Goal: Task Accomplishment & Management: Use online tool/utility

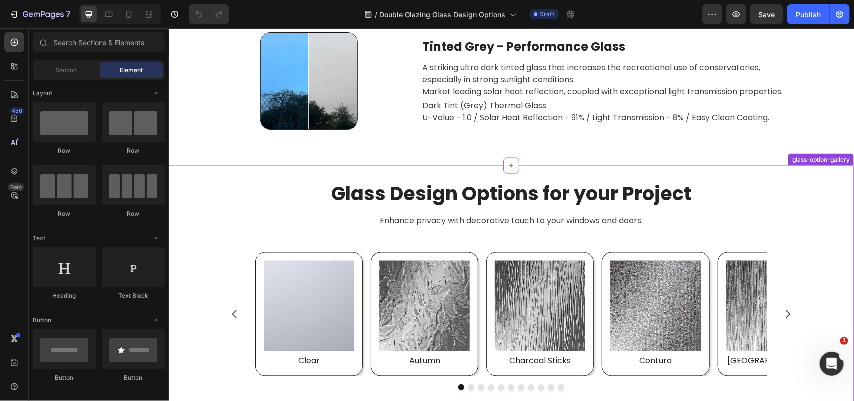
scroll to position [2440, 0]
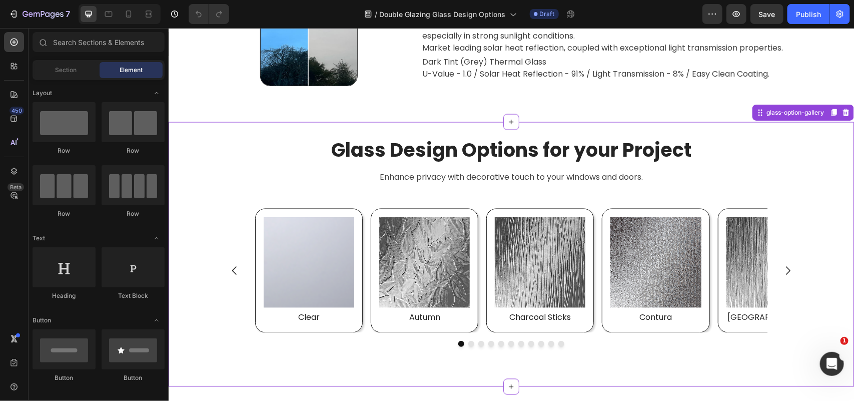
click at [782, 268] on icon "Carousel Next Arrow" at bounding box center [788, 270] width 12 height 12
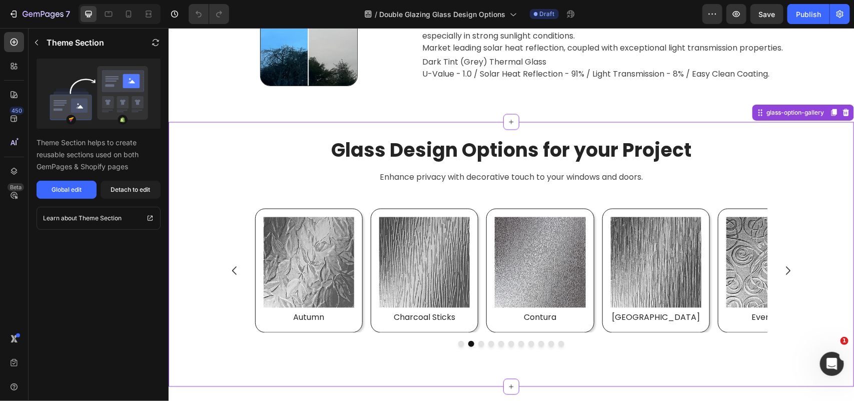
click at [782, 268] on icon "Carousel Next Arrow" at bounding box center [788, 270] width 12 height 12
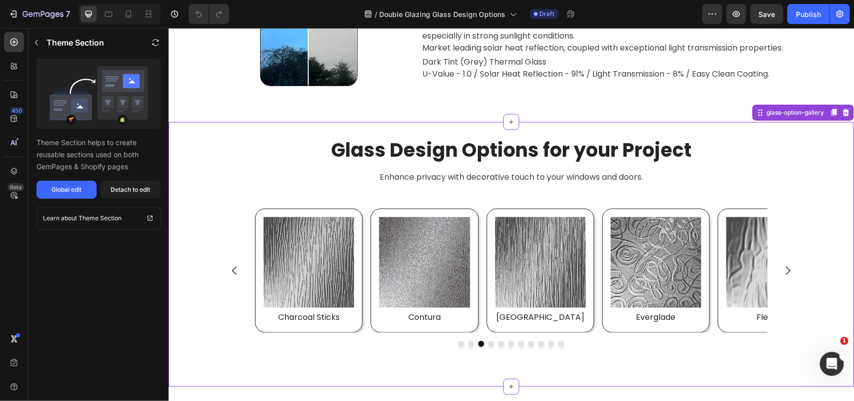
click at [782, 268] on icon "Carousel Next Arrow" at bounding box center [788, 270] width 12 height 12
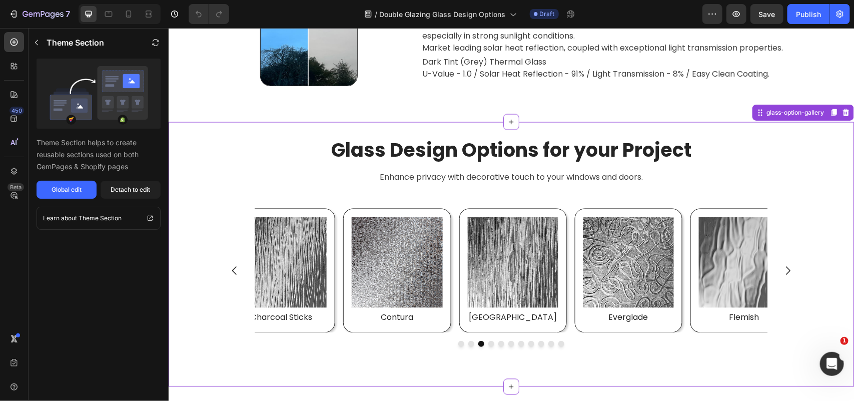
click at [782, 268] on icon "Carousel Next Arrow" at bounding box center [788, 270] width 12 height 12
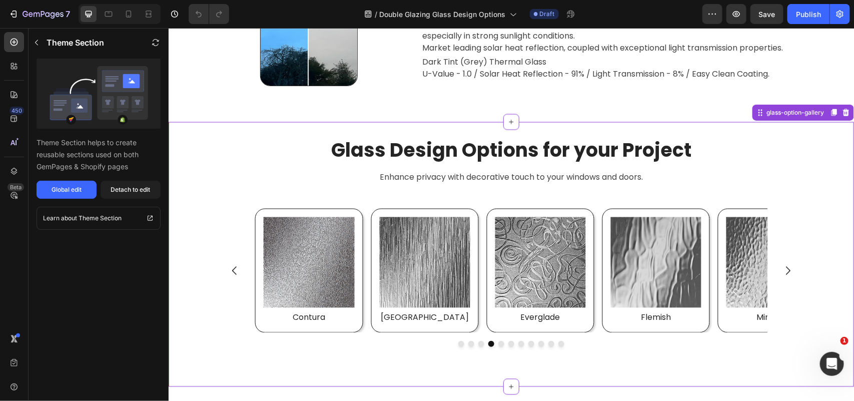
click at [782, 268] on icon "Carousel Next Arrow" at bounding box center [788, 270] width 12 height 12
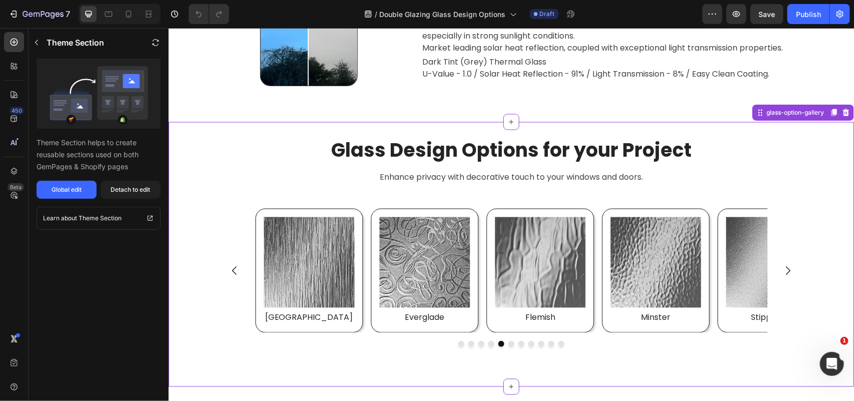
click at [782, 268] on icon "Carousel Next Arrow" at bounding box center [788, 270] width 12 height 12
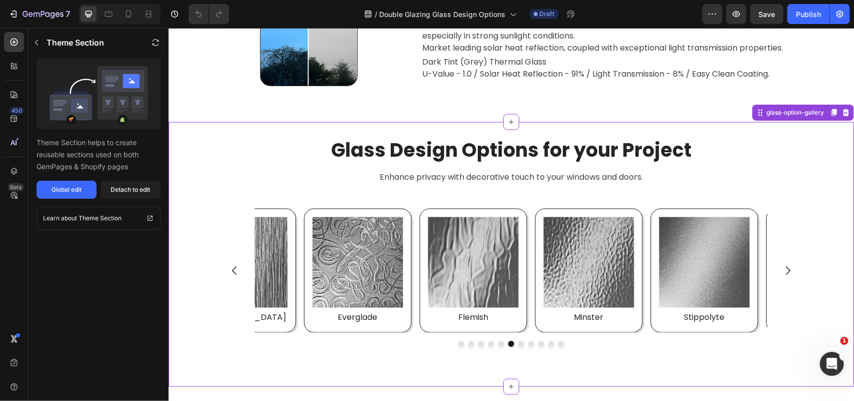
click at [782, 268] on icon "Carousel Next Arrow" at bounding box center [788, 270] width 12 height 12
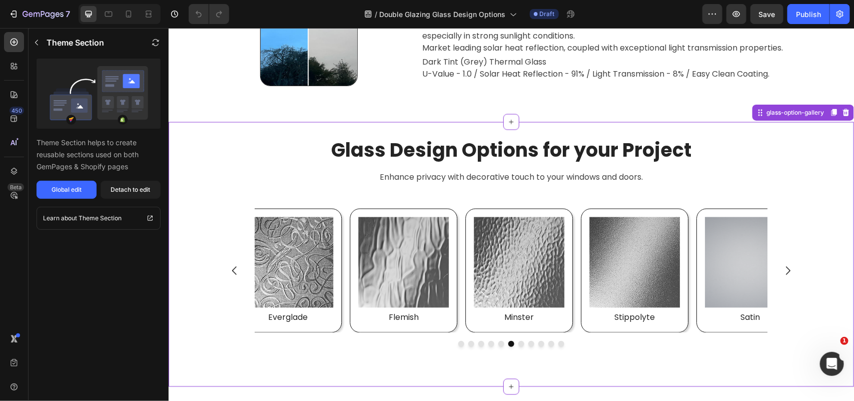
click at [782, 268] on icon "Carousel Next Arrow" at bounding box center [788, 270] width 12 height 12
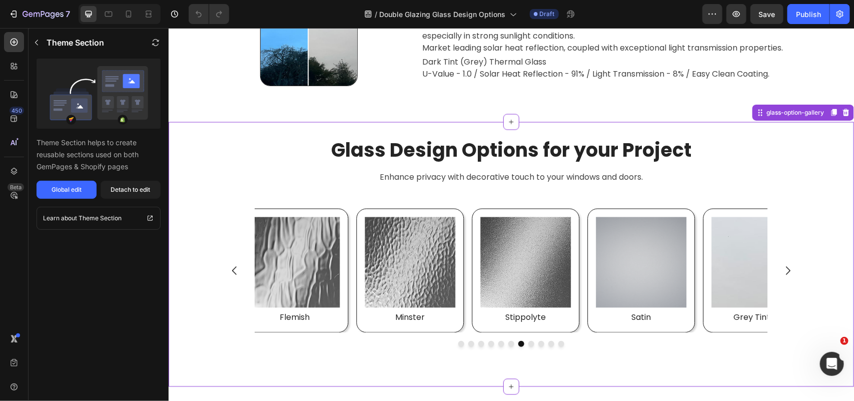
click at [782, 268] on icon "Carousel Next Arrow" at bounding box center [788, 270] width 12 height 12
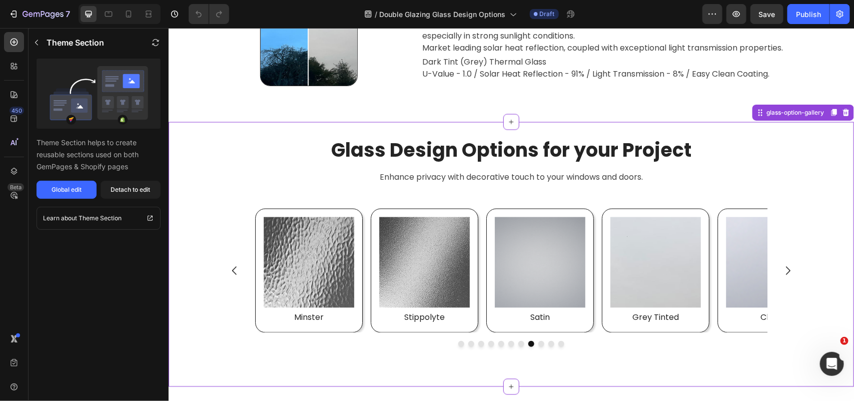
click at [782, 268] on icon "Carousel Next Arrow" at bounding box center [788, 270] width 12 height 12
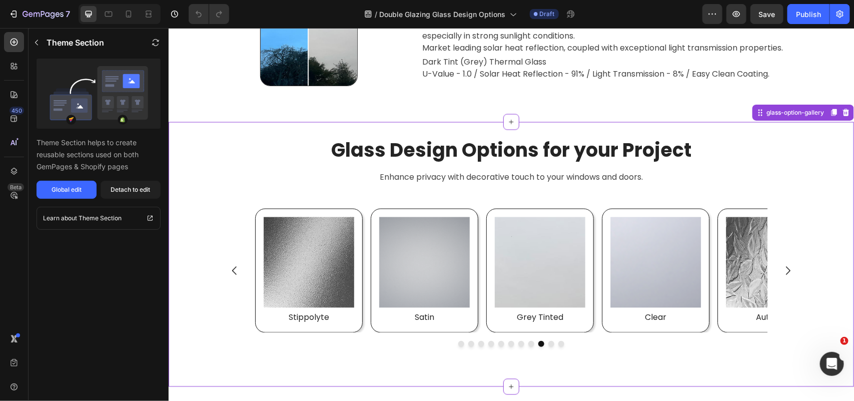
click at [782, 268] on icon "Carousel Next Arrow" at bounding box center [788, 270] width 12 height 12
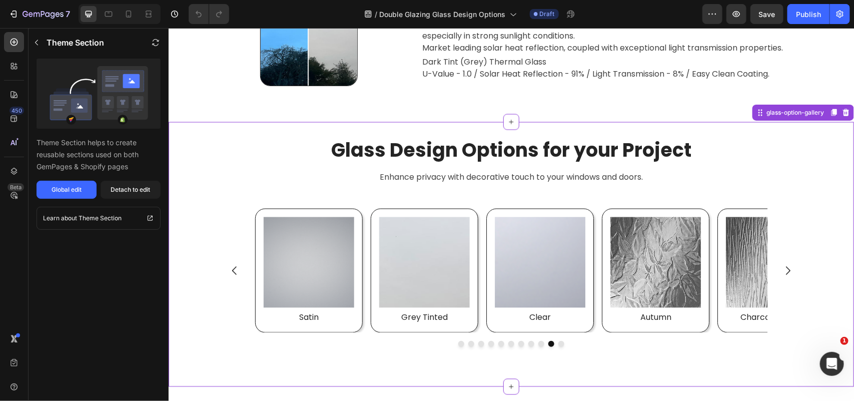
click at [782, 268] on icon "Carousel Next Arrow" at bounding box center [788, 270] width 12 height 12
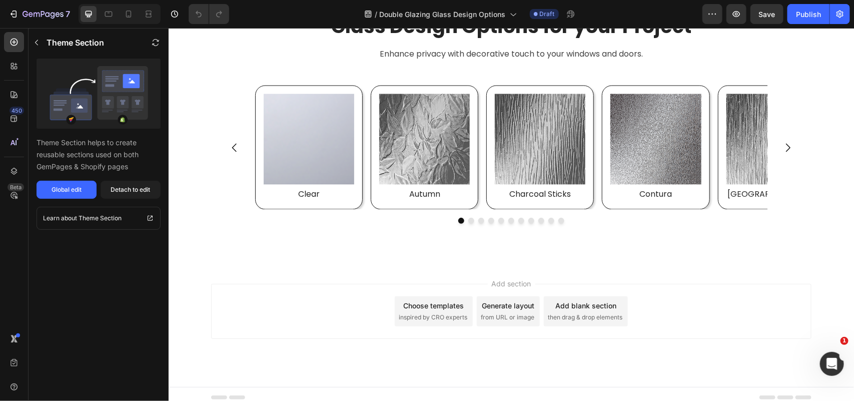
scroll to position [2571, 0]
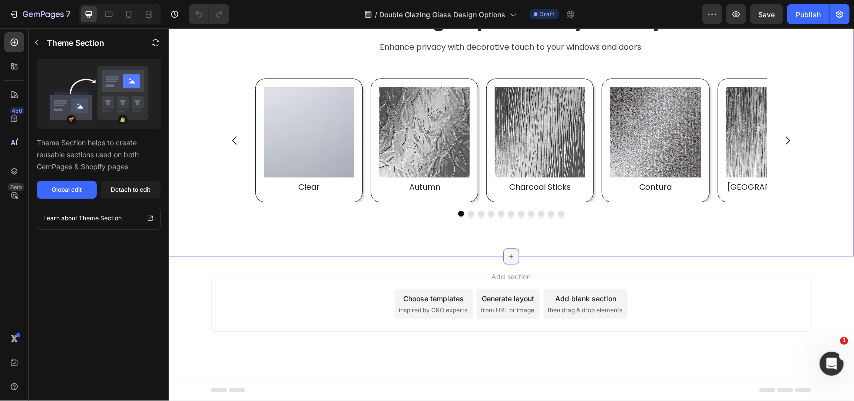
click at [507, 255] on icon at bounding box center [511, 256] width 8 height 8
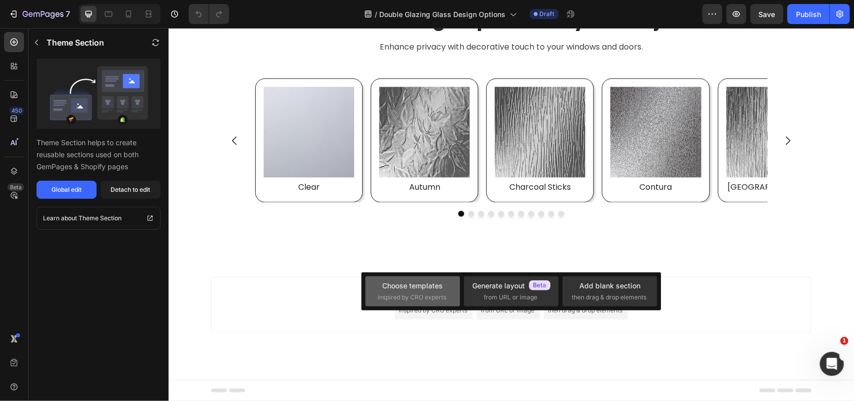
click at [407, 295] on span "inspired by CRO experts" at bounding box center [412, 297] width 69 height 9
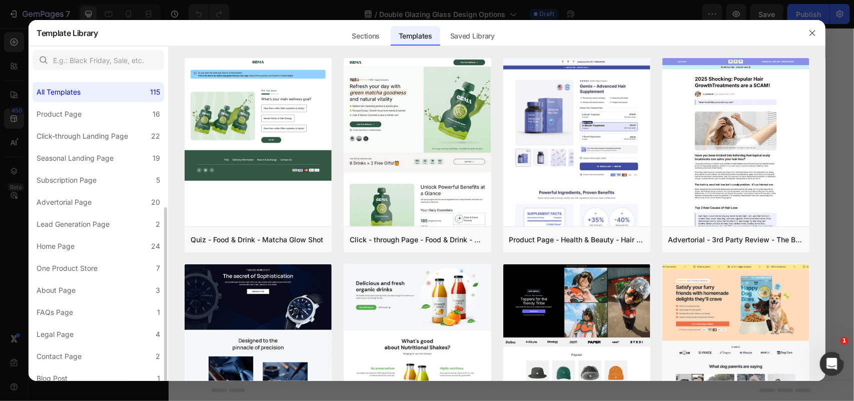
scroll to position [74, 0]
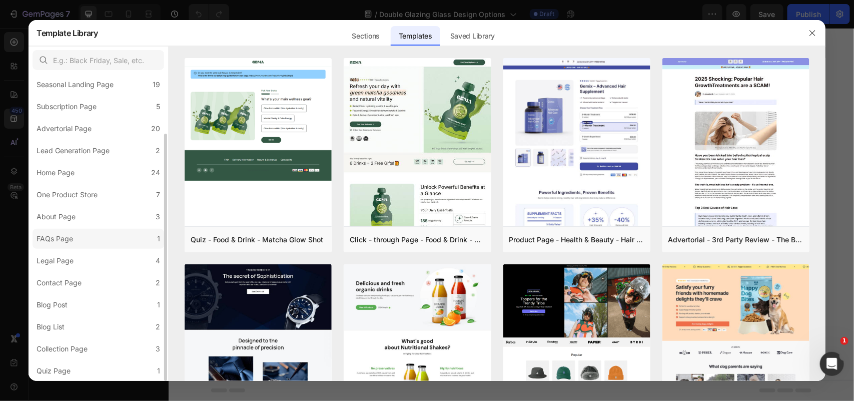
click at [89, 240] on label "FAQs Page 1" at bounding box center [99, 239] width 132 height 20
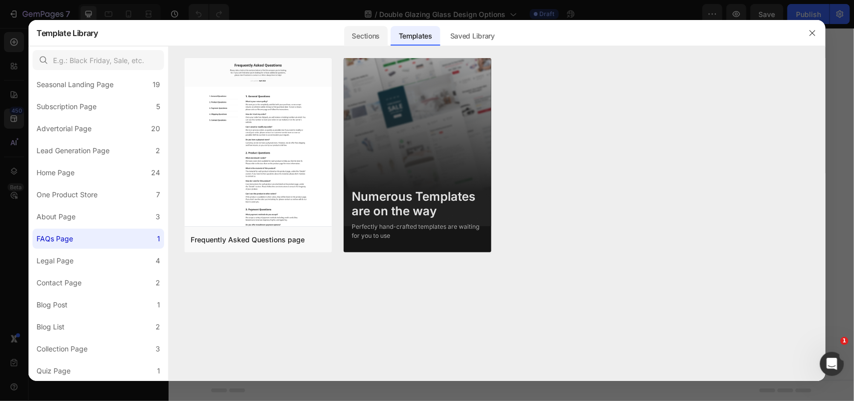
click at [364, 42] on div "Sections" at bounding box center [366, 36] width 44 height 20
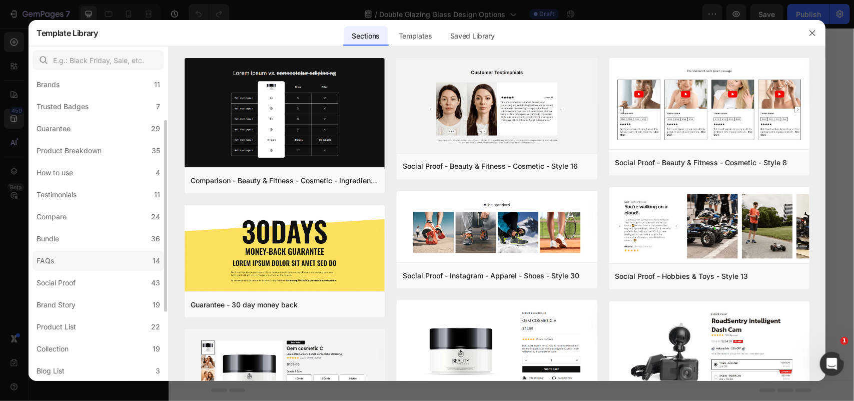
click at [67, 265] on label "FAQs 14" at bounding box center [99, 261] width 132 height 20
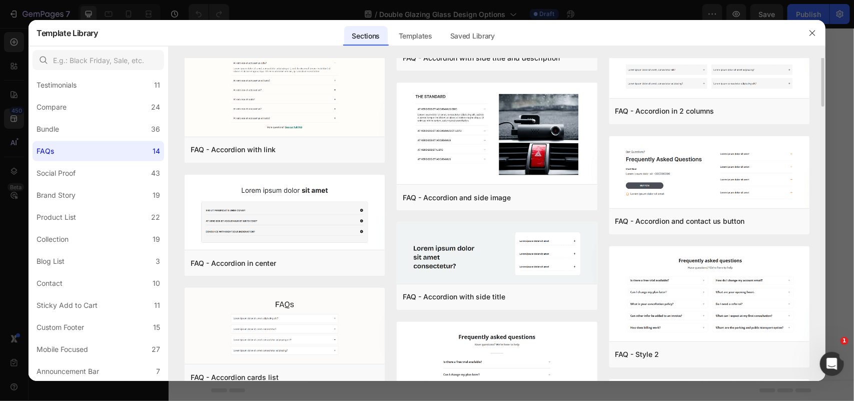
scroll to position [0, 0]
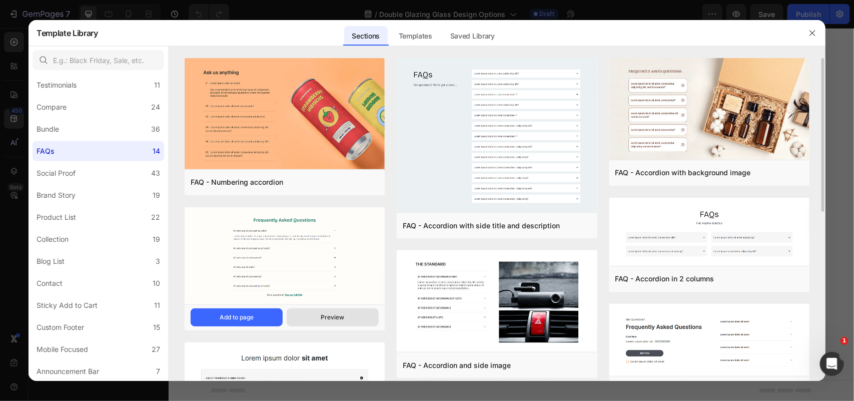
drag, startPoint x: 353, startPoint y: 318, endPoint x: 334, endPoint y: 319, distance: 19.1
click at [334, 319] on div "Preview" at bounding box center [333, 317] width 24 height 9
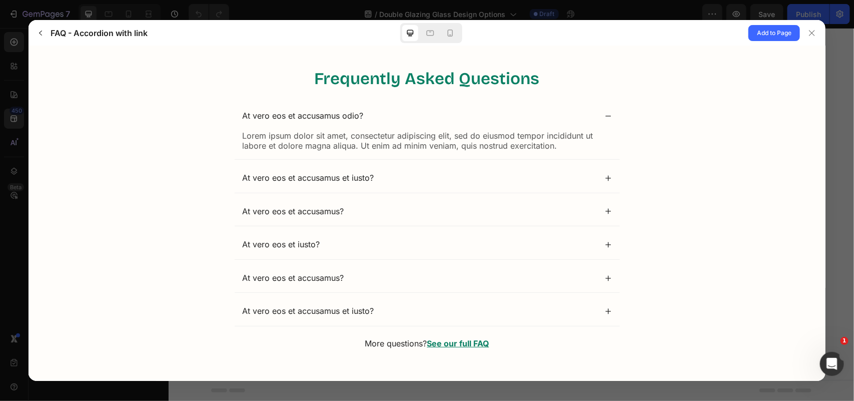
scroll to position [17, 0]
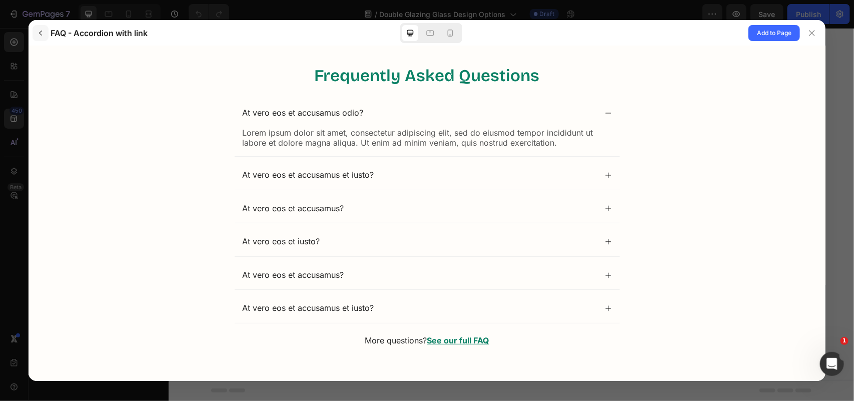
click at [39, 31] on icon "button" at bounding box center [41, 33] width 8 height 8
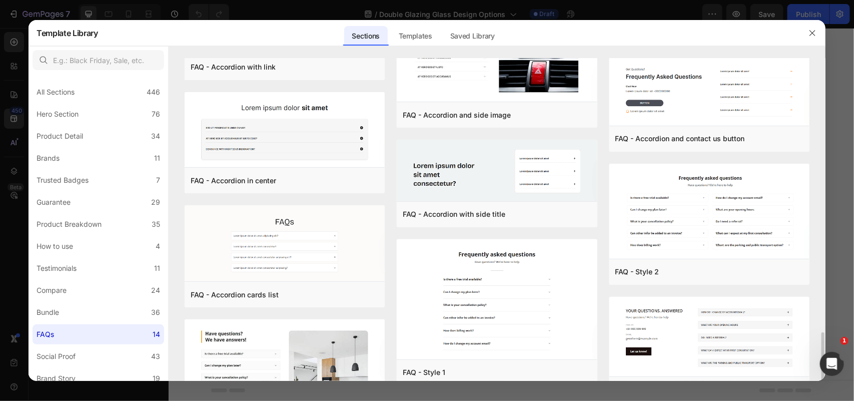
scroll to position [355, 0]
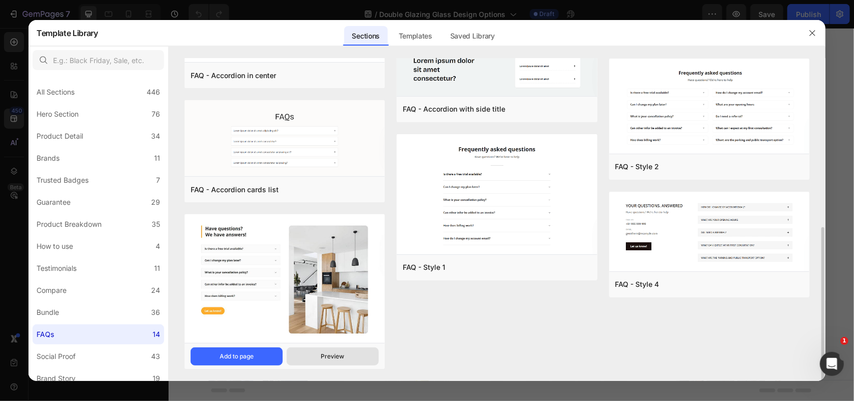
click at [317, 350] on button "Preview" at bounding box center [333, 356] width 92 height 18
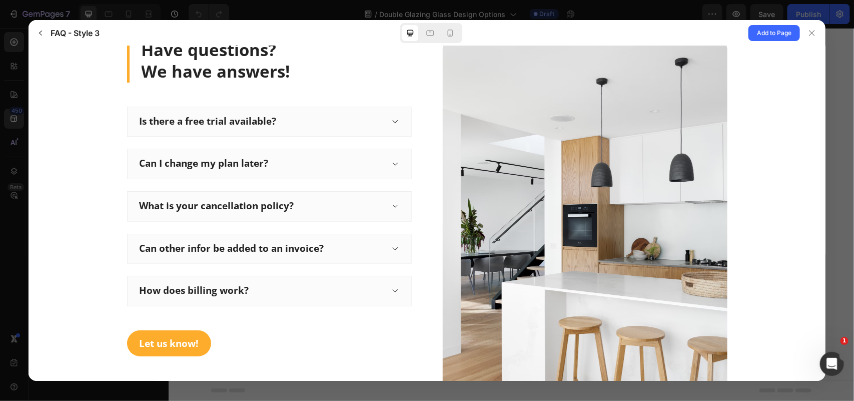
scroll to position [0, 0]
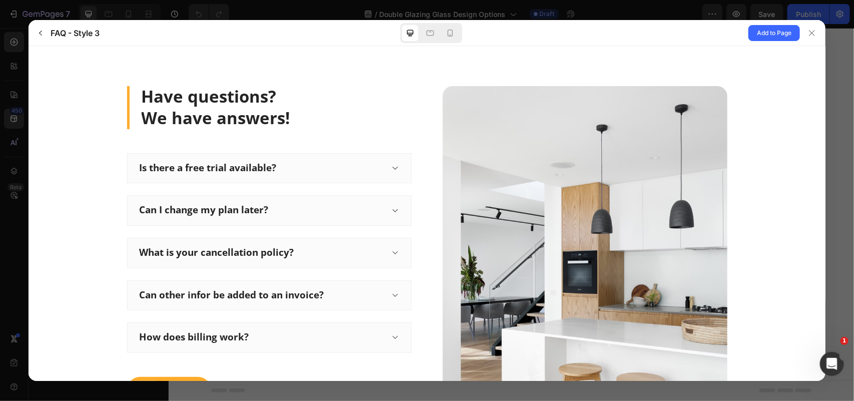
click at [393, 167] on icon at bounding box center [395, 168] width 8 height 8
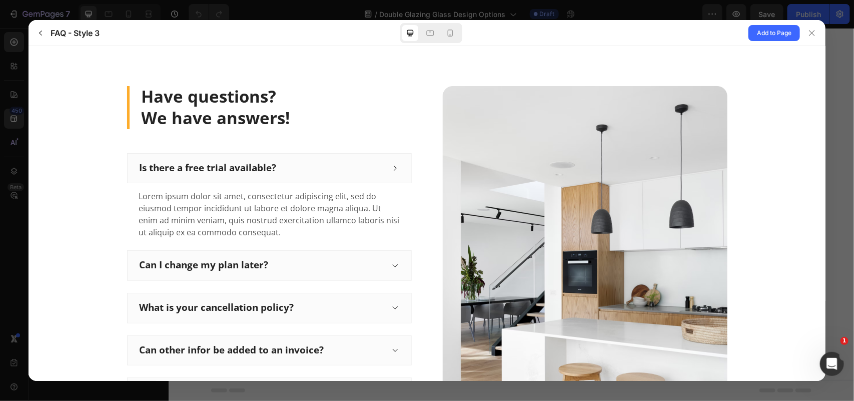
click at [393, 168] on icon at bounding box center [395, 168] width 8 height 8
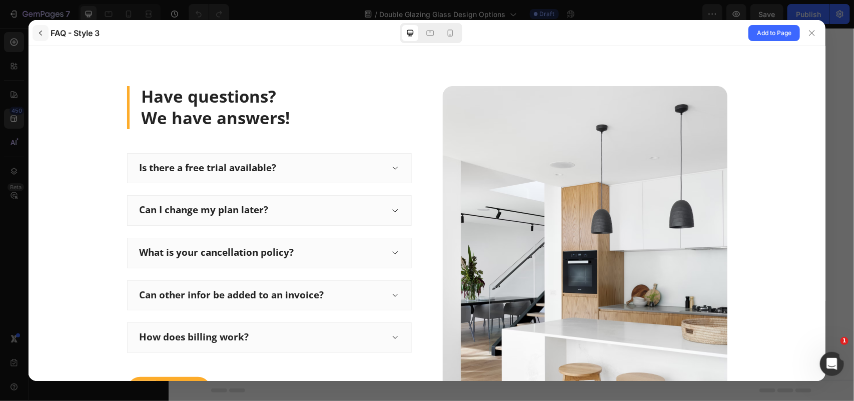
click at [44, 30] on icon "button" at bounding box center [41, 33] width 8 height 8
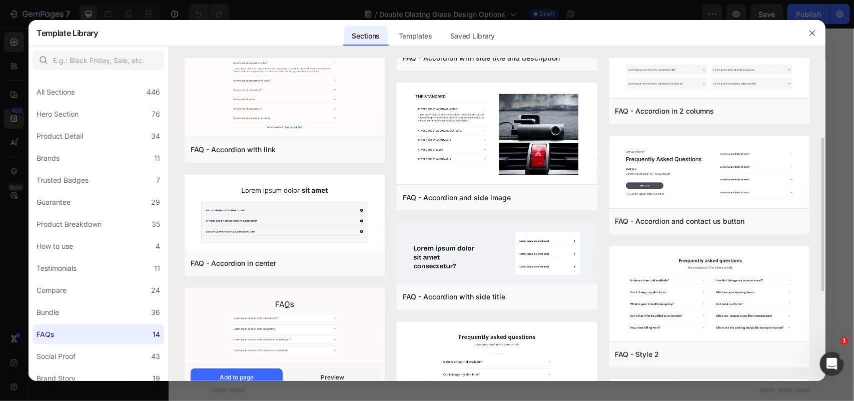
scroll to position [105, 0]
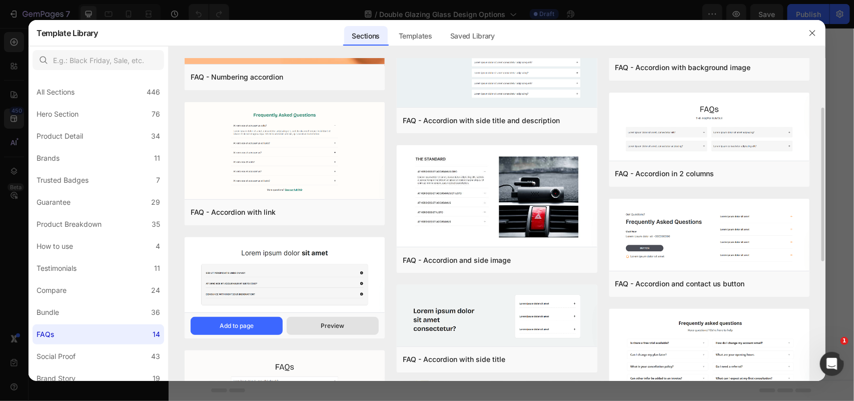
click at [342, 323] on div "Preview" at bounding box center [333, 325] width 24 height 9
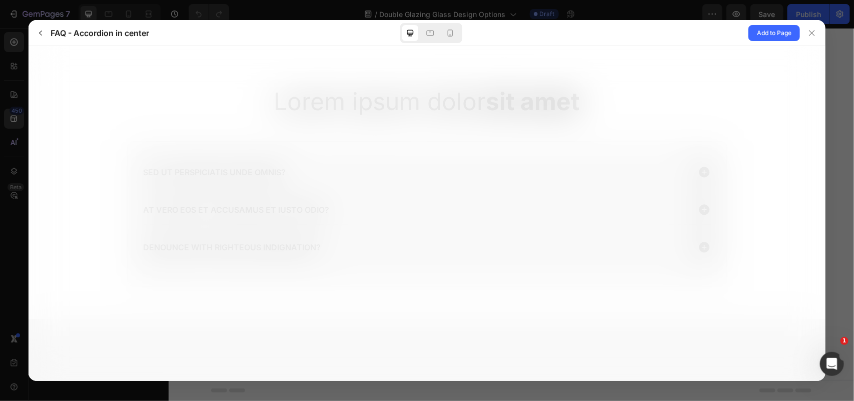
scroll to position [0, 0]
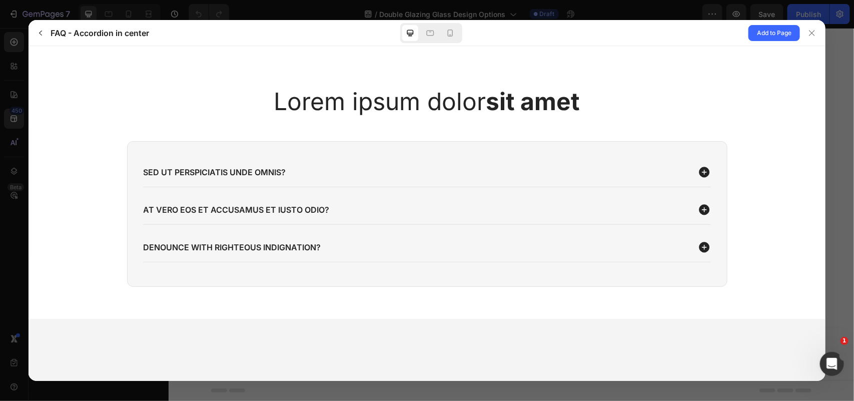
click at [569, 177] on div "Sed ut perspiciatis unde omnis?" at bounding box center [416, 172] width 547 height 13
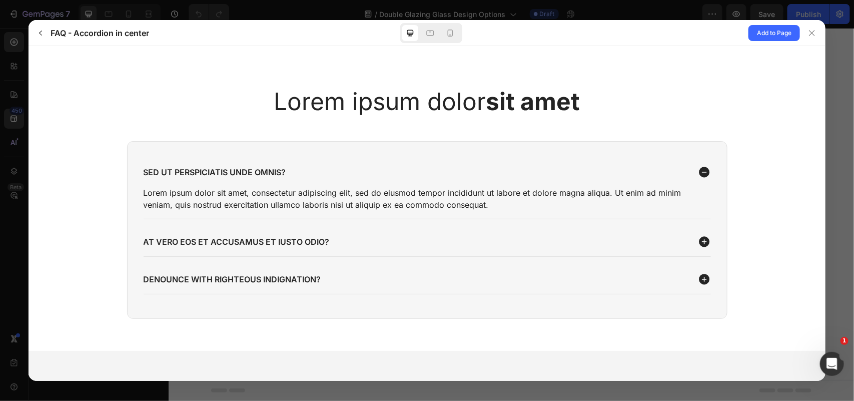
click at [569, 177] on div "Sed ut perspiciatis unde omnis?" at bounding box center [416, 172] width 547 height 13
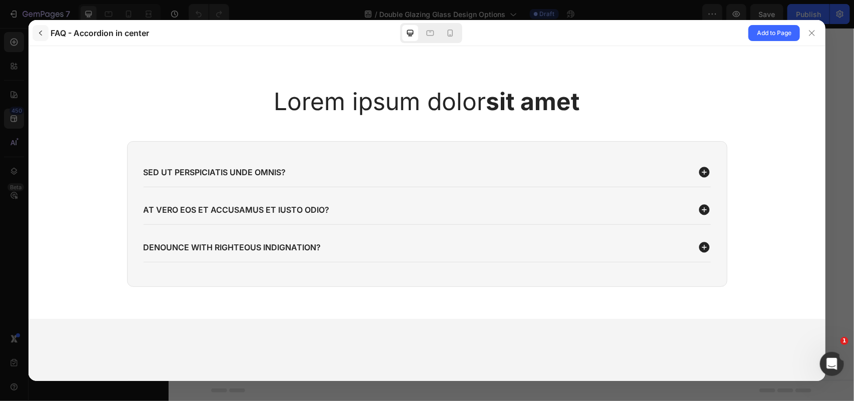
click at [36, 39] on button "button" at bounding box center [41, 33] width 16 height 16
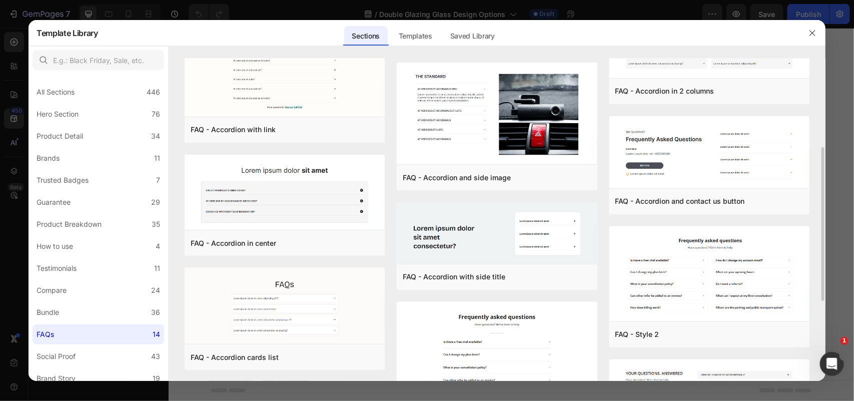
scroll to position [355, 0]
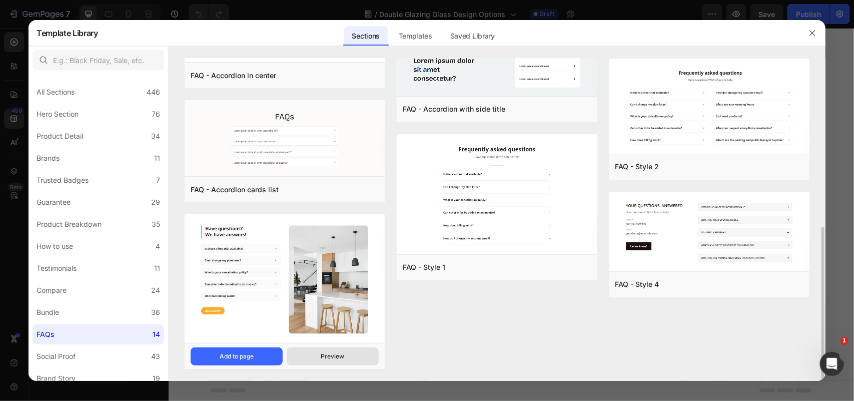
click at [331, 356] on div "Preview" at bounding box center [333, 356] width 24 height 9
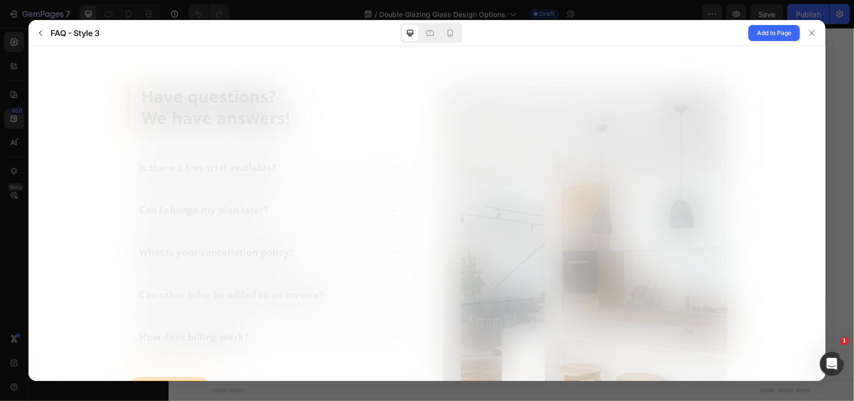
scroll to position [0, 0]
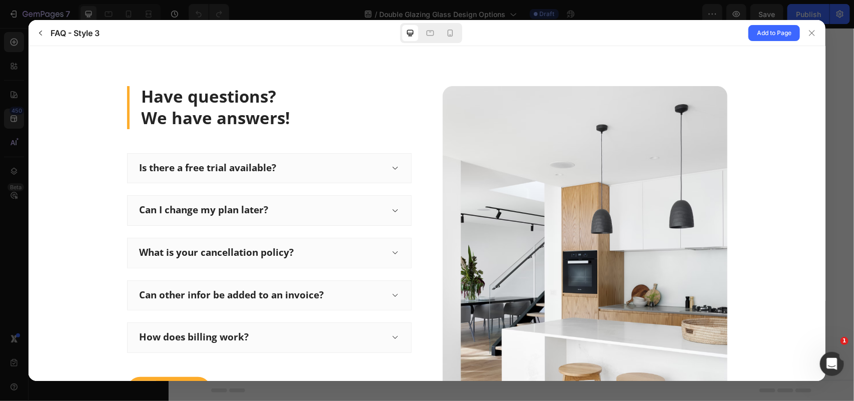
click at [318, 176] on div "Is there a free trial available?" at bounding box center [269, 168] width 285 height 31
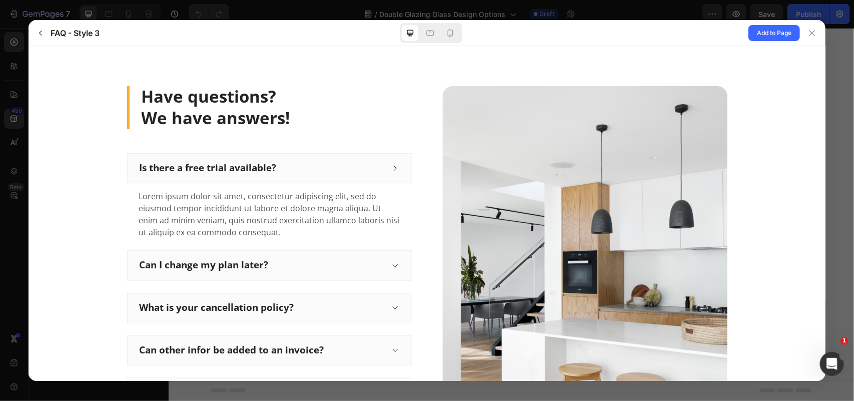
click at [318, 176] on div "Is there a free trial available?" at bounding box center [269, 168] width 285 height 31
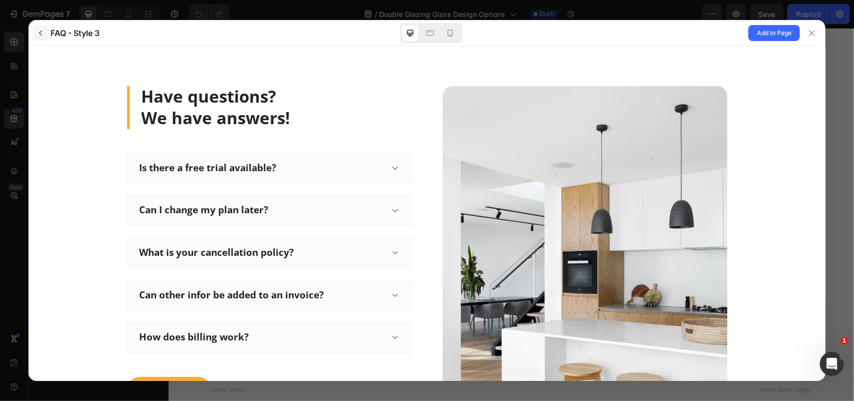
click at [43, 31] on icon "button" at bounding box center [41, 33] width 8 height 8
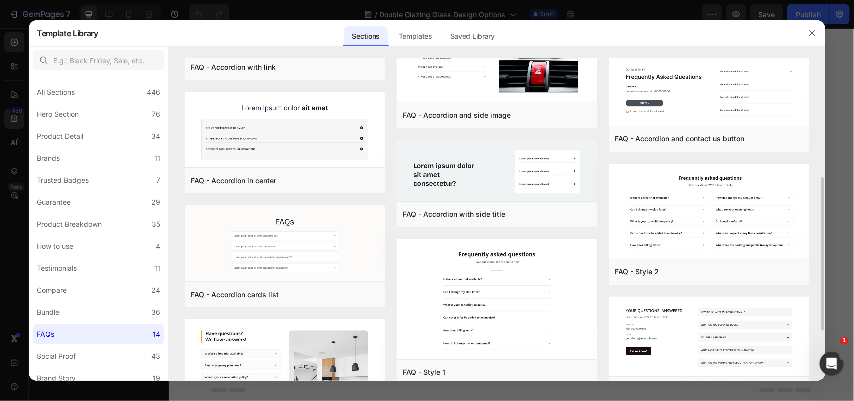
scroll to position [355, 0]
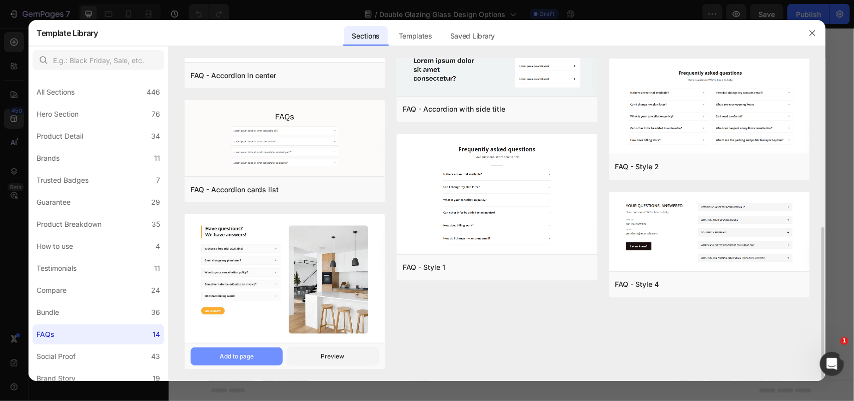
click at [262, 356] on button "Add to page" at bounding box center [237, 356] width 92 height 18
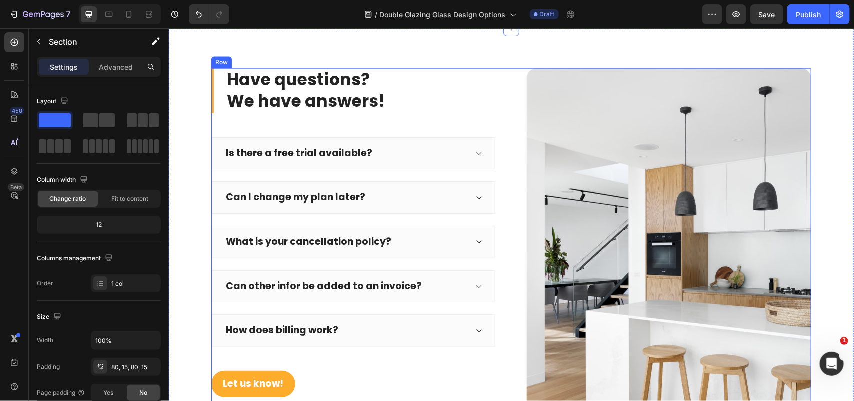
scroll to position [2736, 0]
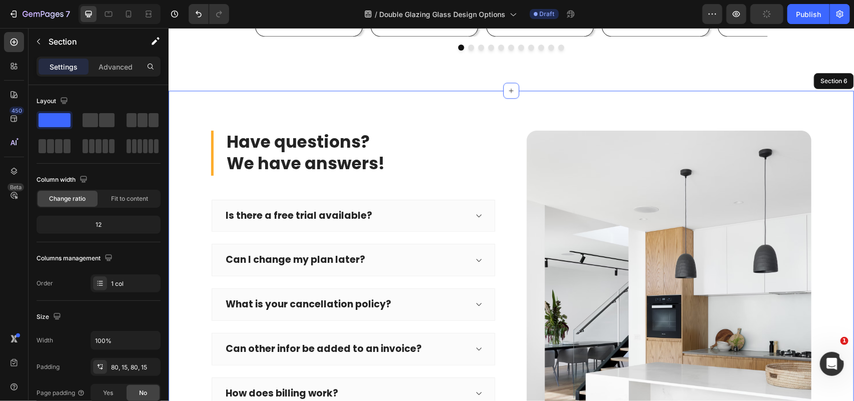
click at [483, 106] on div "Have questions? We have answers! Heading Is there a free trial available? Can I…" at bounding box center [511, 320] width 686 height 461
click at [514, 110] on div "Have questions? We have answers! Heading Is there a free trial available? Can I…" at bounding box center [511, 320] width 686 height 461
click at [17, 171] on icon at bounding box center [14, 171] width 10 height 10
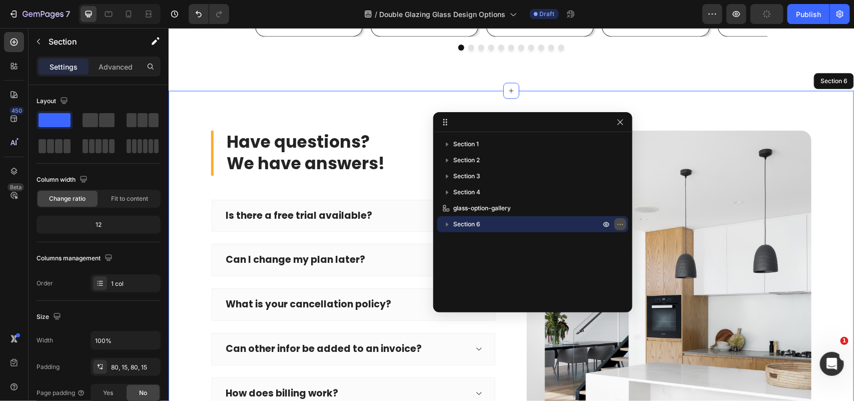
click at [624, 224] on icon "button" at bounding box center [621, 224] width 8 height 8
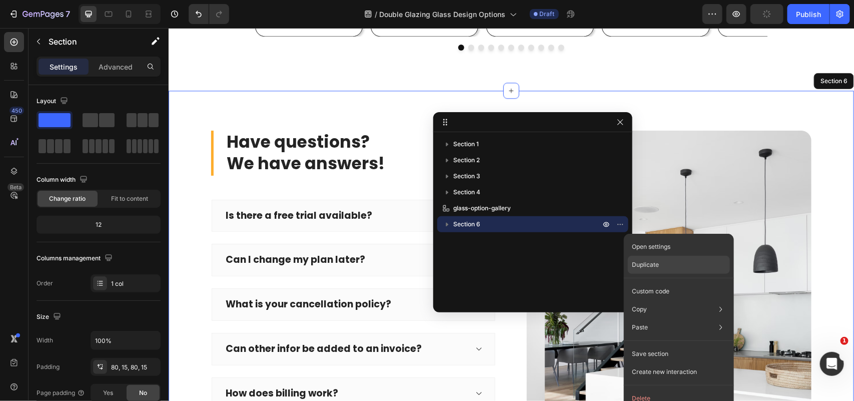
click at [656, 263] on p "Duplicate" at bounding box center [645, 264] width 27 height 9
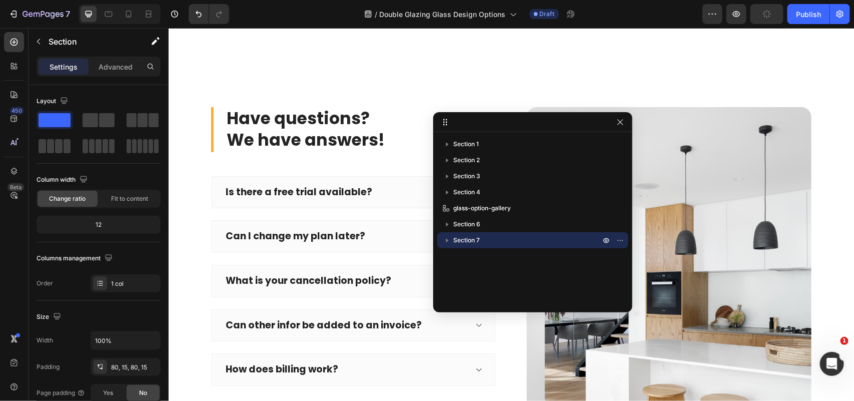
scroll to position [3225, 0]
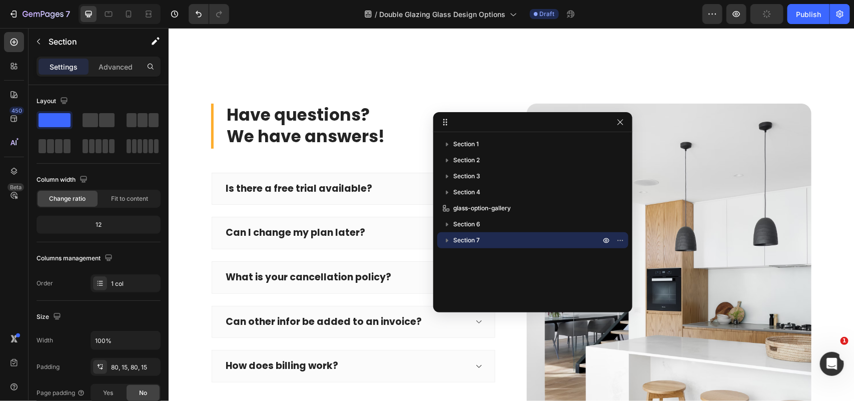
click at [350, 65] on div "Have questions? We have answers! Heading Is there a free trial available? Can I…" at bounding box center [511, 293] width 686 height 461
drag, startPoint x: 624, startPoint y: 126, endPoint x: 453, endPoint y: 97, distance: 173.1
click at [624, 126] on button "button" at bounding box center [621, 122] width 12 height 12
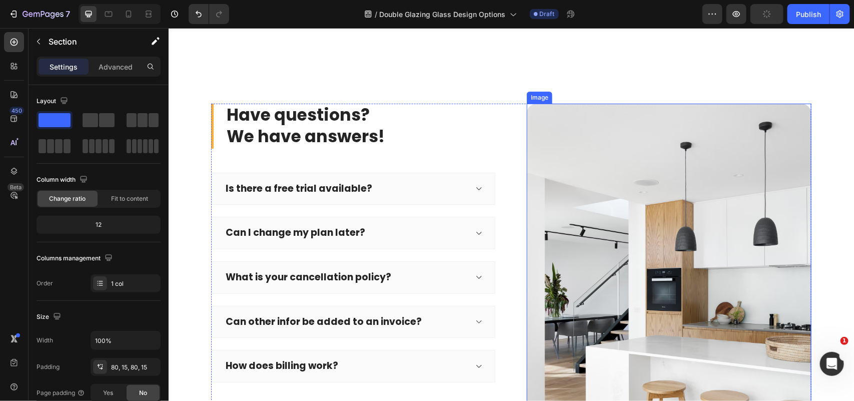
click at [576, 142] on img at bounding box center [669, 293] width 285 height 381
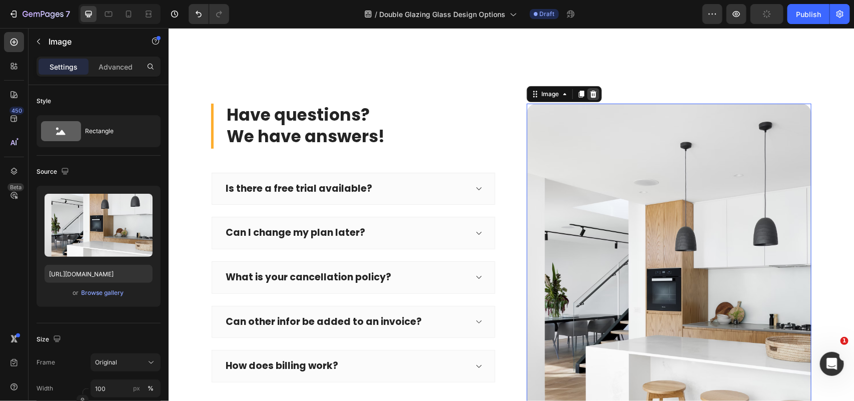
click at [590, 93] on icon at bounding box center [593, 93] width 7 height 7
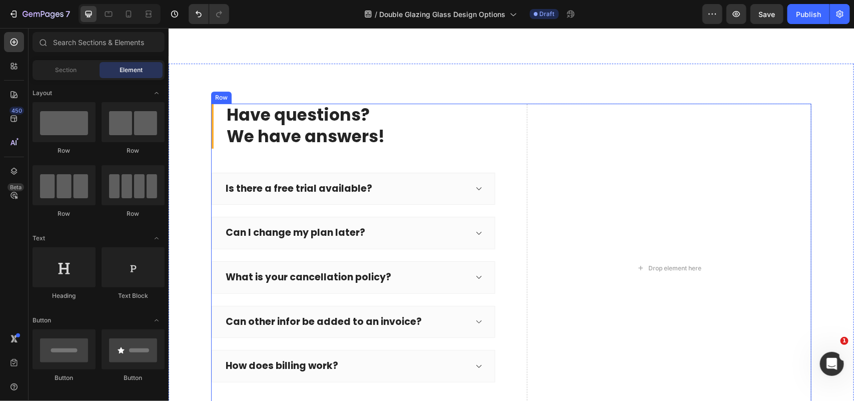
click at [499, 105] on div "Have questions? We have answers! Heading Is there a free trial available? Can I…" at bounding box center [511, 267] width 601 height 329
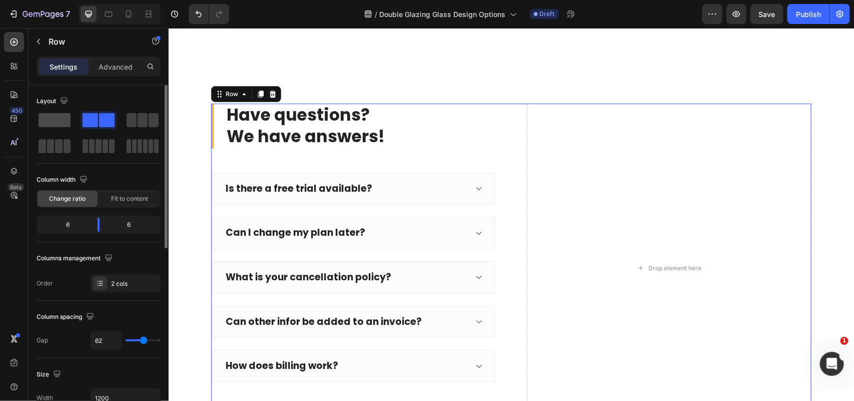
click at [53, 118] on span at bounding box center [55, 120] width 32 height 14
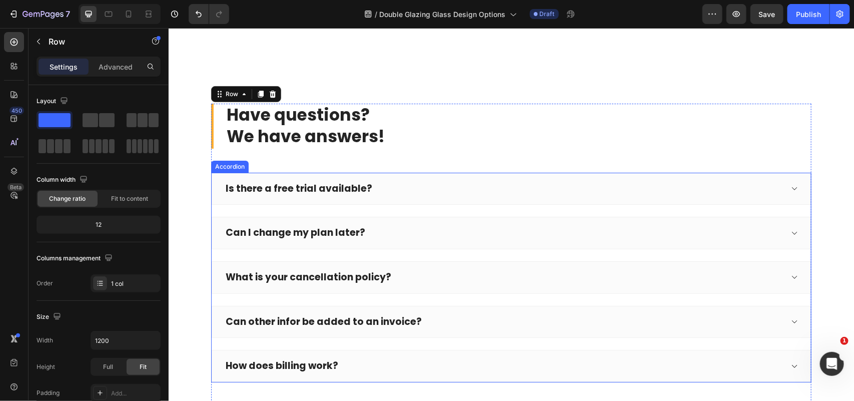
click at [423, 183] on div "Is there a free trial available?" at bounding box center [503, 189] width 559 height 16
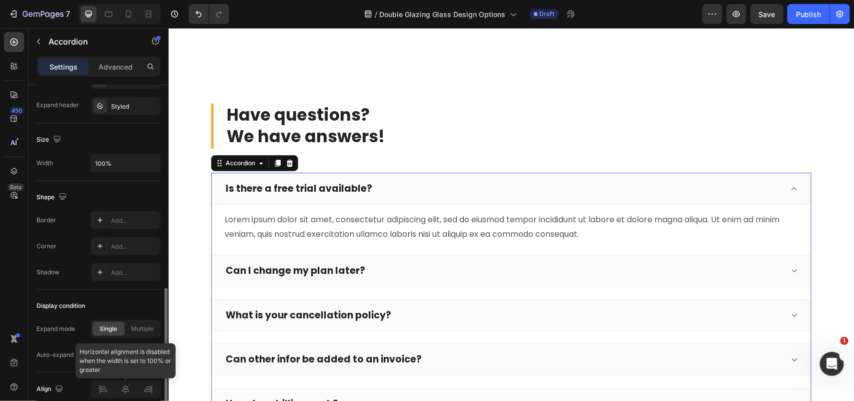
scroll to position [611, 0]
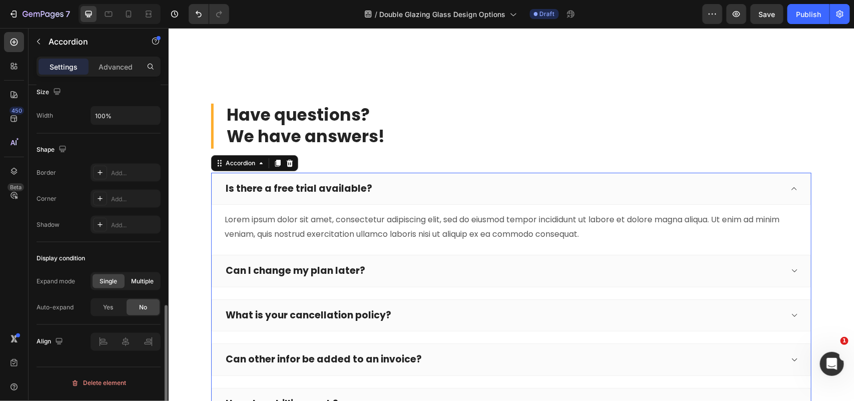
click at [143, 283] on span "Multiple" at bounding box center [143, 281] width 23 height 9
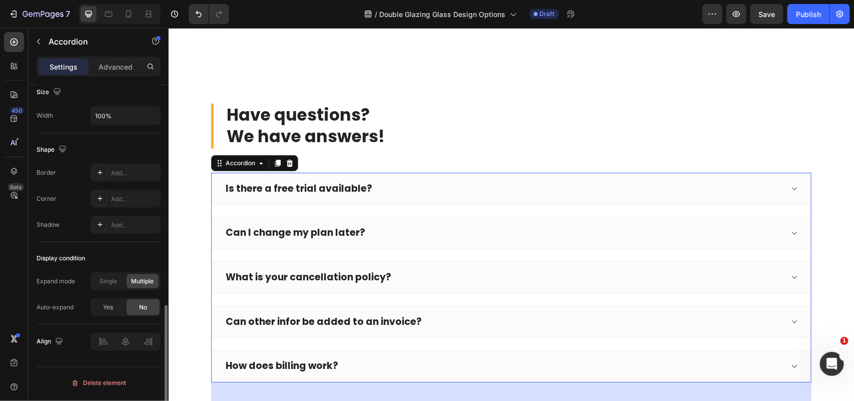
click at [99, 290] on div "Single Multiple" at bounding box center [126, 281] width 70 height 18
click at [103, 286] on span "Single" at bounding box center [109, 281] width 18 height 9
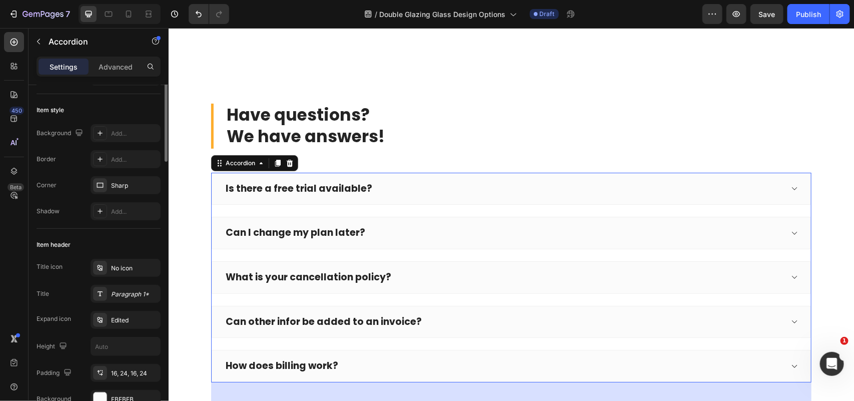
scroll to position [0, 0]
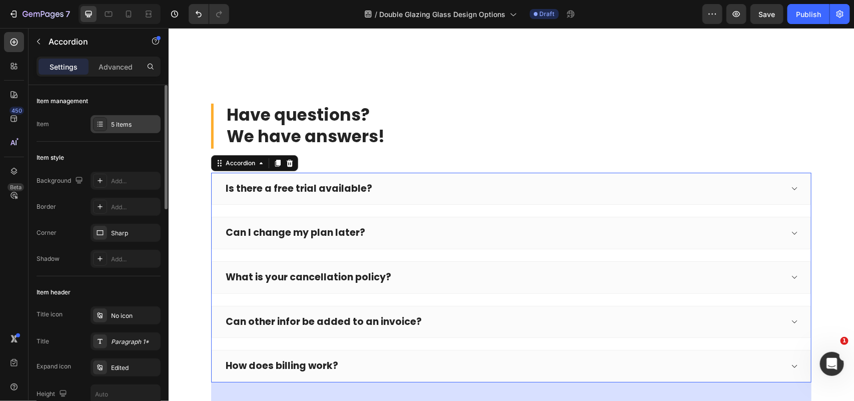
click at [112, 129] on div "5 items" at bounding box center [126, 124] width 70 height 18
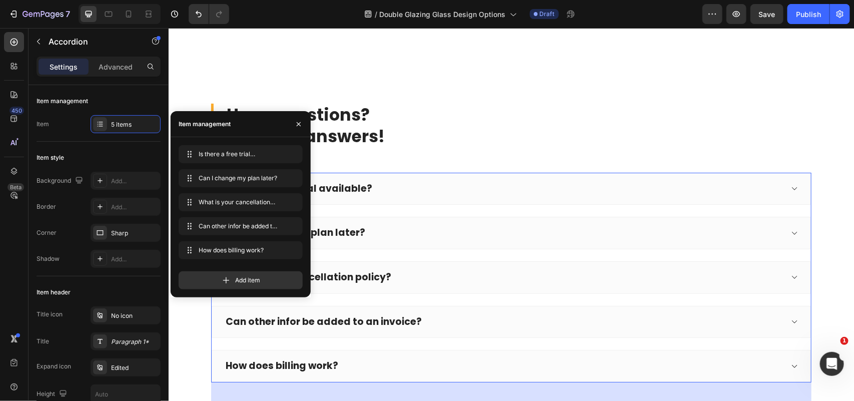
click at [109, 57] on div "Settings Advanced" at bounding box center [99, 67] width 124 height 20
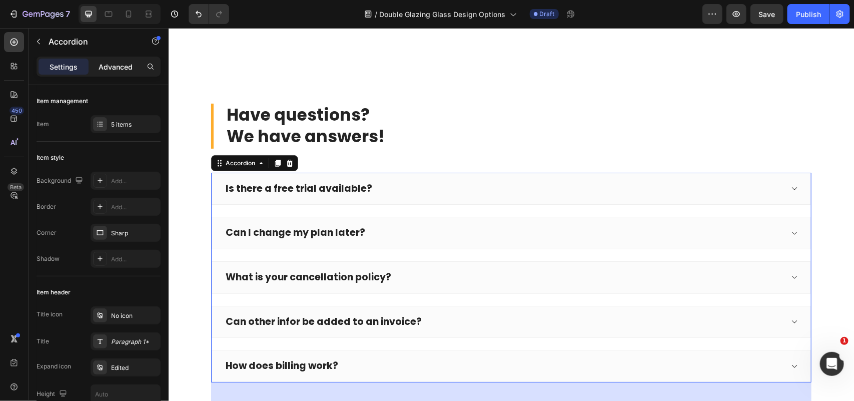
click at [108, 66] on p "Advanced" at bounding box center [116, 67] width 34 height 11
type input "100%"
type input "100"
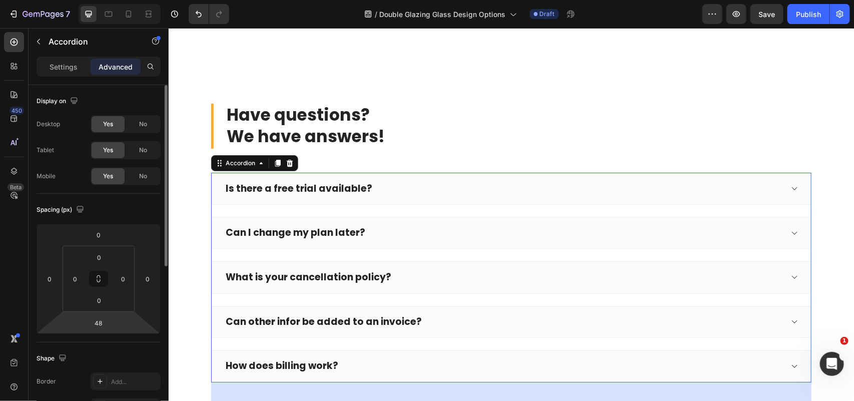
scroll to position [125, 0]
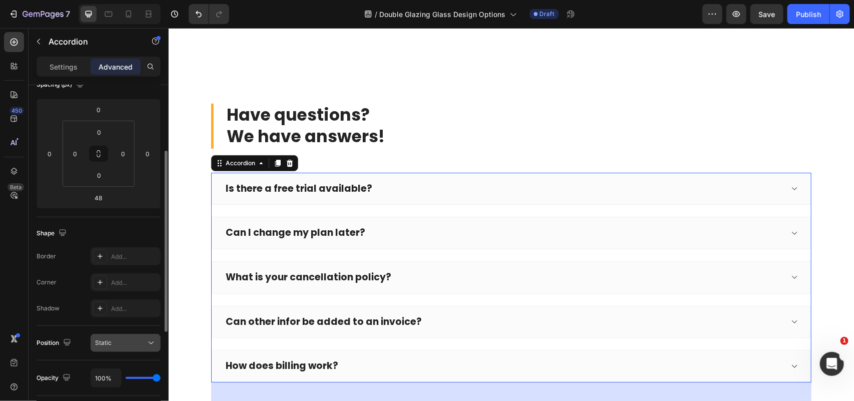
click at [115, 338] on div "Static" at bounding box center [125, 343] width 61 height 10
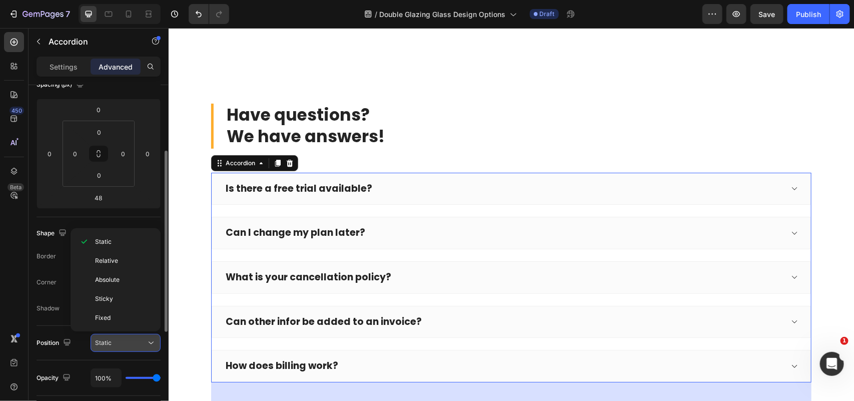
click at [115, 340] on div "Static" at bounding box center [120, 342] width 51 height 9
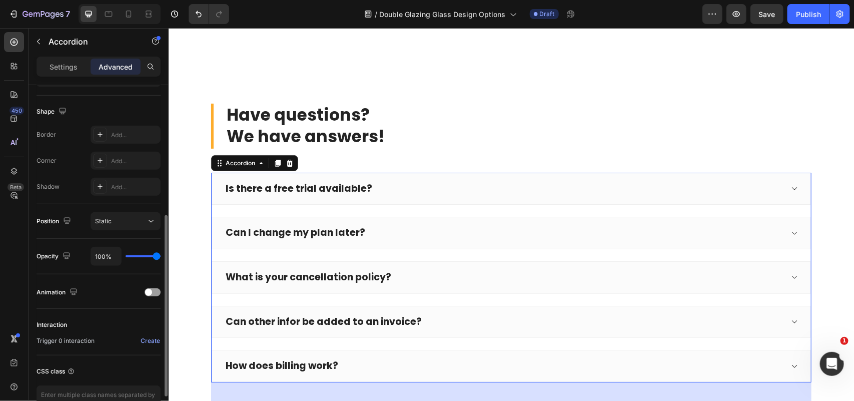
scroll to position [0, 0]
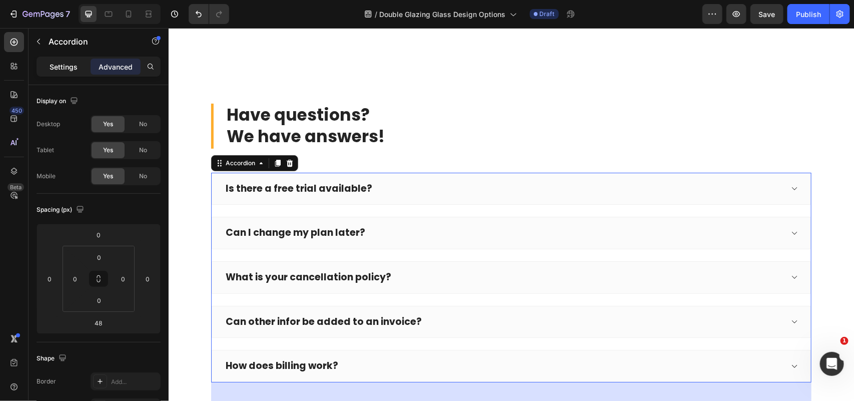
click at [54, 59] on div "Settings" at bounding box center [64, 67] width 50 height 16
type input "24"
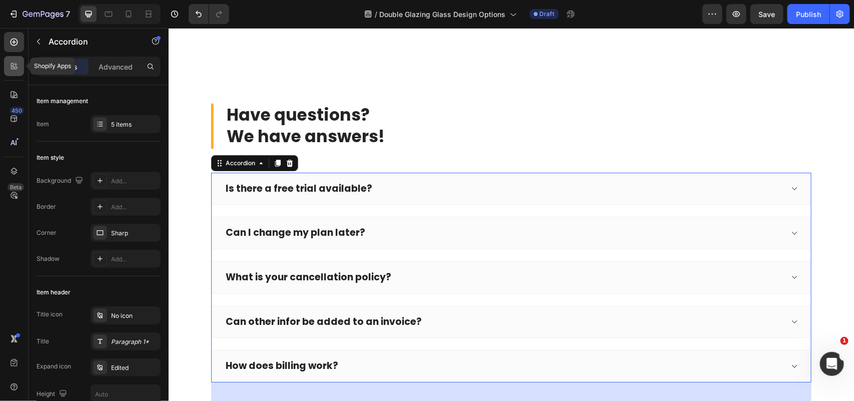
click at [12, 68] on icon at bounding box center [14, 66] width 10 height 10
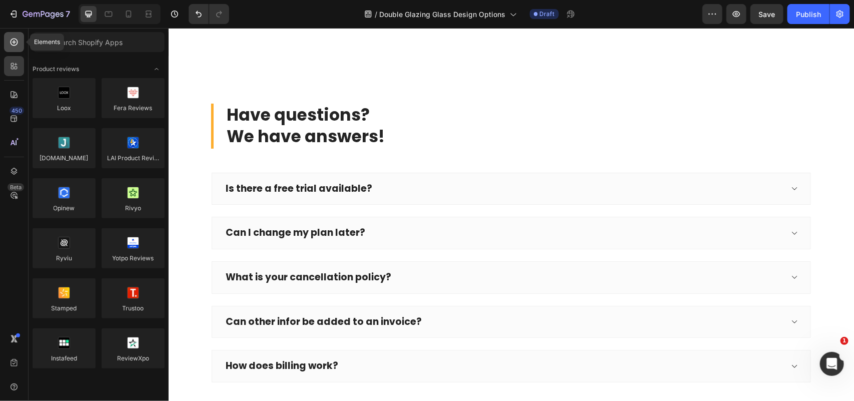
click at [9, 44] on icon at bounding box center [14, 42] width 10 height 10
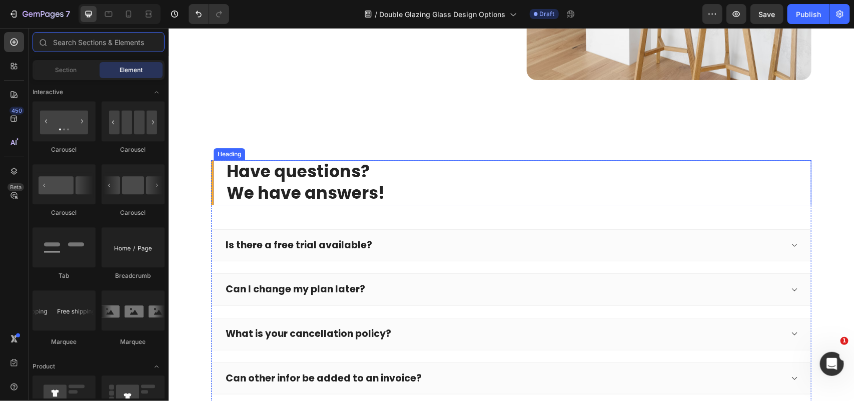
scroll to position [3100, 0]
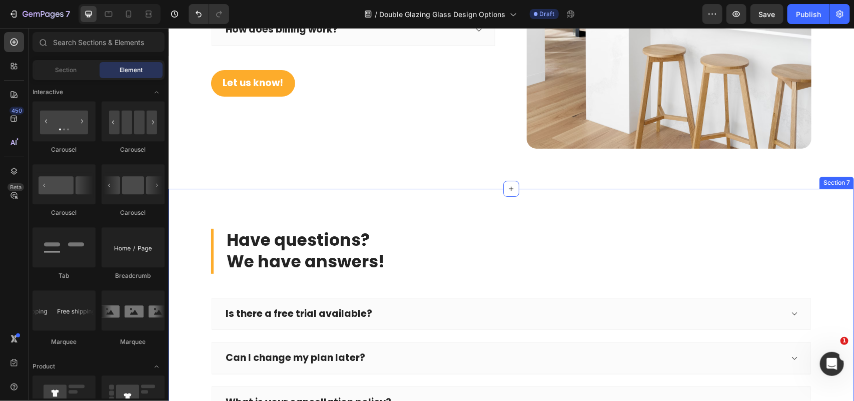
click at [802, 197] on div "Have questions? We have answers! Heading Is there a free trial available? Can I…" at bounding box center [511, 392] width 686 height 409
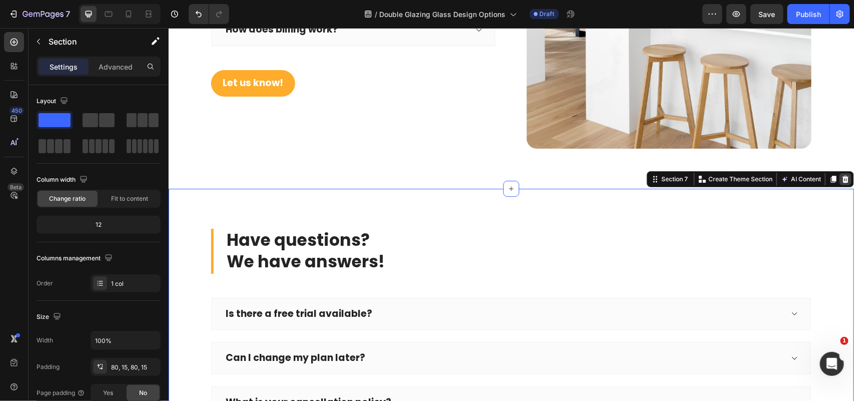
click at [842, 177] on icon at bounding box center [845, 178] width 7 height 7
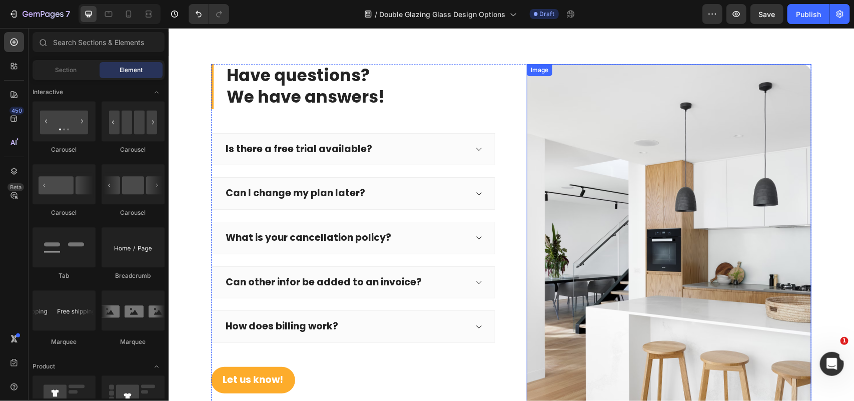
scroll to position [2719, 0]
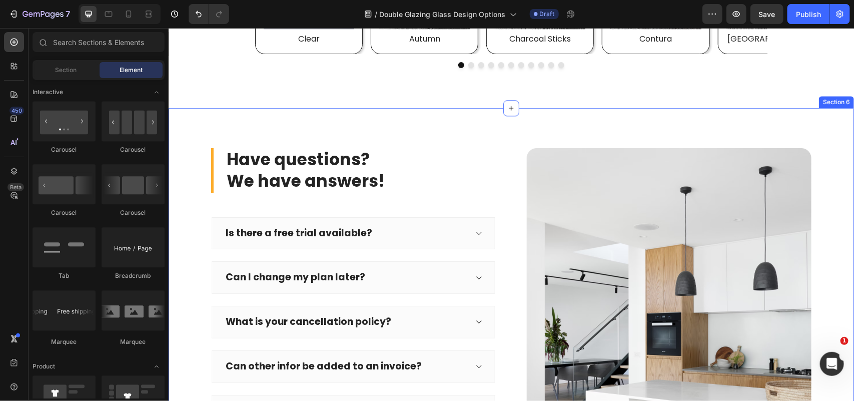
click at [612, 121] on div "Have questions? We have answers! Heading Is there a free trial available? Can I…" at bounding box center [511, 338] width 686 height 461
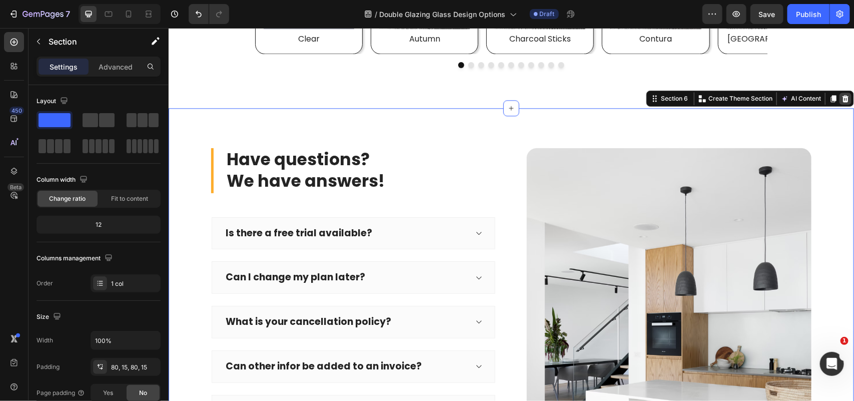
click at [842, 100] on icon at bounding box center [845, 98] width 7 height 7
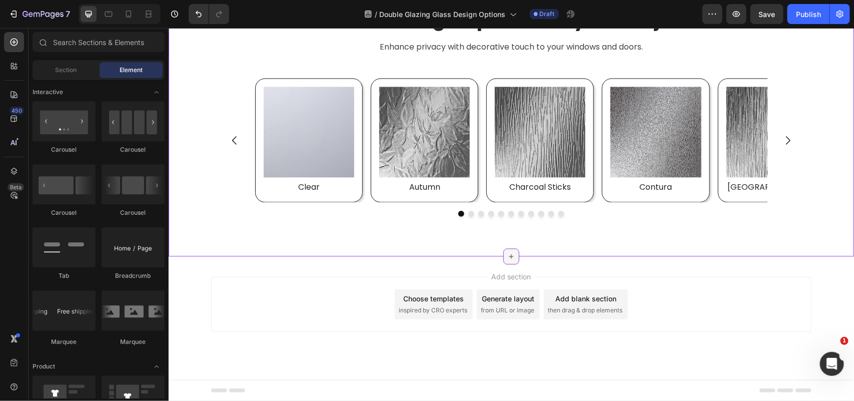
click at [507, 253] on icon at bounding box center [511, 256] width 8 height 8
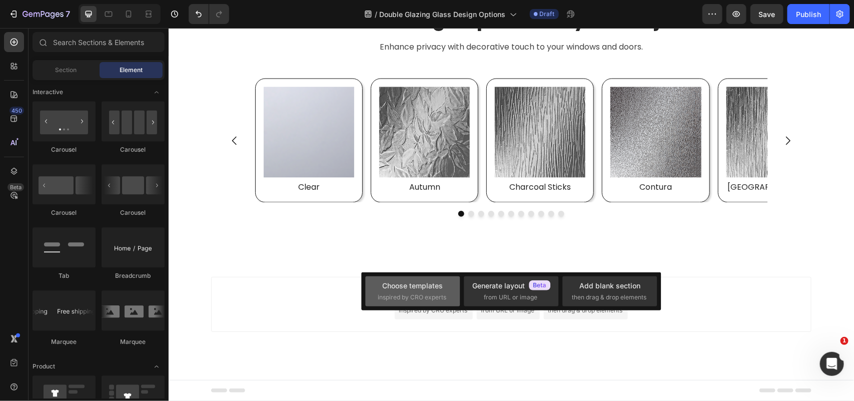
click at [400, 291] on div "Choose templates inspired by CRO experts" at bounding box center [413, 291] width 70 height 22
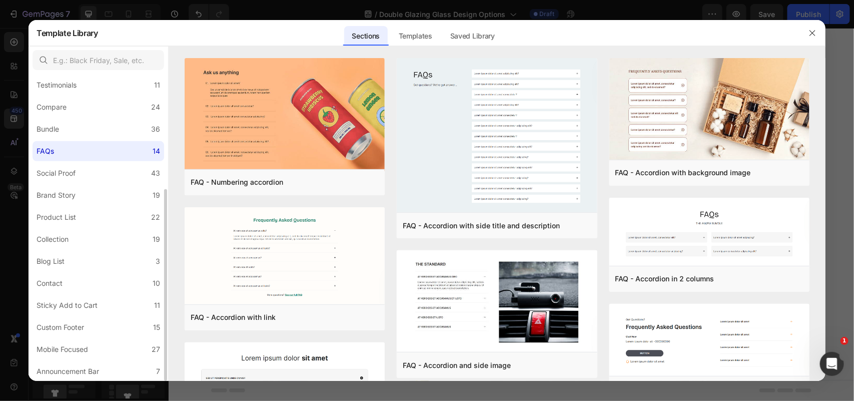
scroll to position [58, 0]
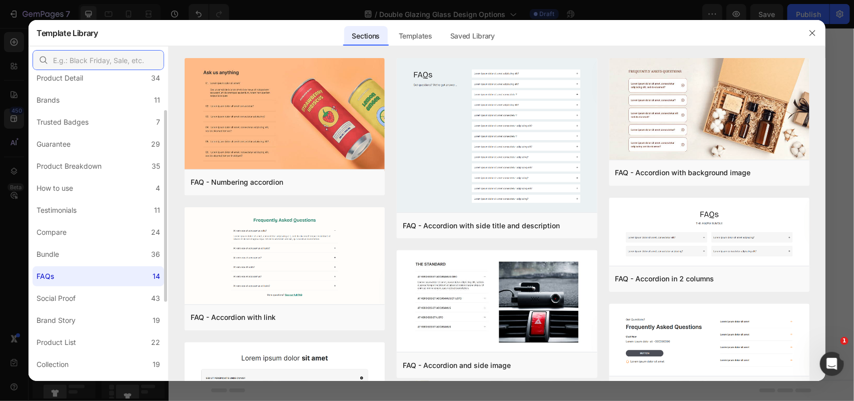
click at [102, 62] on input "text" at bounding box center [99, 60] width 132 height 20
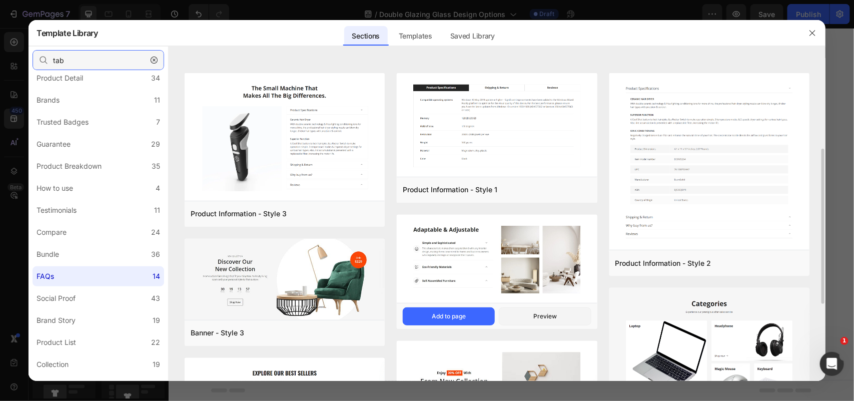
scroll to position [125, 0]
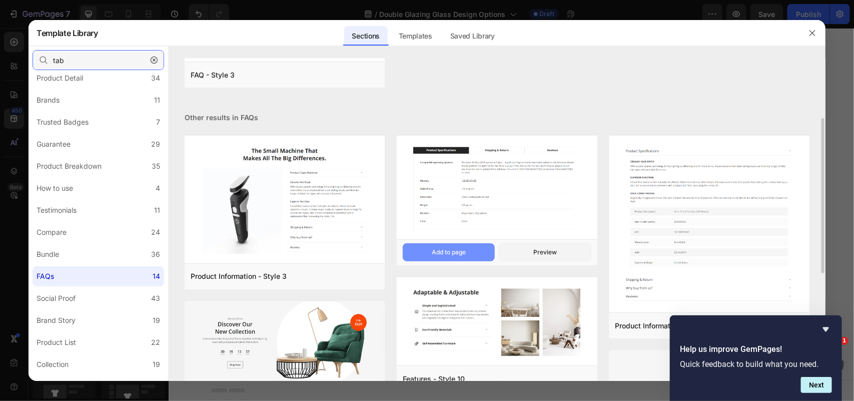
type input "tab"
click at [463, 249] on div "Add to page" at bounding box center [449, 252] width 34 height 9
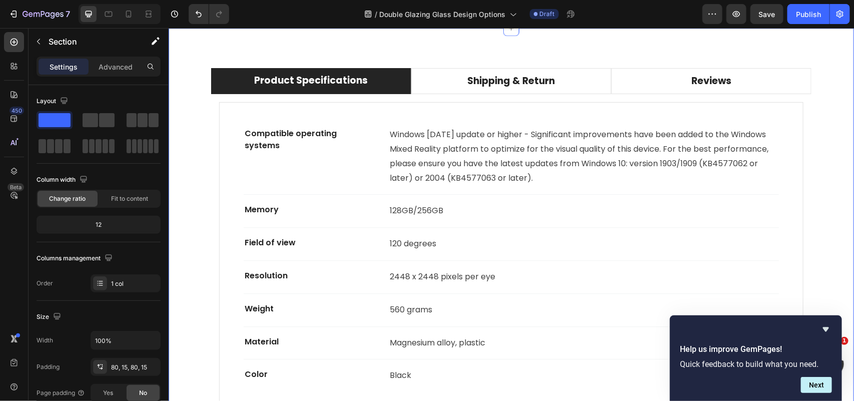
scroll to position [2666, 0]
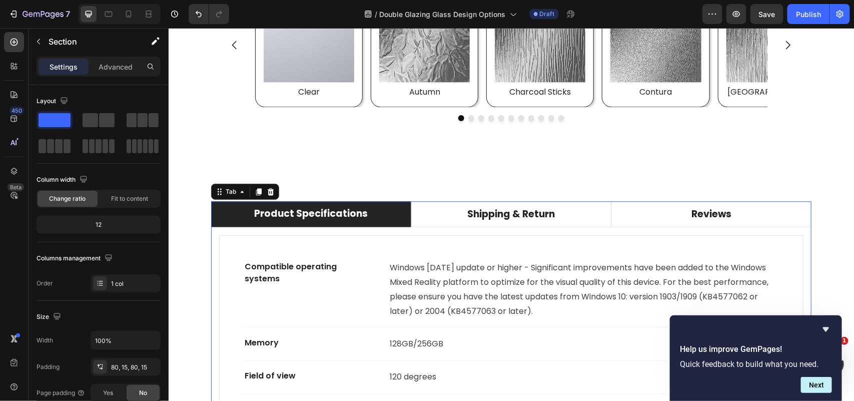
click at [356, 212] on div "Product Specifications" at bounding box center [310, 214] width 117 height 18
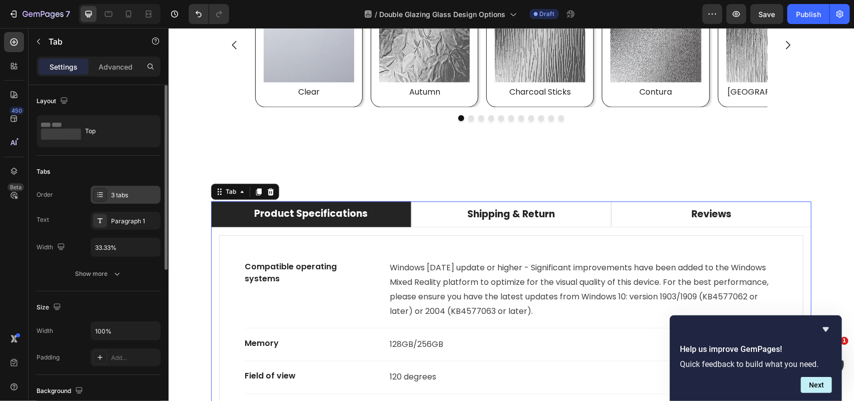
click at [126, 187] on div "3 tabs" at bounding box center [126, 195] width 70 height 18
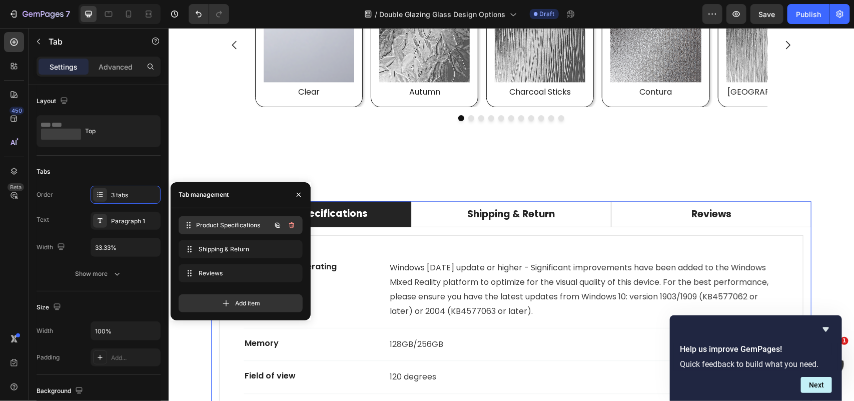
click at [211, 221] on span "Product Specifications" at bounding box center [234, 225] width 74 height 9
click at [211, 221] on span "Product Specifications" at bounding box center [227, 225] width 57 height 9
click at [214, 223] on span "Product Specifications" at bounding box center [227, 225] width 57 height 9
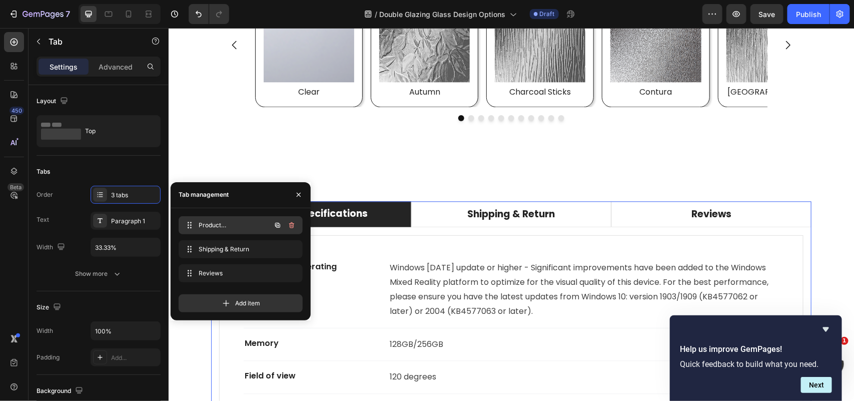
click at [217, 224] on span "Product Specifications" at bounding box center [227, 225] width 57 height 9
click at [352, 211] on div "Product Specifications" at bounding box center [310, 214] width 117 height 18
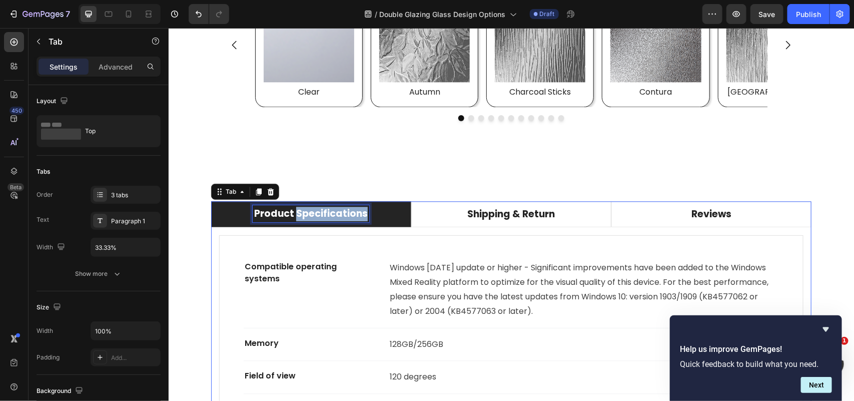
click at [352, 211] on p "Product Specifications" at bounding box center [311, 213] width 114 height 15
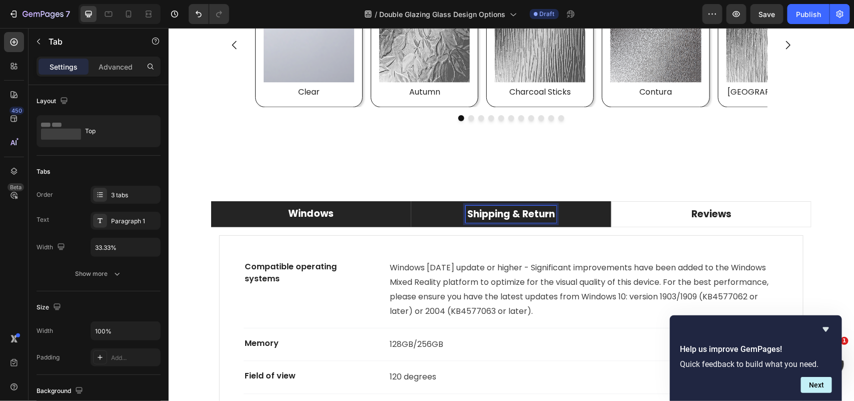
click at [491, 214] on p "Shipping & Return" at bounding box center [511, 214] width 88 height 15
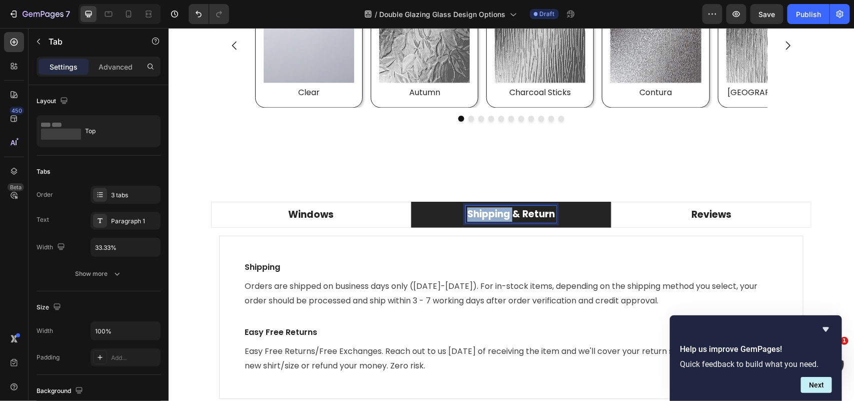
click at [491, 214] on p "Shipping & Return" at bounding box center [511, 214] width 88 height 15
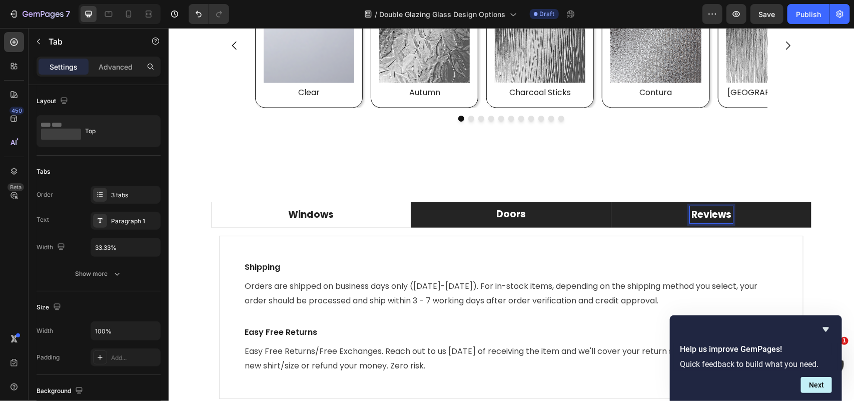
click at [699, 218] on p "Reviews" at bounding box center [711, 214] width 40 height 15
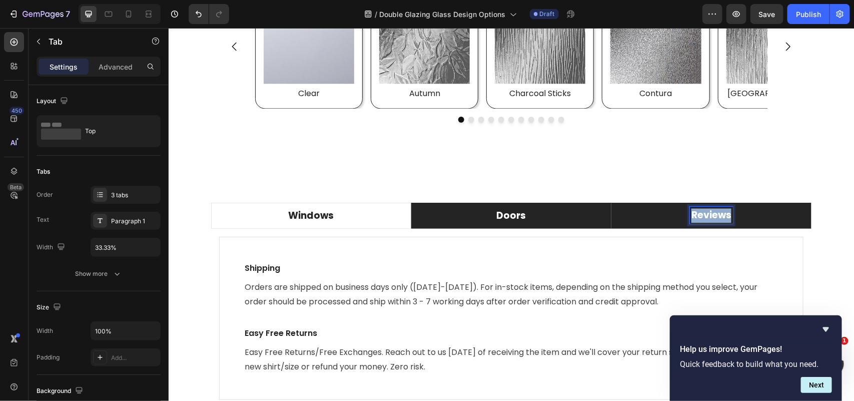
click at [699, 218] on p "Reviews" at bounding box center [711, 215] width 40 height 15
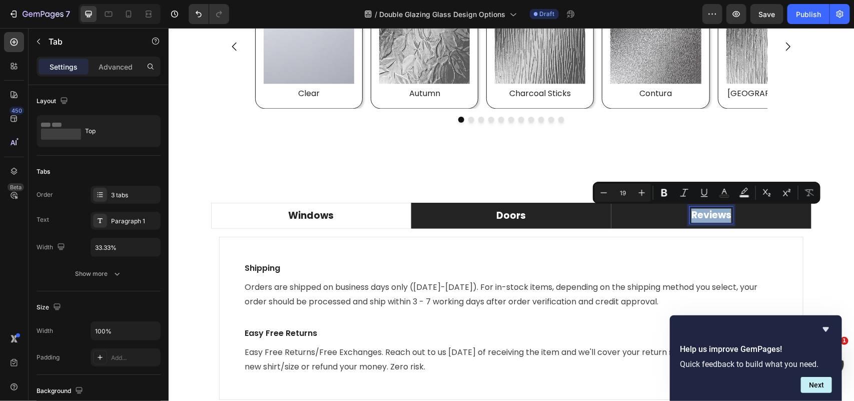
click at [699, 218] on p "Reviews" at bounding box center [711, 215] width 40 height 15
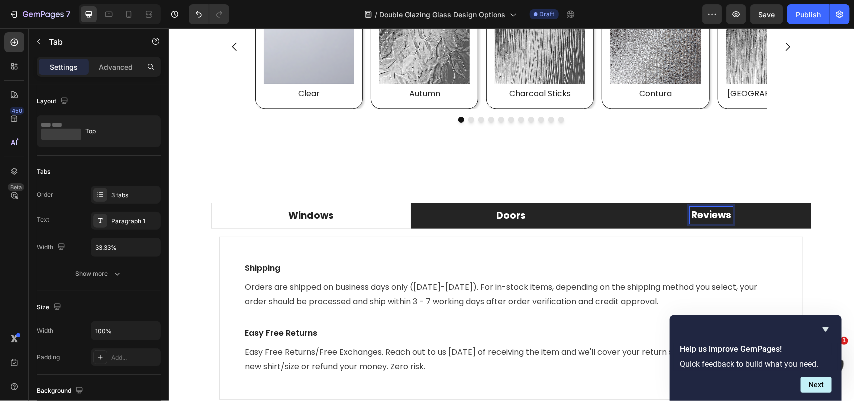
click at [709, 213] on p "Reviews" at bounding box center [711, 215] width 40 height 15
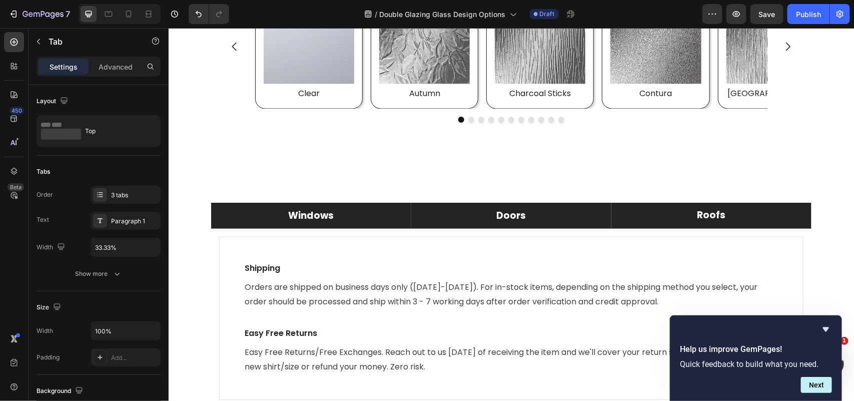
click at [342, 213] on li "Windows" at bounding box center [311, 215] width 200 height 27
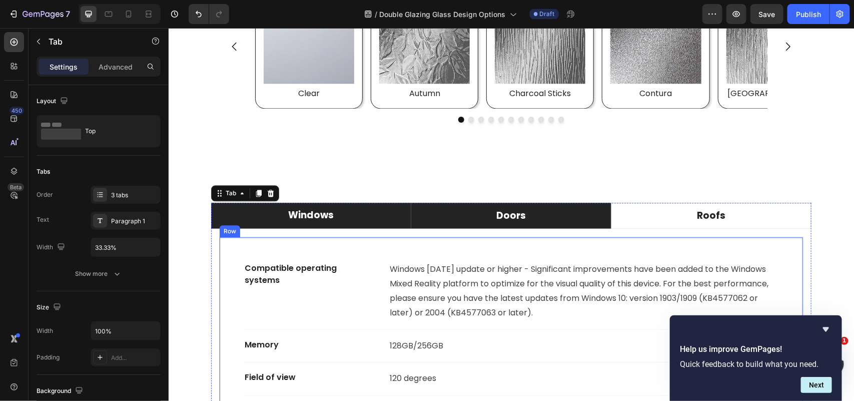
click at [348, 254] on div "Compatible operating systems Text block Windows [DATE] update or higher - Signi…" at bounding box center [511, 389] width 585 height 306
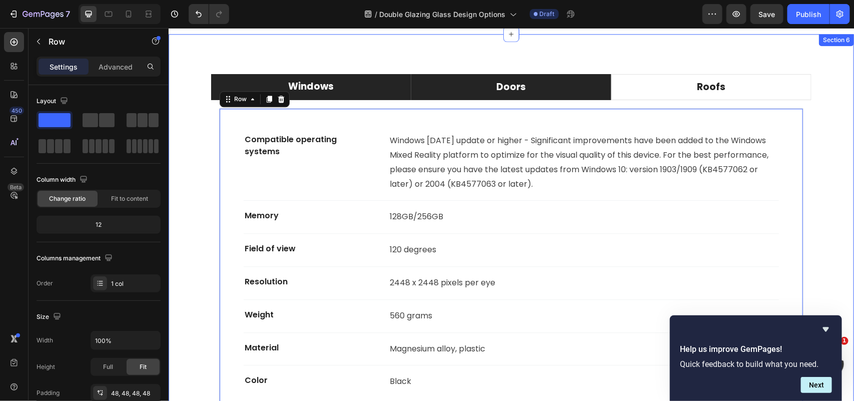
scroll to position [3000, 0]
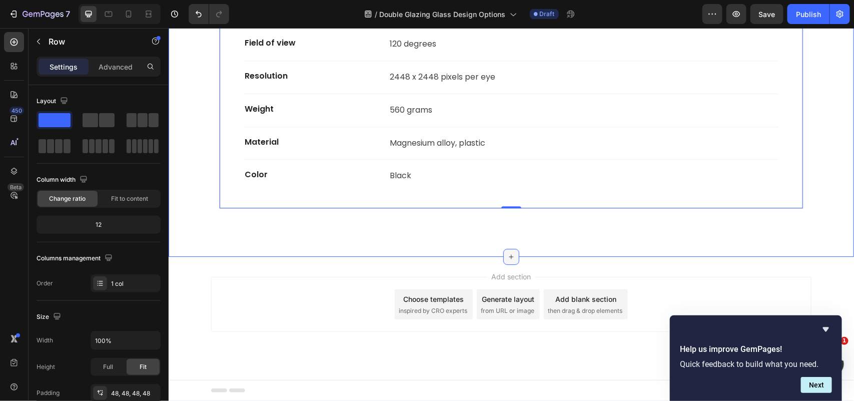
click at [507, 255] on icon at bounding box center [511, 256] width 8 height 8
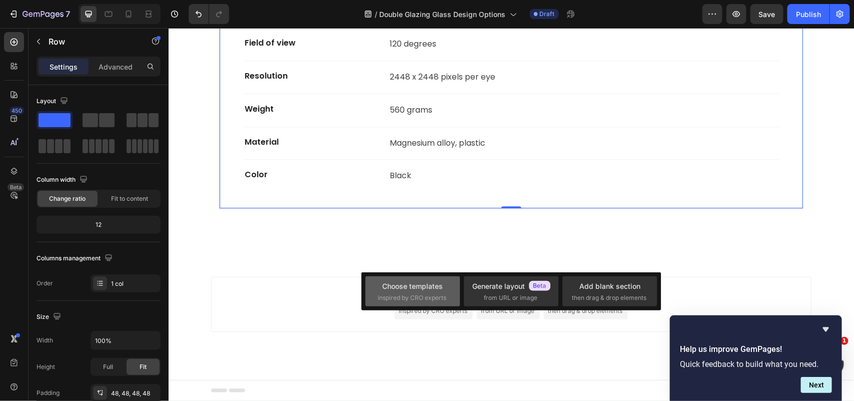
click at [426, 291] on div "Choose templates" at bounding box center [413, 286] width 61 height 11
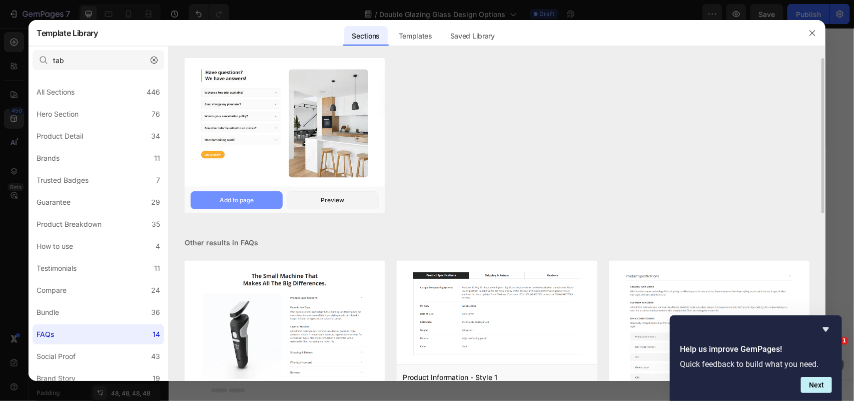
click at [243, 198] on div "Add to page" at bounding box center [237, 200] width 34 height 9
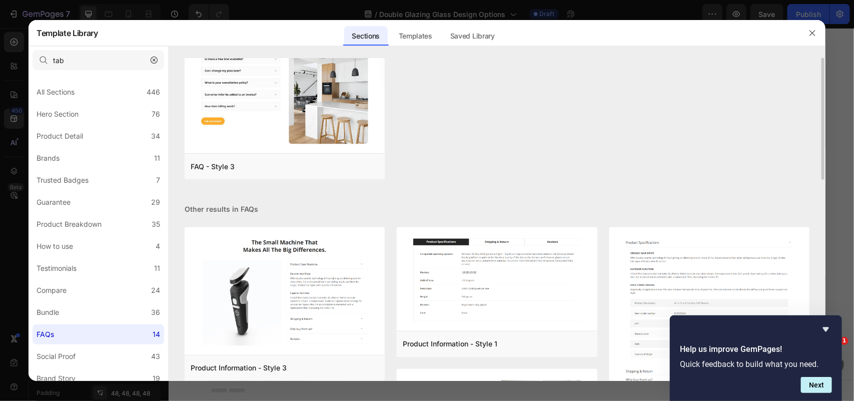
scroll to position [0, 0]
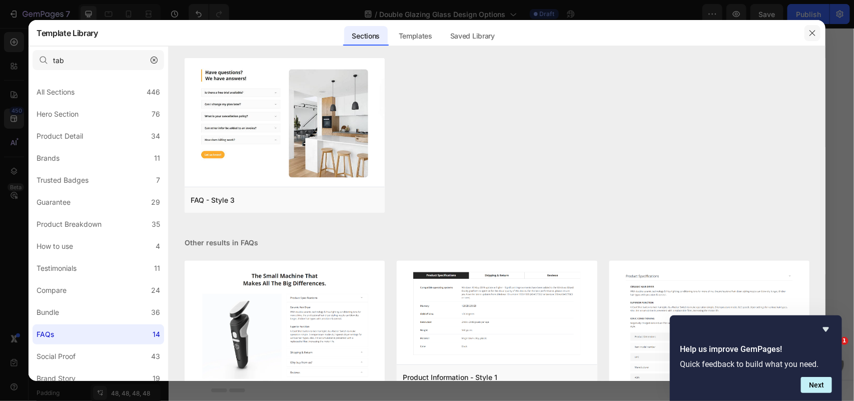
click at [812, 29] on icon "button" at bounding box center [813, 33] width 8 height 8
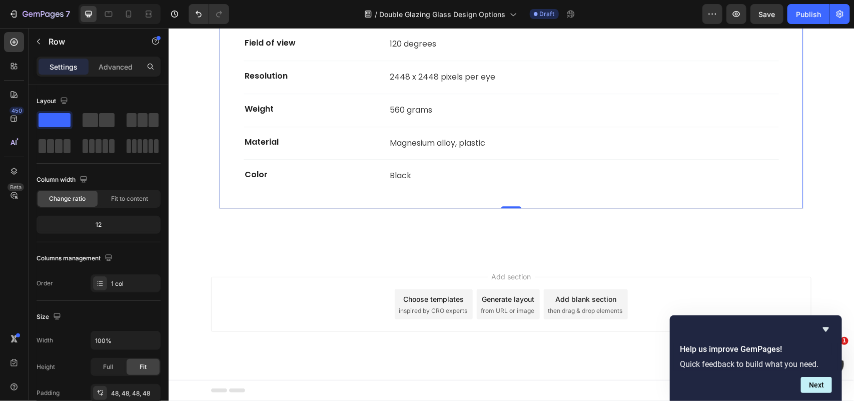
click at [806, 255] on div "Windows Doors Roofs Compatible operating systems Text block Windows [DATE] upda…" at bounding box center [511, 42] width 686 height 428
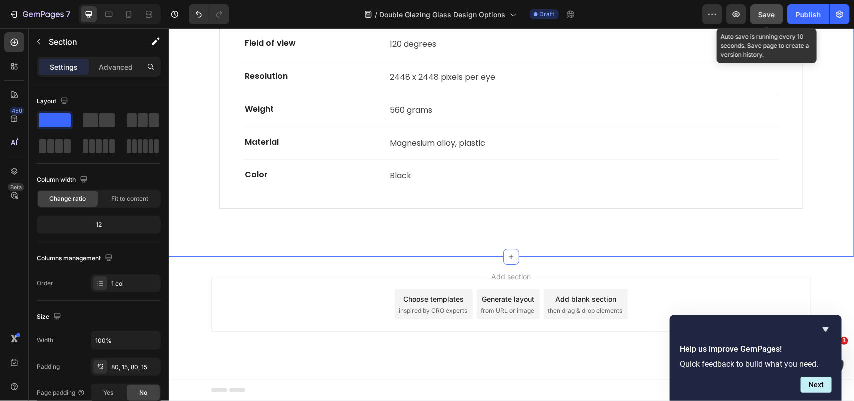
click at [772, 11] on span "Save" at bounding box center [767, 14] width 17 height 9
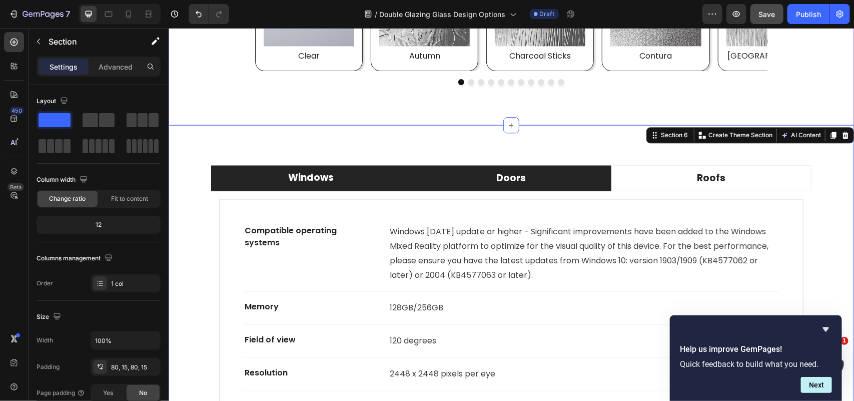
scroll to position [2688, 0]
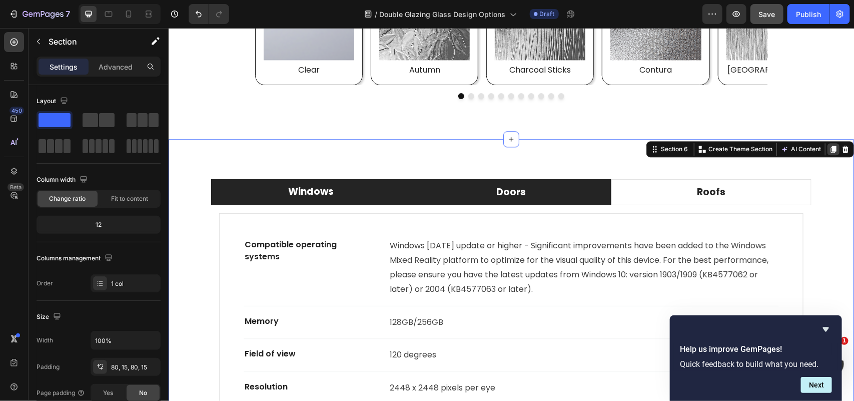
click at [831, 148] on icon at bounding box center [834, 148] width 6 height 7
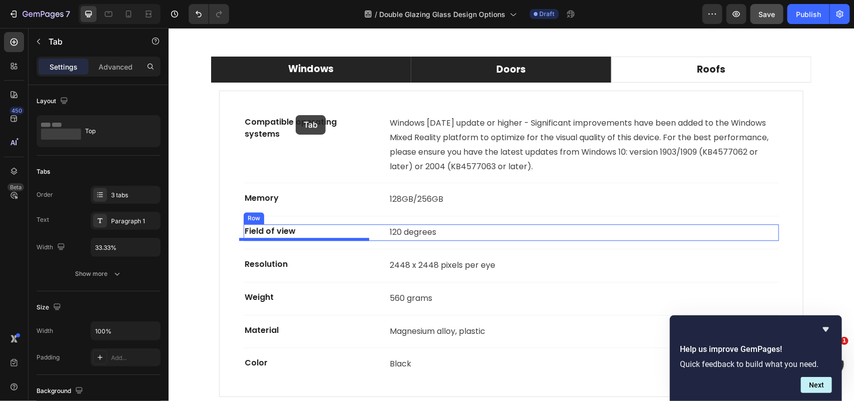
scroll to position [2756, 0]
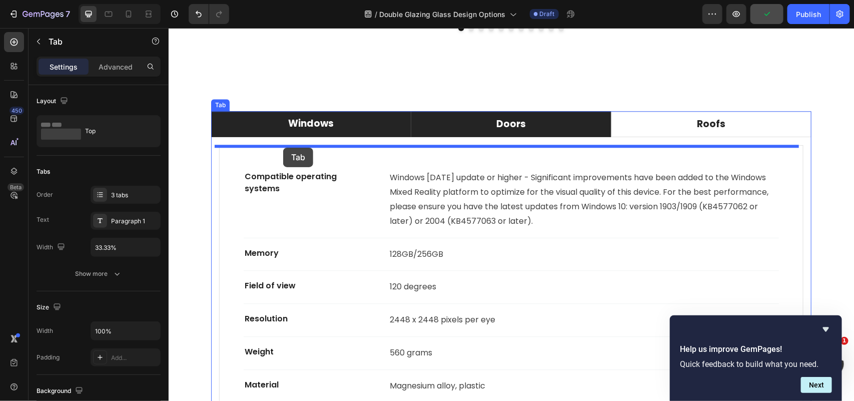
drag, startPoint x: 214, startPoint y: 223, endPoint x: 283, endPoint y: 147, distance: 102.4
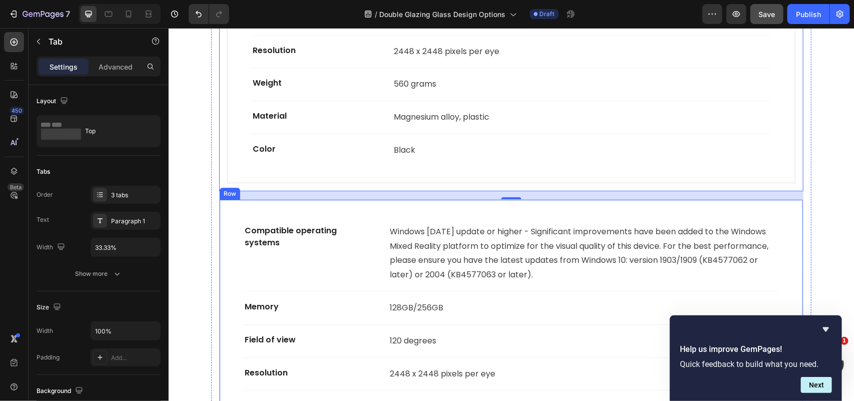
scroll to position [3069, 0]
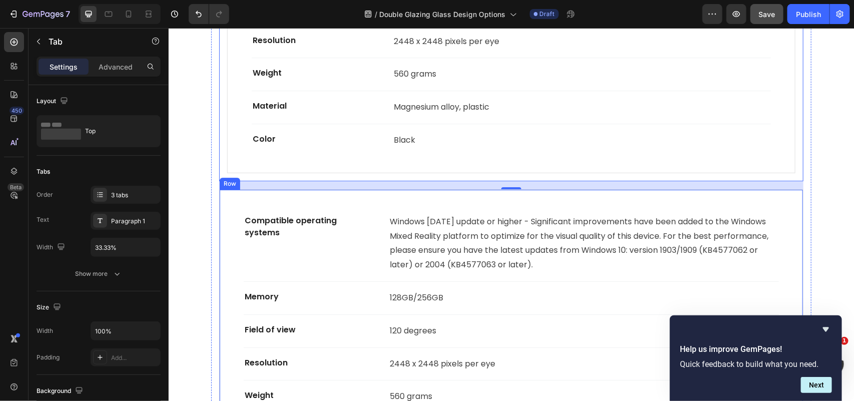
click at [341, 202] on div "Compatible operating systems Text block Windows [DATE] update or higher - Signi…" at bounding box center [511, 342] width 585 height 306
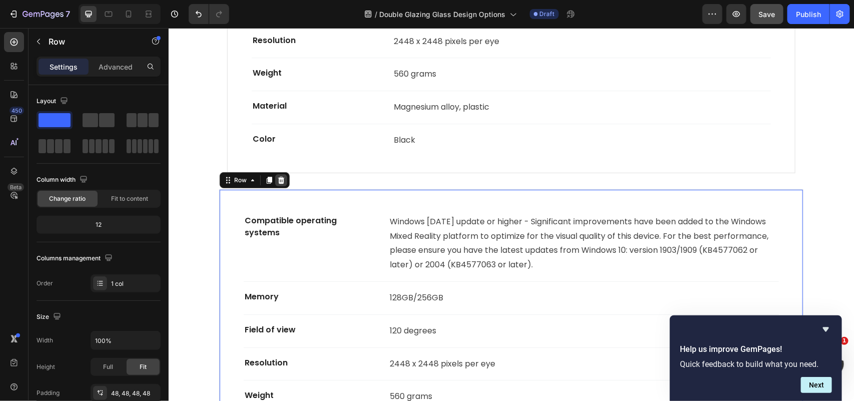
click at [277, 181] on icon at bounding box center [281, 180] width 8 height 8
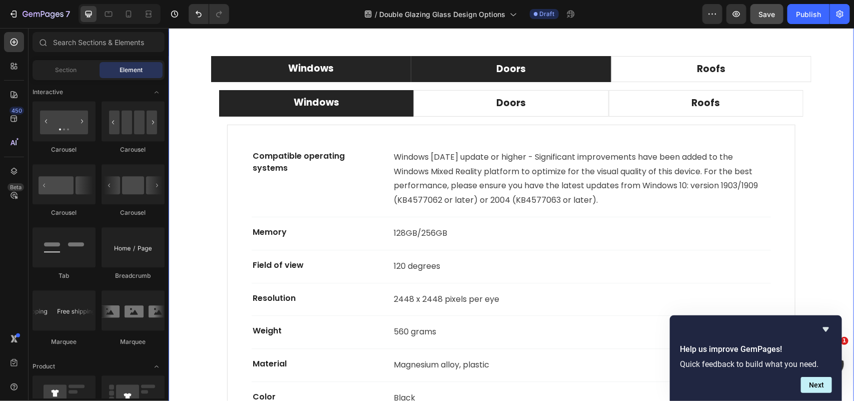
scroll to position [2685, 0]
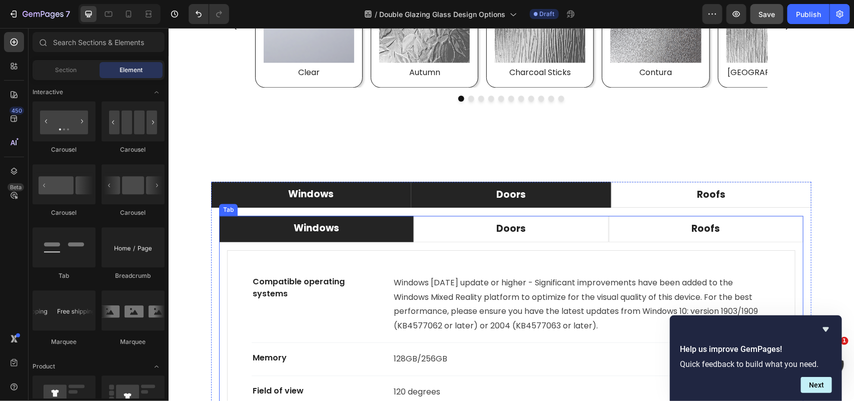
click at [224, 213] on div "Tab" at bounding box center [228, 209] width 19 height 12
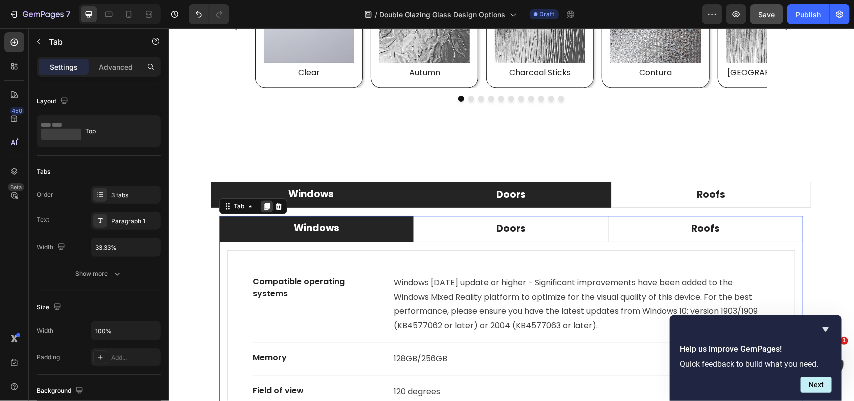
click at [262, 208] on icon at bounding box center [266, 206] width 8 height 8
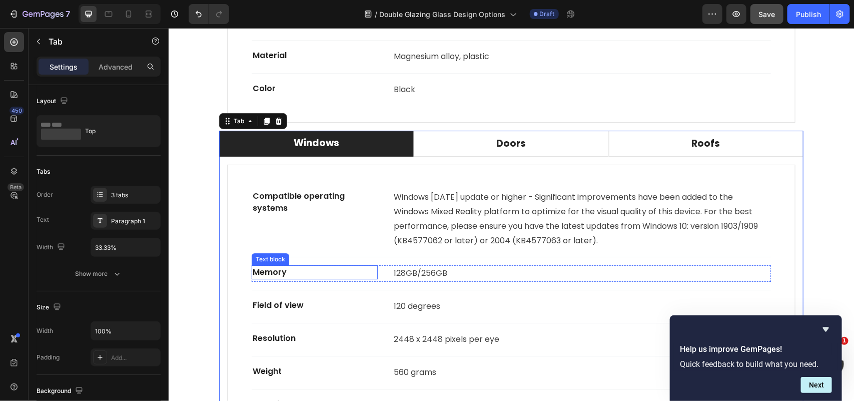
scroll to position [3064, 0]
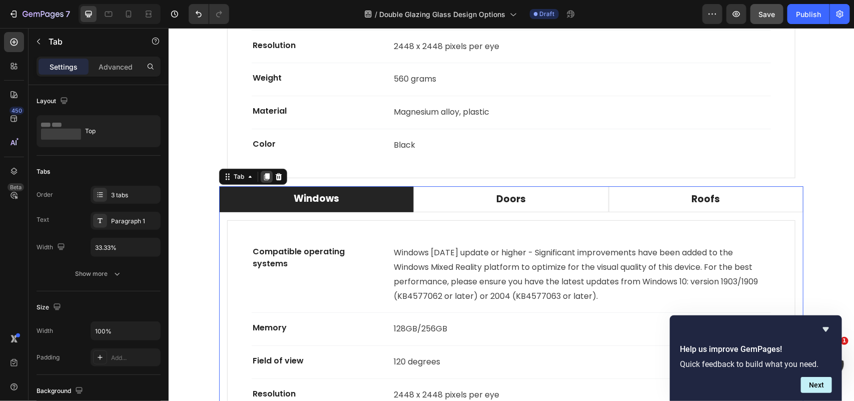
click at [264, 177] on icon at bounding box center [267, 176] width 6 height 7
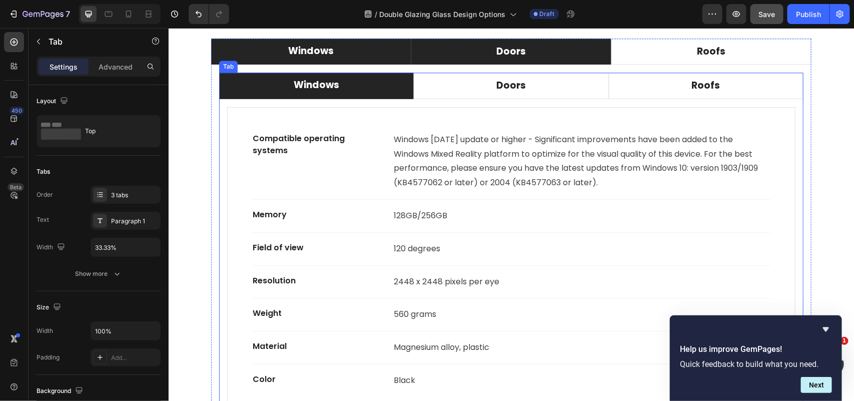
scroll to position [2788, 0]
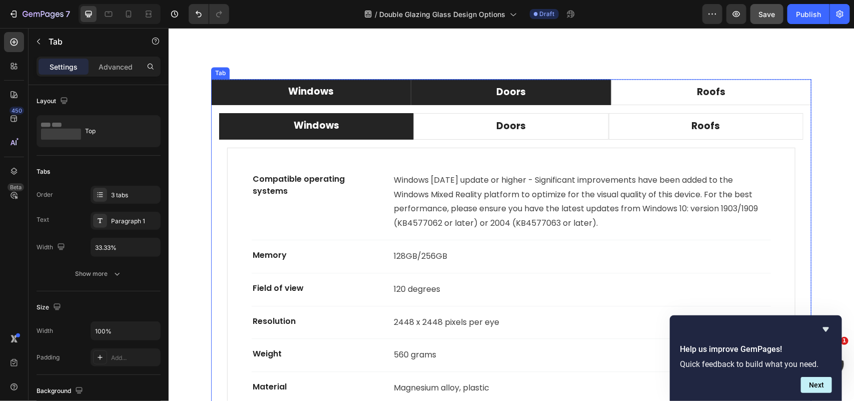
click at [480, 94] on li "Doors" at bounding box center [511, 92] width 200 height 27
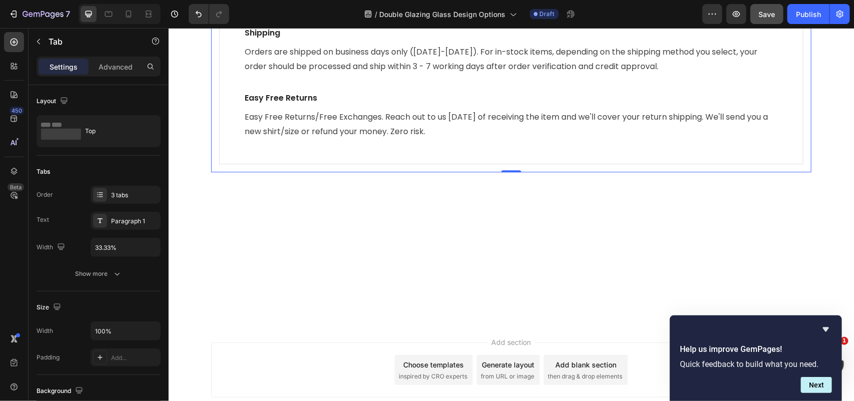
scroll to position [2654, 0]
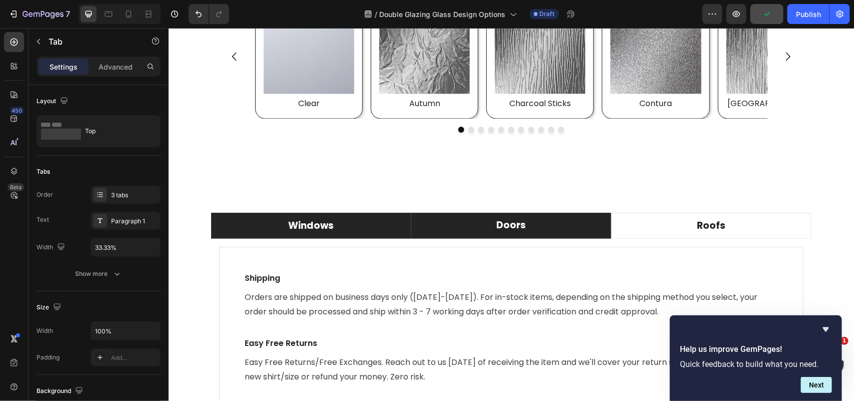
click at [352, 225] on li "Windows" at bounding box center [311, 225] width 200 height 27
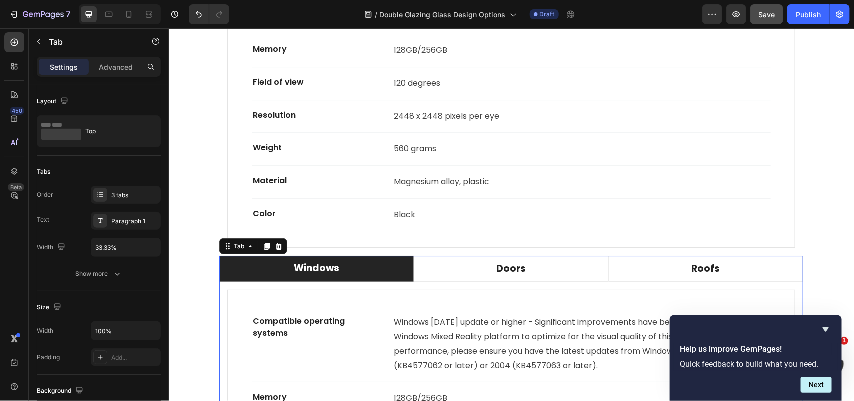
scroll to position [2842, 0]
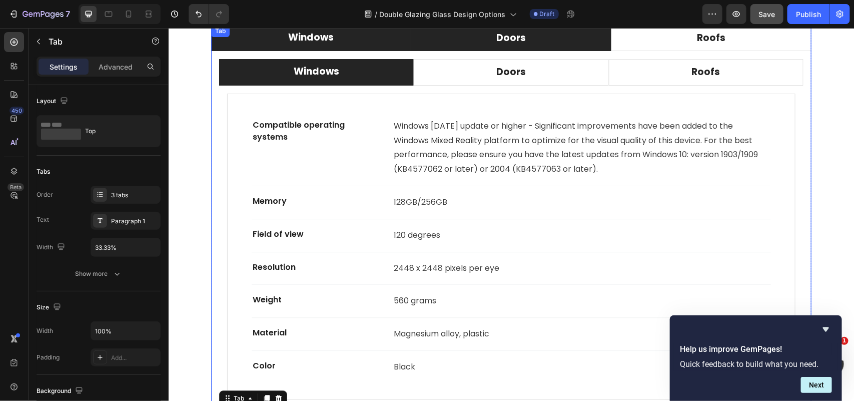
drag, startPoint x: 221, startPoint y: 155, endPoint x: 471, endPoint y: 36, distance: 277.6
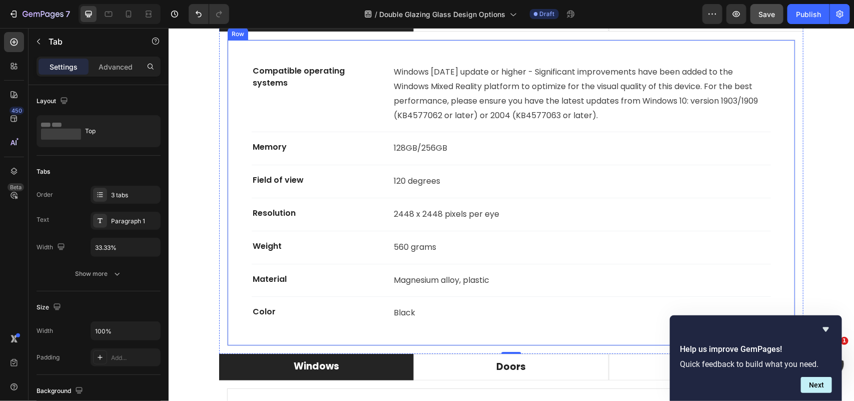
scroll to position [3342, 0]
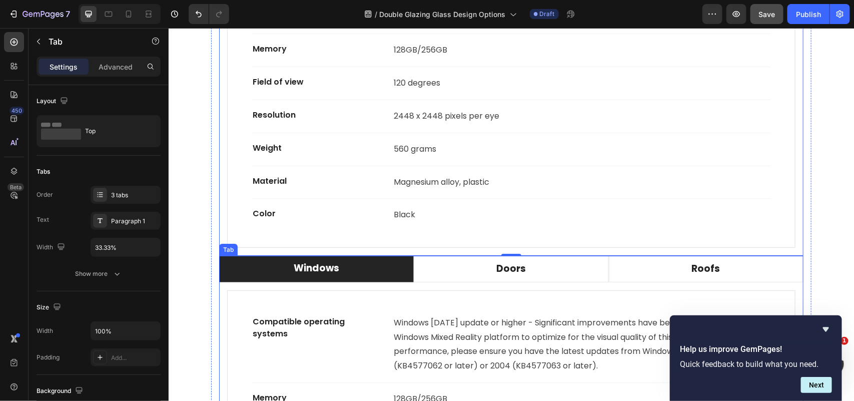
click at [229, 254] on div "Tab" at bounding box center [228, 249] width 15 height 9
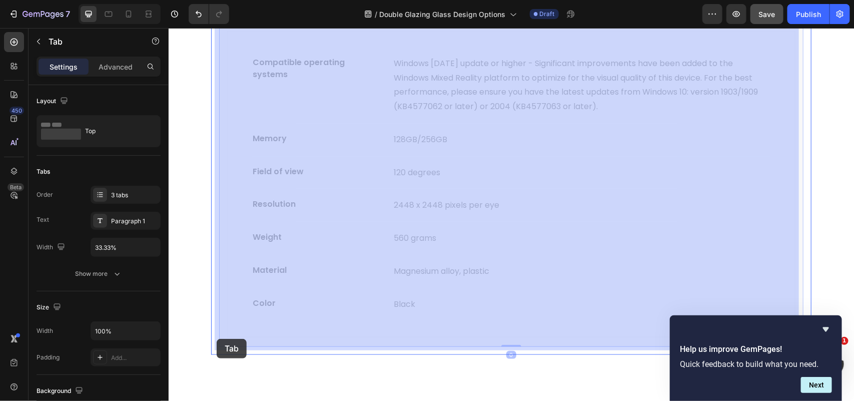
scroll to position [3655, 0]
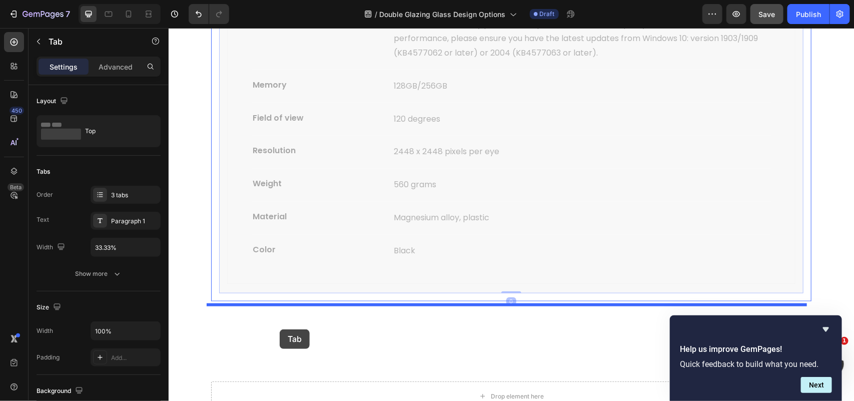
drag, startPoint x: 224, startPoint y: 251, endPoint x: 279, endPoint y: 329, distance: 95.1
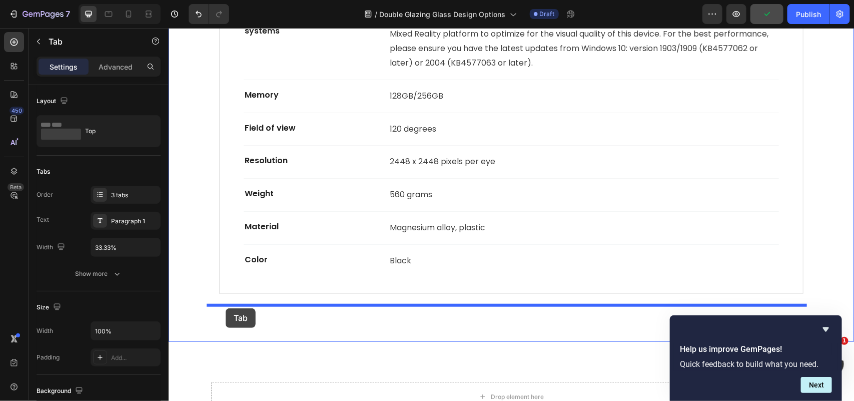
scroll to position [3780, 0]
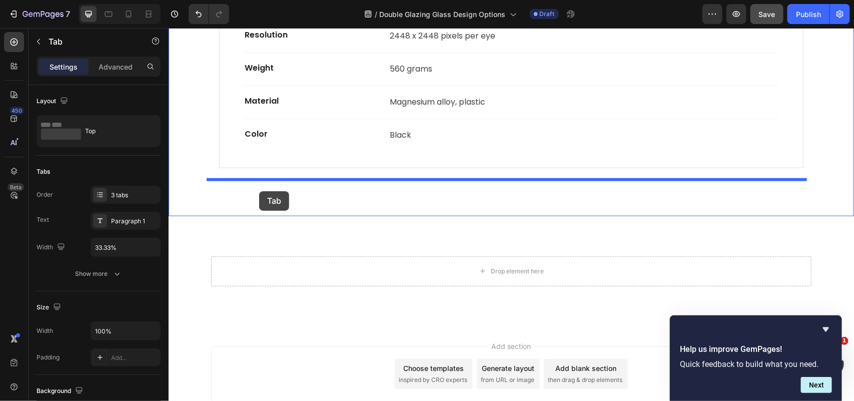
drag, startPoint x: 226, startPoint y: 92, endPoint x: 259, endPoint y: 191, distance: 104.0
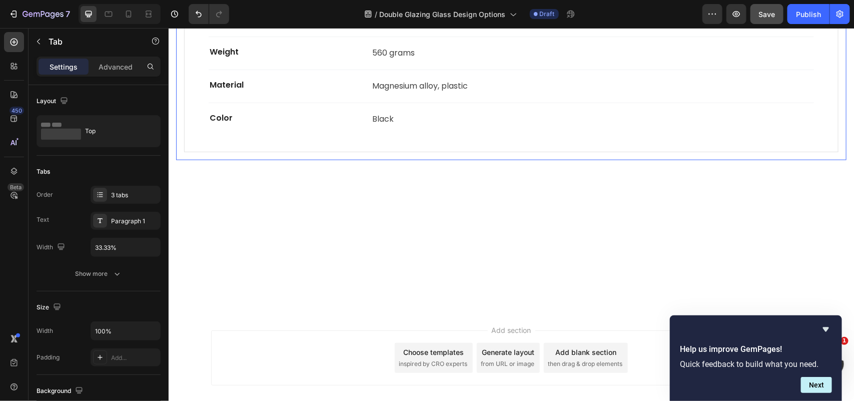
scroll to position [3430, 0]
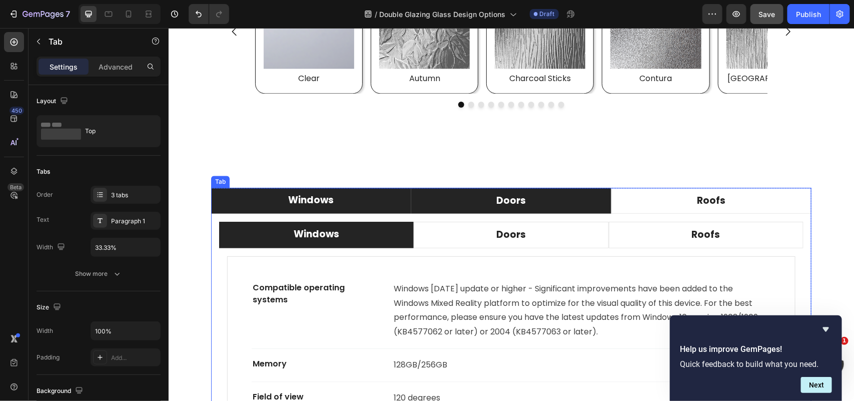
click at [486, 202] on li "Doors" at bounding box center [511, 200] width 200 height 27
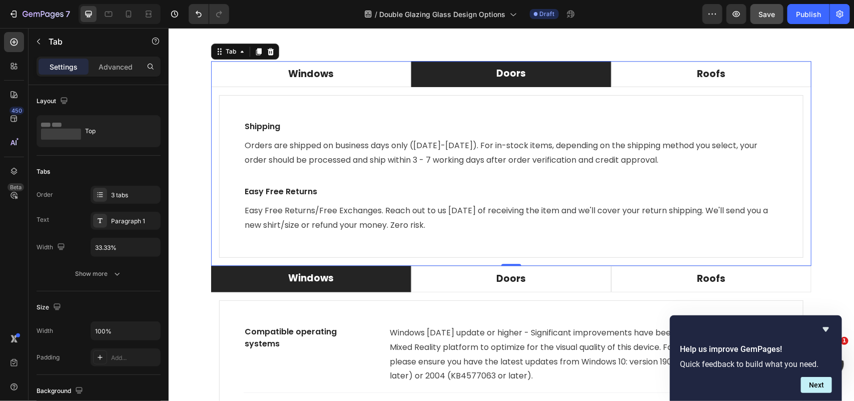
scroll to position [2804, 0]
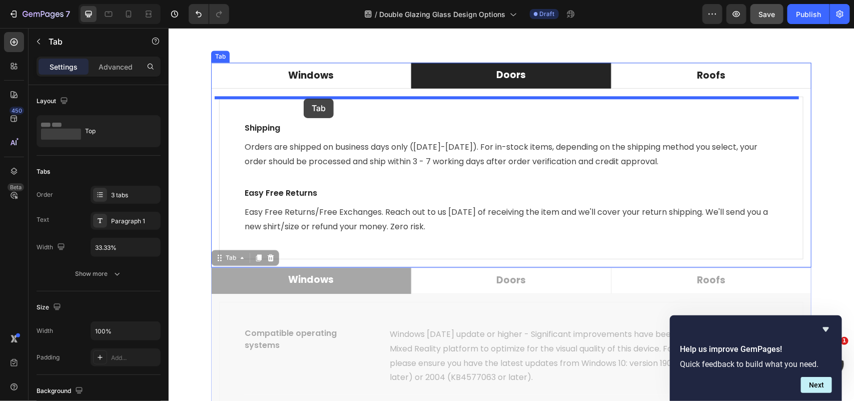
drag, startPoint x: 216, startPoint y: 264, endPoint x: 303, endPoint y: 98, distance: 187.2
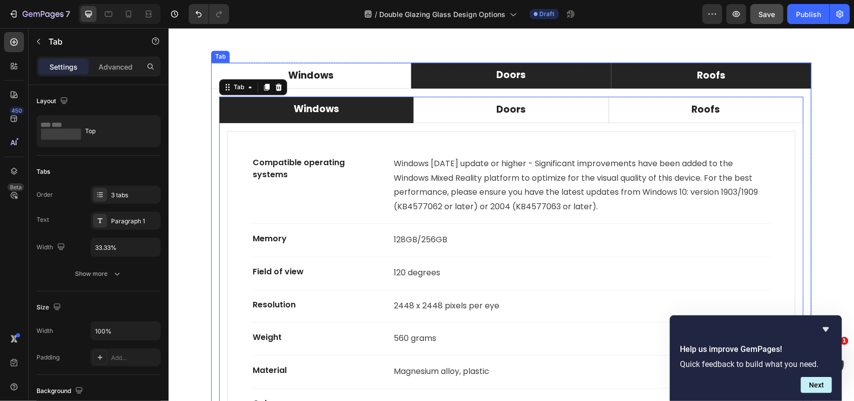
click at [662, 65] on li "Roofs" at bounding box center [711, 75] width 200 height 27
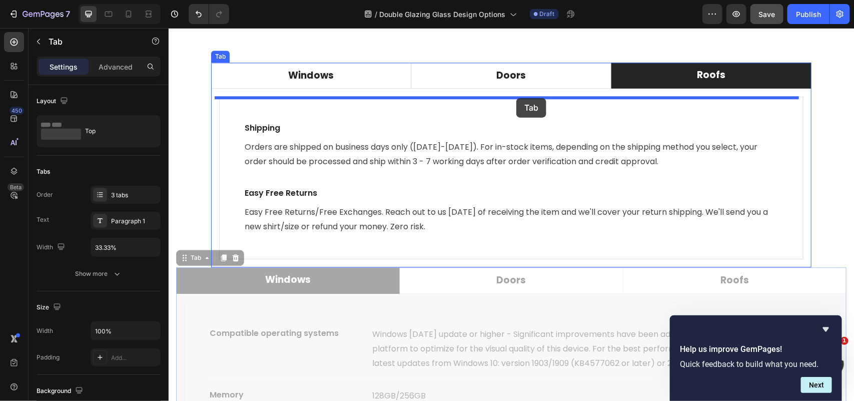
drag, startPoint x: 184, startPoint y: 263, endPoint x: 516, endPoint y: 98, distance: 370.7
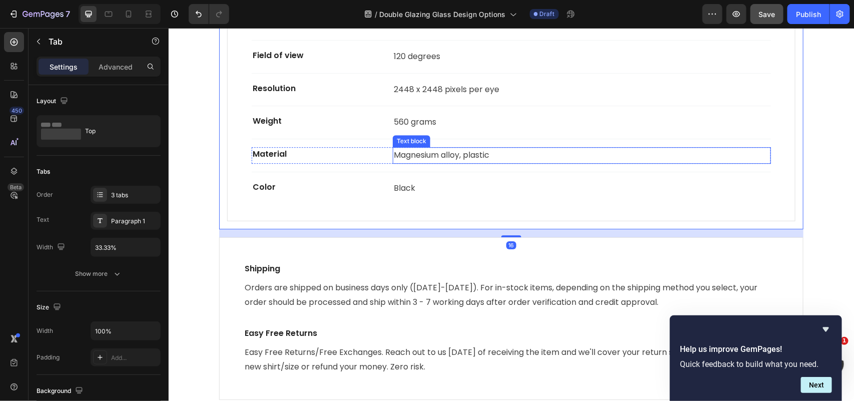
scroll to position [3054, 0]
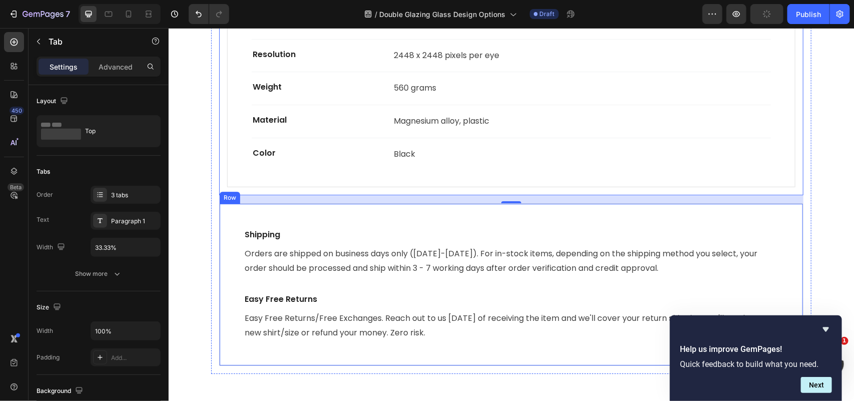
click at [445, 212] on div "Shipping Text block Orders are shipped on business days only ([DATE]-[DATE]). F…" at bounding box center [511, 284] width 585 height 163
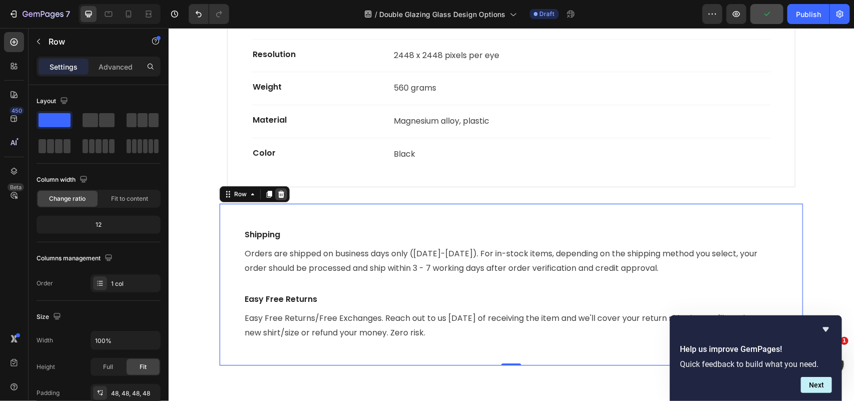
click at [277, 193] on icon at bounding box center [281, 194] width 8 height 8
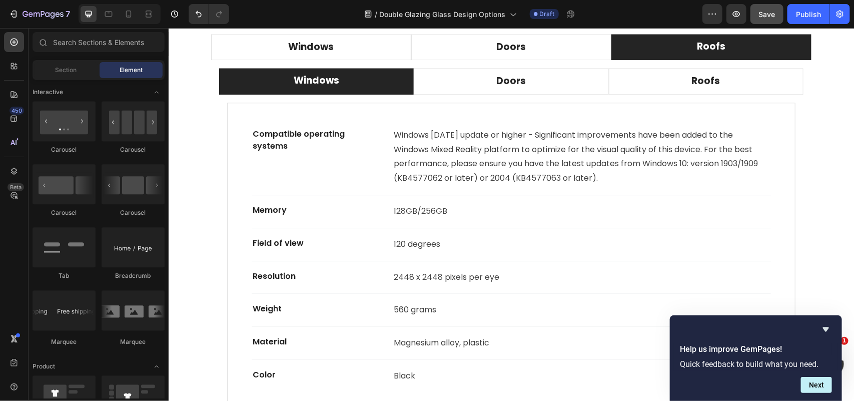
scroll to position [2617, 0]
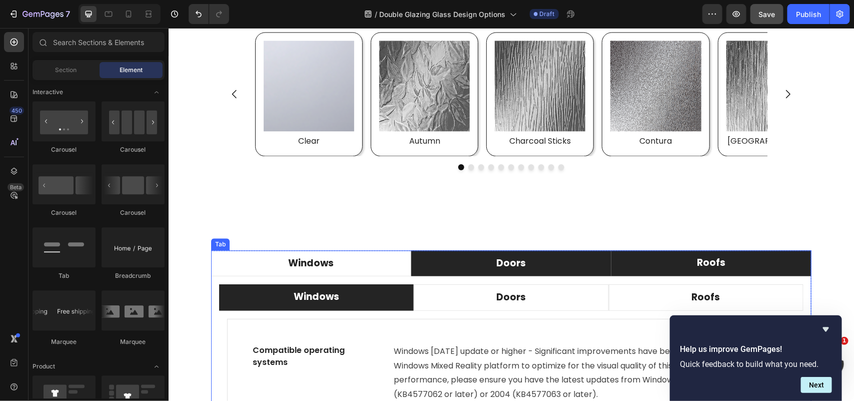
click at [486, 261] on li "Doors" at bounding box center [511, 263] width 200 height 27
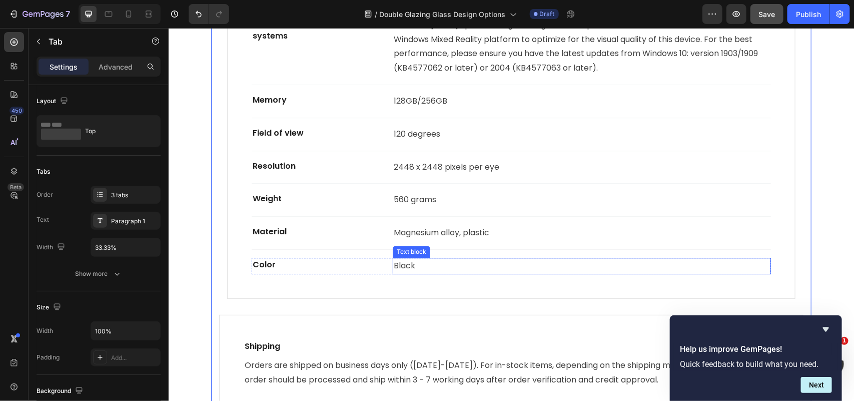
scroll to position [2992, 0]
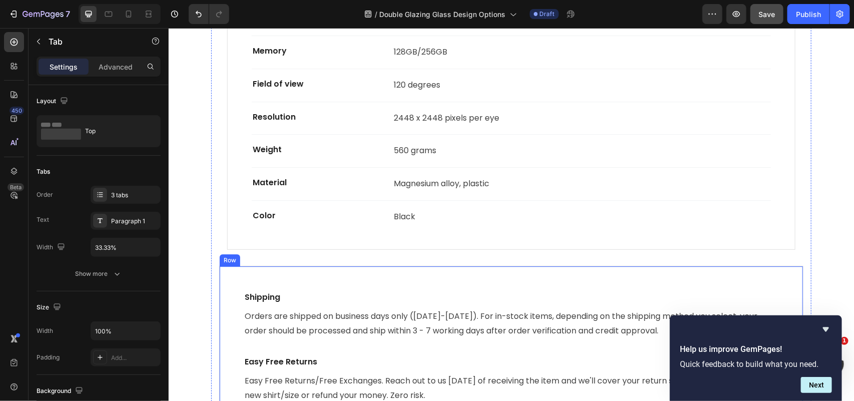
click at [383, 276] on div "Shipping Text block Orders are shipped on business days only ([DATE]-[DATE]). F…" at bounding box center [511, 346] width 585 height 163
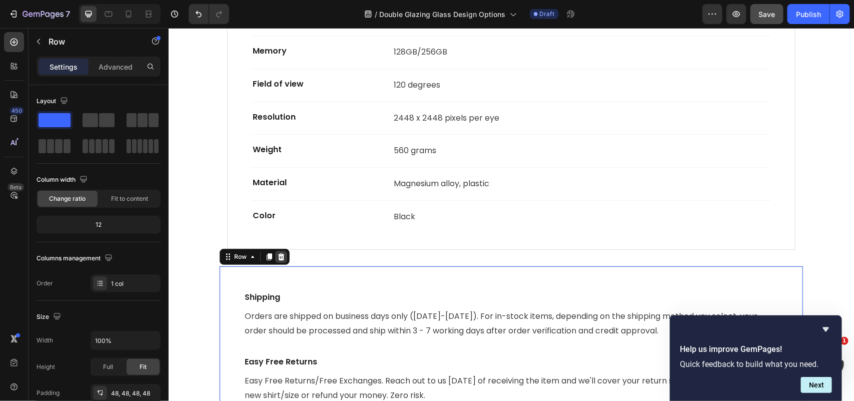
click at [278, 255] on icon at bounding box center [281, 256] width 8 height 8
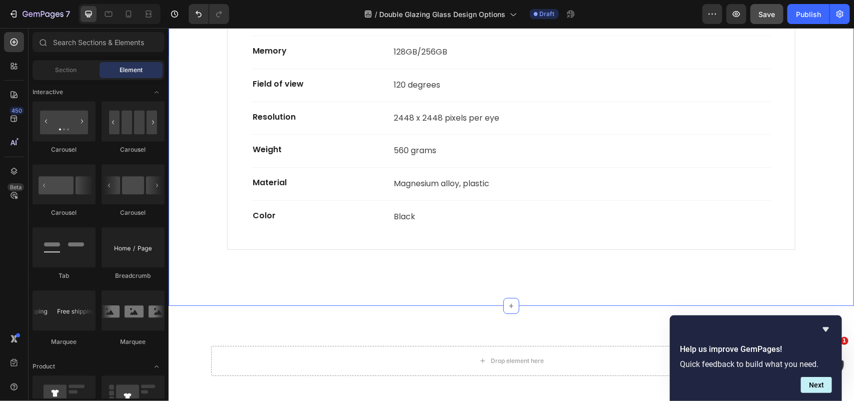
scroll to position [3154, 0]
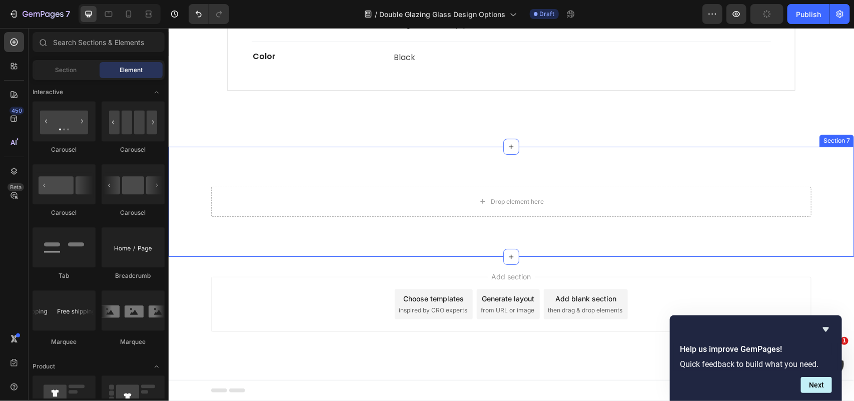
click at [374, 172] on div "Drop element here Row Section 7" at bounding box center [511, 201] width 686 height 110
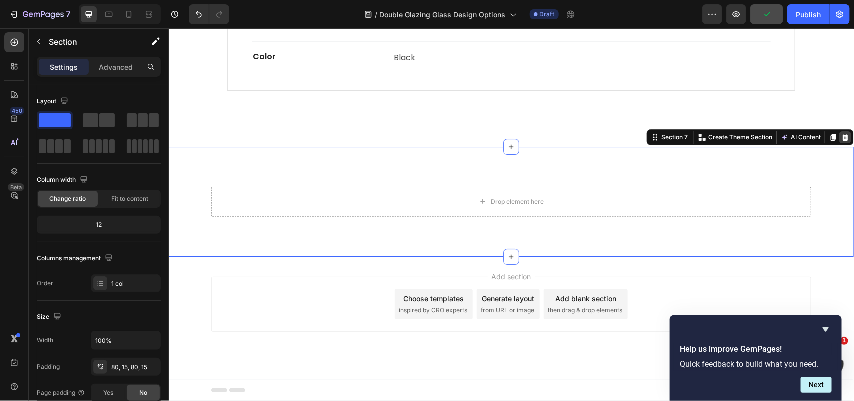
click at [842, 135] on icon at bounding box center [845, 136] width 7 height 7
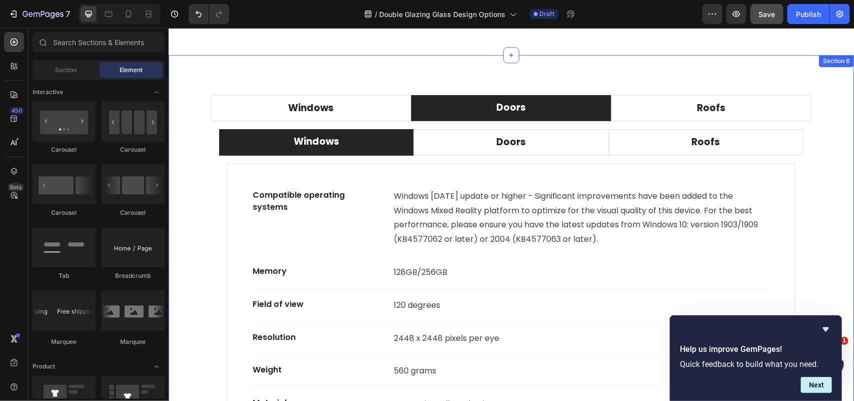
scroll to position [2793, 0]
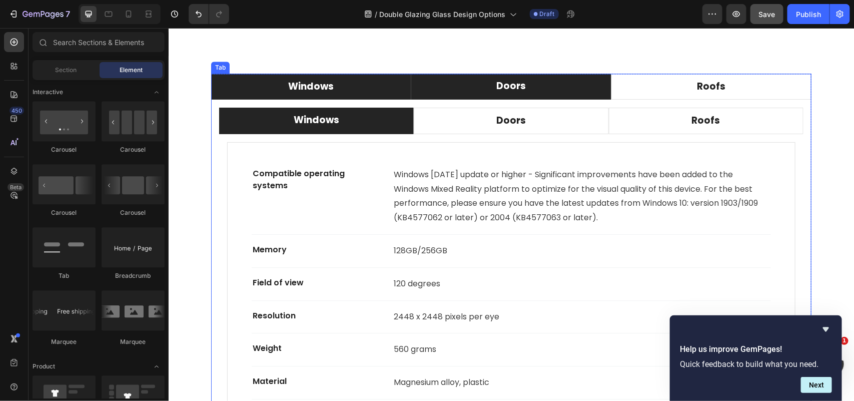
click at [343, 80] on li "Windows" at bounding box center [311, 86] width 200 height 27
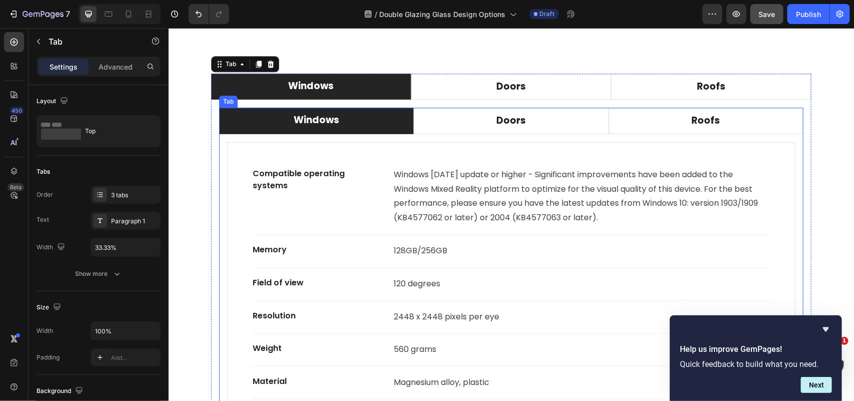
click at [318, 121] on p "Windows" at bounding box center [316, 120] width 46 height 15
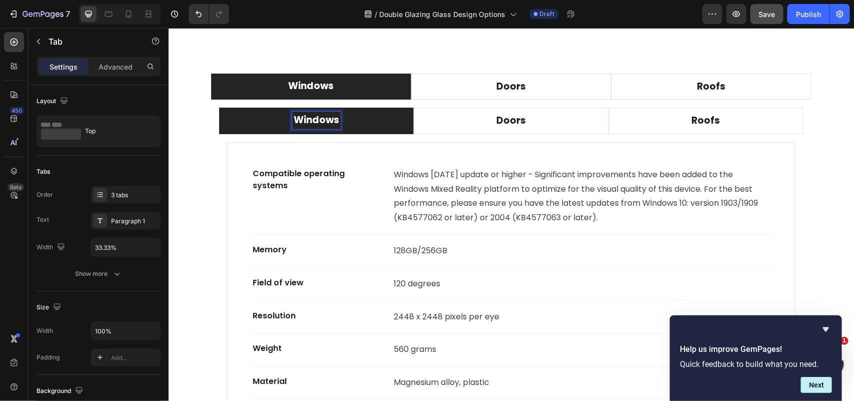
click at [318, 121] on p "Windows" at bounding box center [316, 120] width 46 height 15
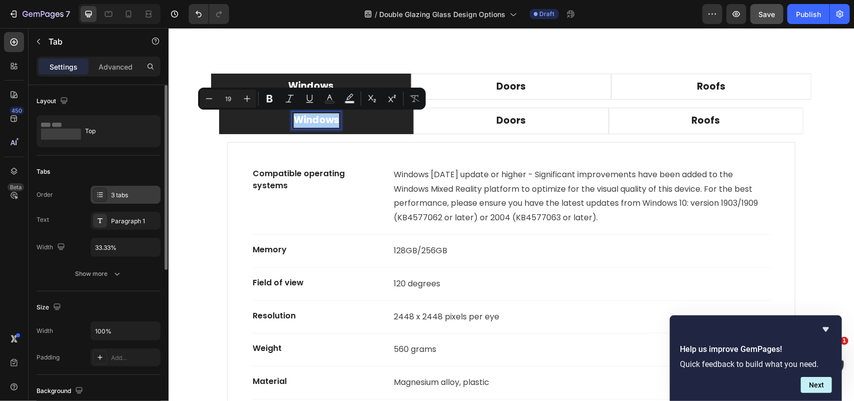
click at [123, 198] on div "3 tabs" at bounding box center [134, 195] width 47 height 9
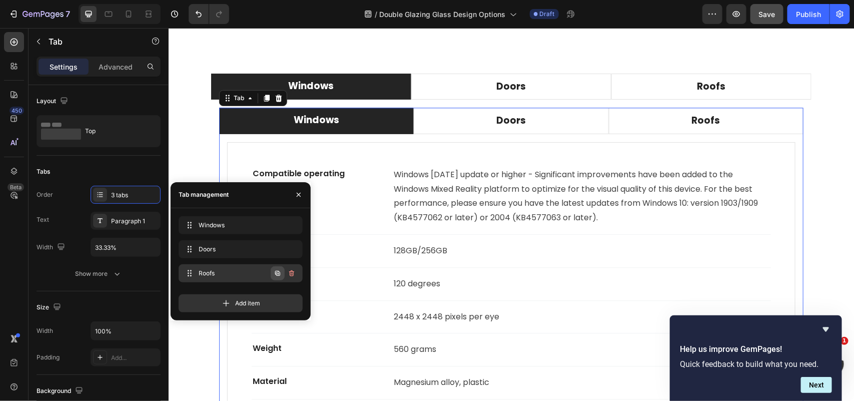
click at [278, 274] on icon "button" at bounding box center [278, 273] width 2 height 2
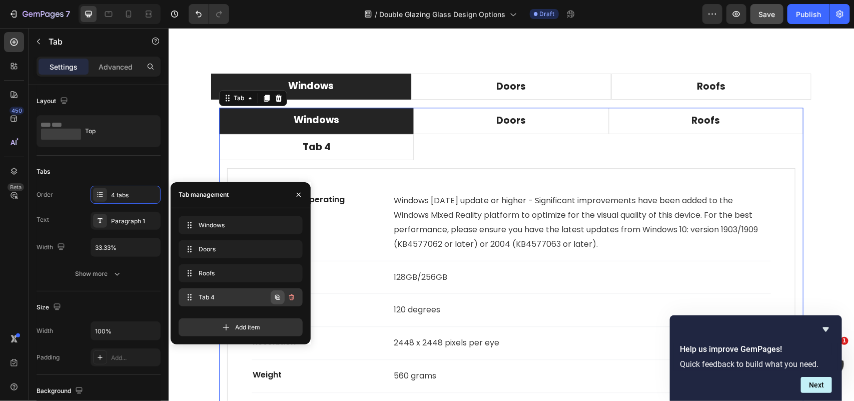
click at [279, 299] on icon "button" at bounding box center [278, 297] width 8 height 8
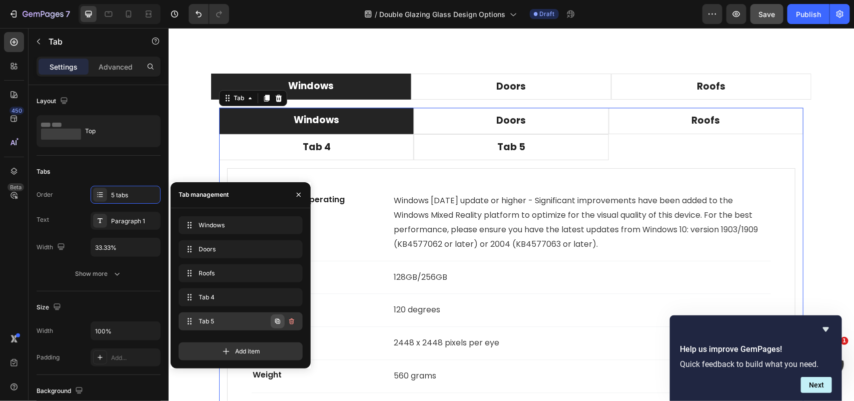
click at [278, 323] on icon "button" at bounding box center [278, 321] width 8 height 8
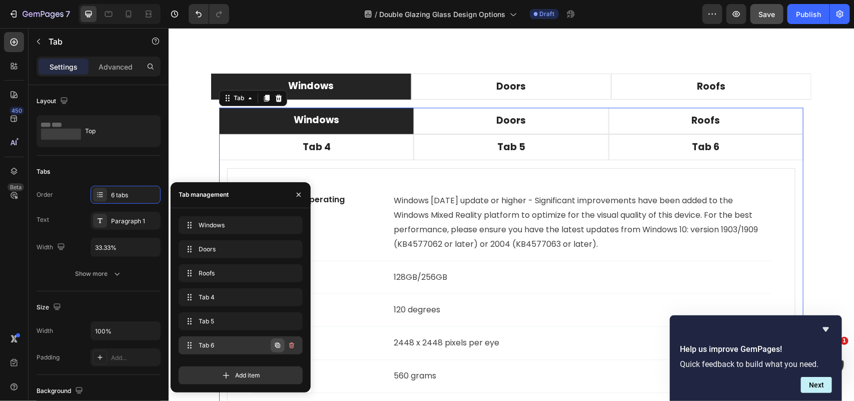
click at [277, 342] on icon "button" at bounding box center [278, 345] width 8 height 8
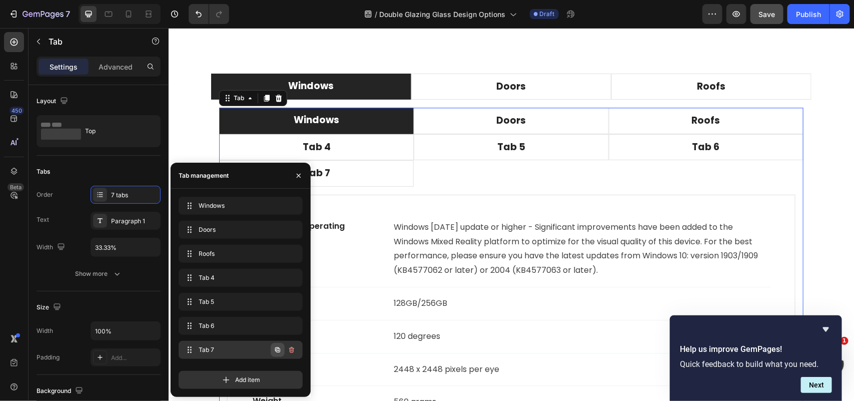
click at [278, 351] on icon "button" at bounding box center [278, 350] width 8 height 8
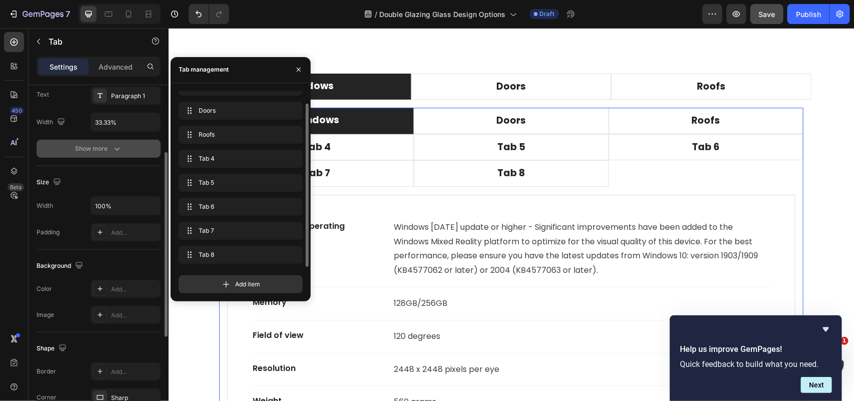
scroll to position [0, 0]
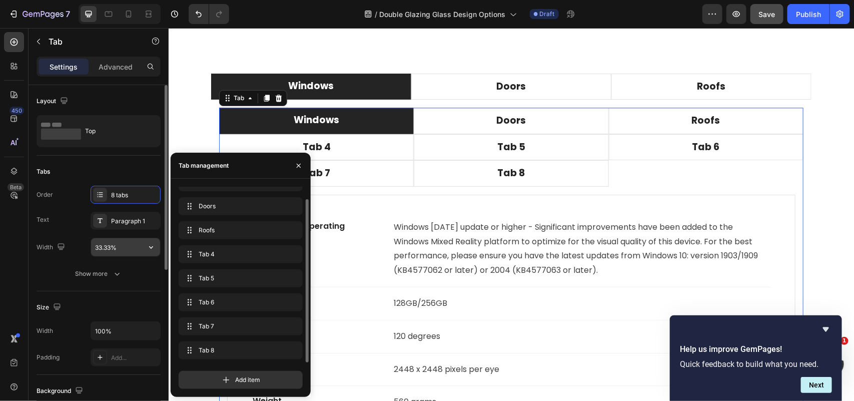
click at [133, 248] on input "33.33%" at bounding box center [125, 247] width 69 height 18
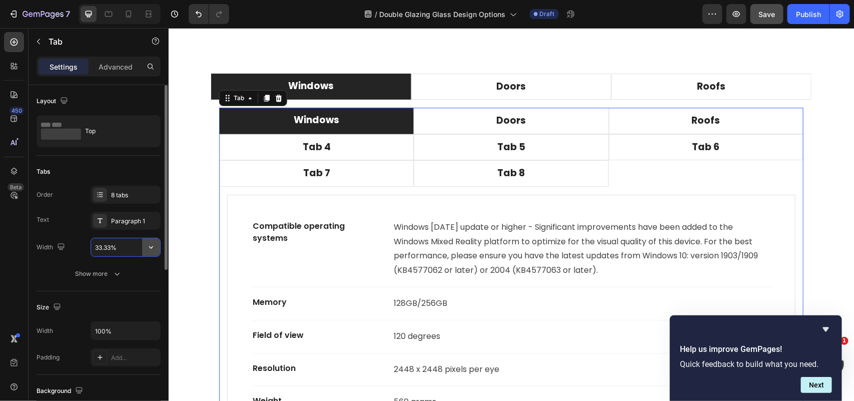
click at [156, 248] on icon "button" at bounding box center [151, 247] width 10 height 10
click at [233, 101] on div "Tab" at bounding box center [238, 97] width 15 height 9
click at [229, 103] on div "Tab" at bounding box center [238, 98] width 35 height 12
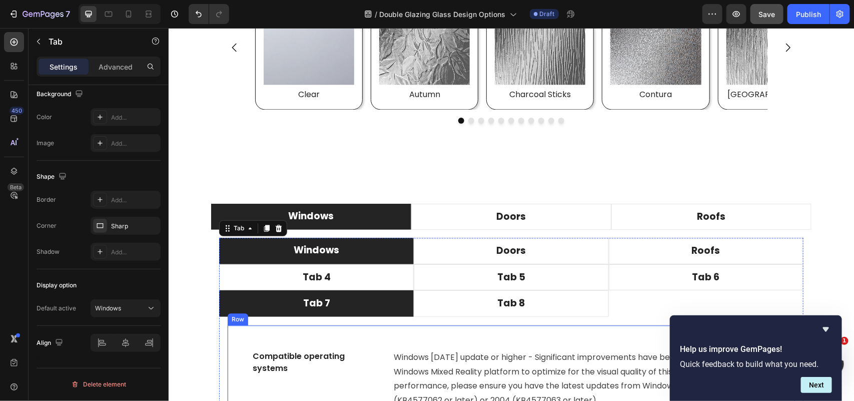
scroll to position [2668, 0]
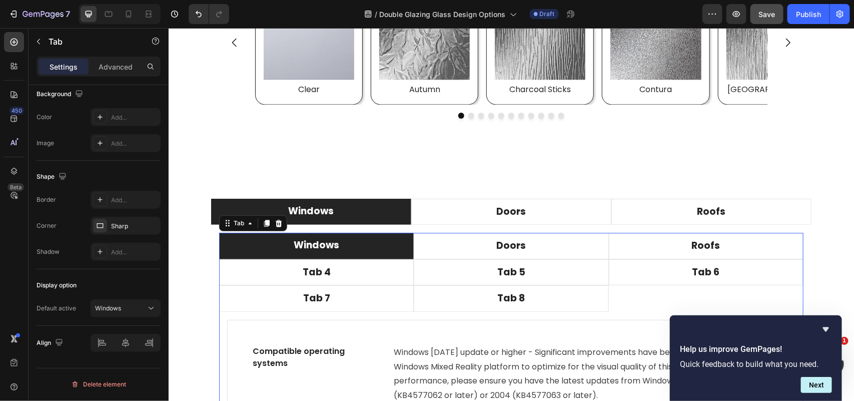
click at [372, 245] on li "Windows" at bounding box center [316, 245] width 195 height 27
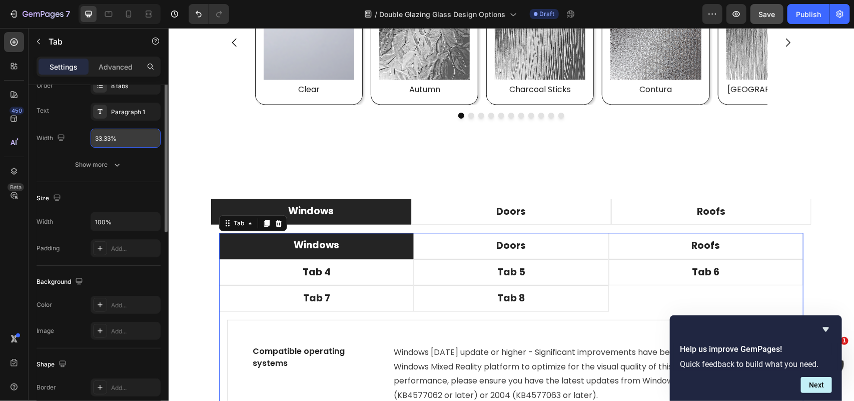
scroll to position [0, 0]
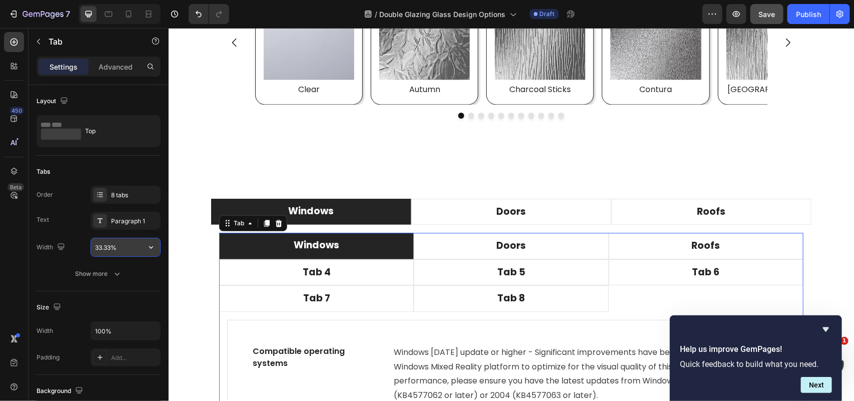
click at [132, 243] on input "33.33%" at bounding box center [125, 247] width 69 height 18
click at [128, 245] on input "33.33%" at bounding box center [125, 247] width 69 height 18
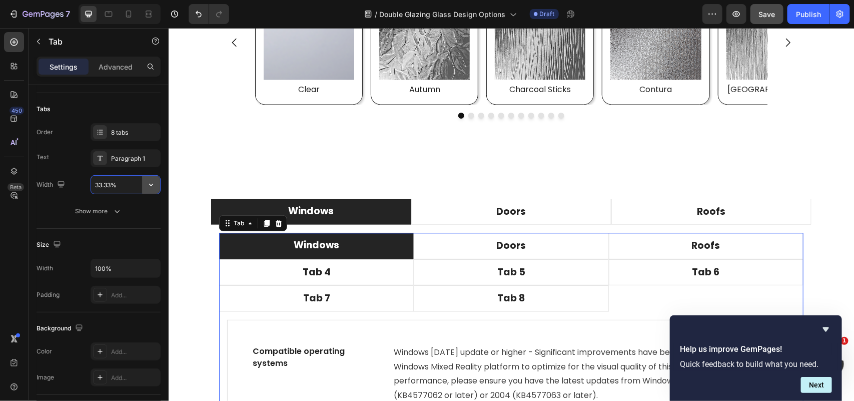
click at [151, 186] on icon "button" at bounding box center [151, 185] width 10 height 10
click at [122, 207] on span "Fit content" at bounding box center [110, 210] width 30 height 9
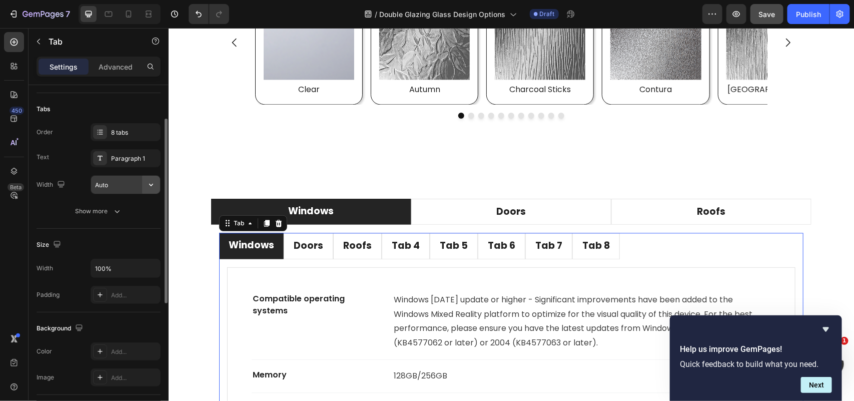
click at [147, 186] on icon "button" at bounding box center [151, 185] width 10 height 10
drag, startPoint x: 126, startPoint y: 232, endPoint x: 126, endPoint y: 227, distance: 5.0
click at [126, 233] on p "Full 100%" at bounding box center [123, 229] width 57 height 9
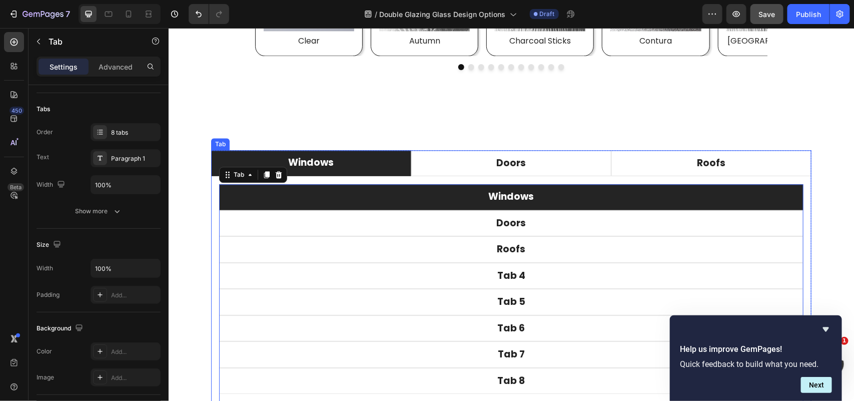
scroll to position [2793, 0]
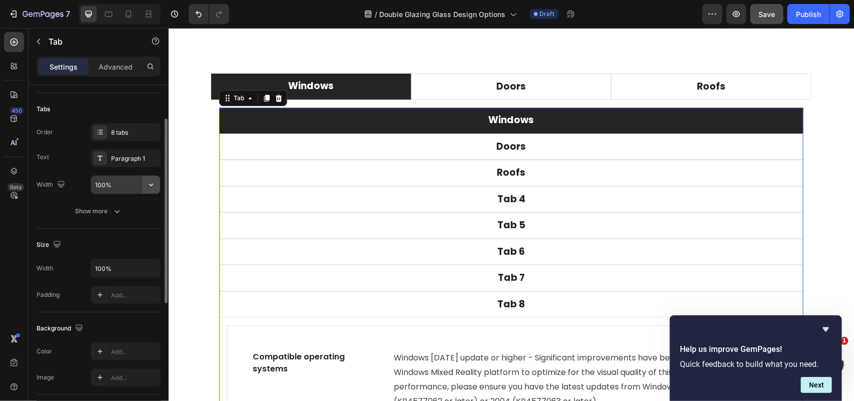
click at [148, 184] on icon "button" at bounding box center [151, 185] width 10 height 10
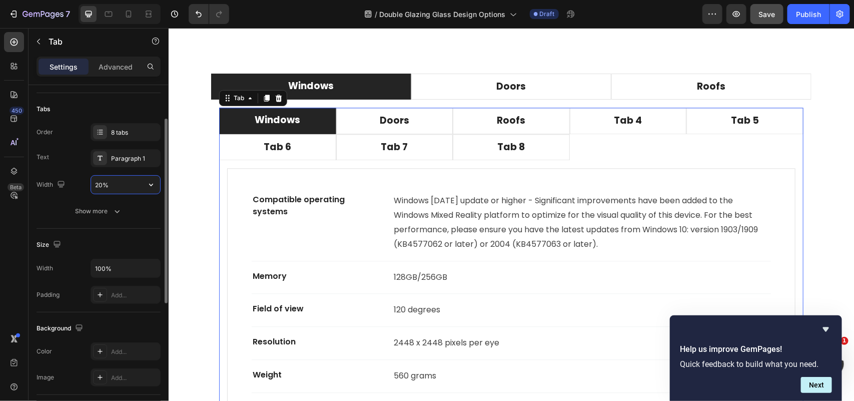
click at [102, 186] on input "20%" at bounding box center [125, 185] width 69 height 18
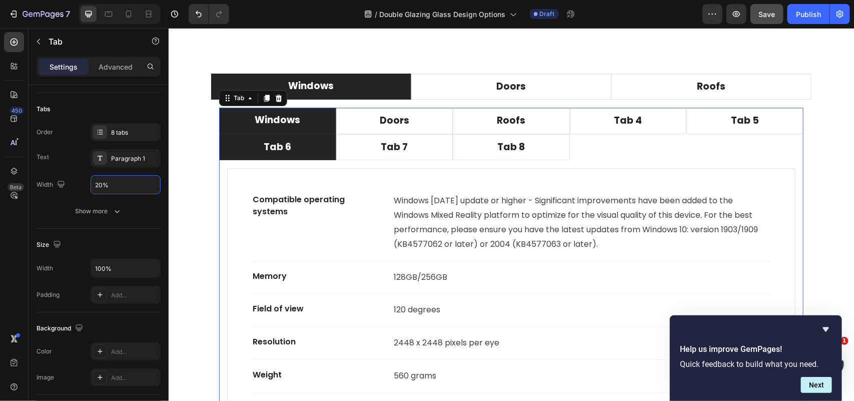
type input "20%"
click at [319, 151] on li "Tab 6" at bounding box center [277, 147] width 117 height 27
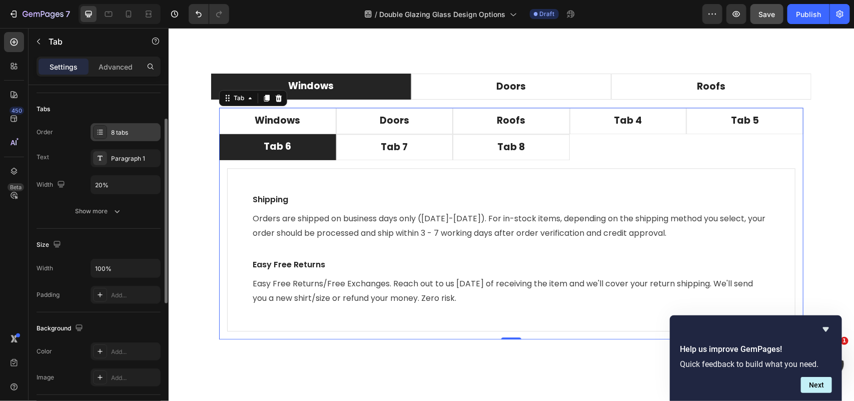
click at [126, 131] on div "8 tabs" at bounding box center [134, 132] width 47 height 9
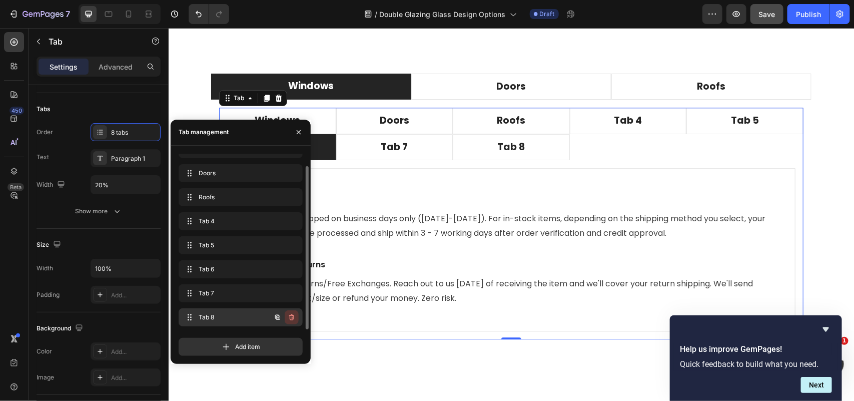
click at [291, 315] on icon "button" at bounding box center [291, 317] width 5 height 6
click at [289, 318] on div "Delete" at bounding box center [285, 317] width 19 height 9
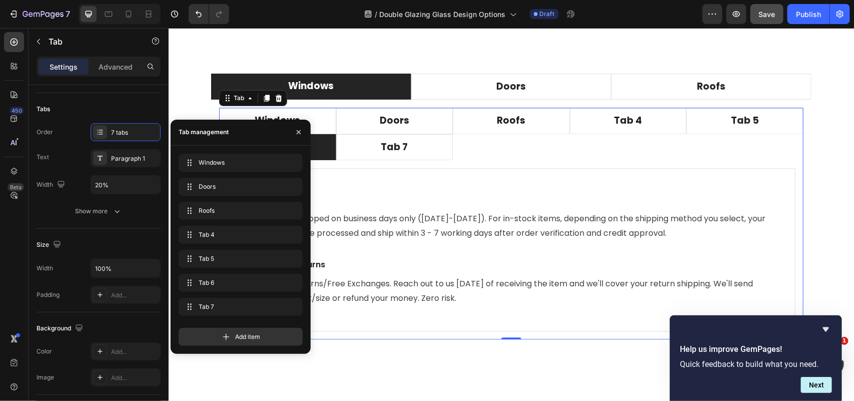
scroll to position [0, 0]
click at [293, 307] on icon "button" at bounding box center [291, 307] width 5 height 6
click at [292, 307] on div "Delete" at bounding box center [285, 306] width 19 height 9
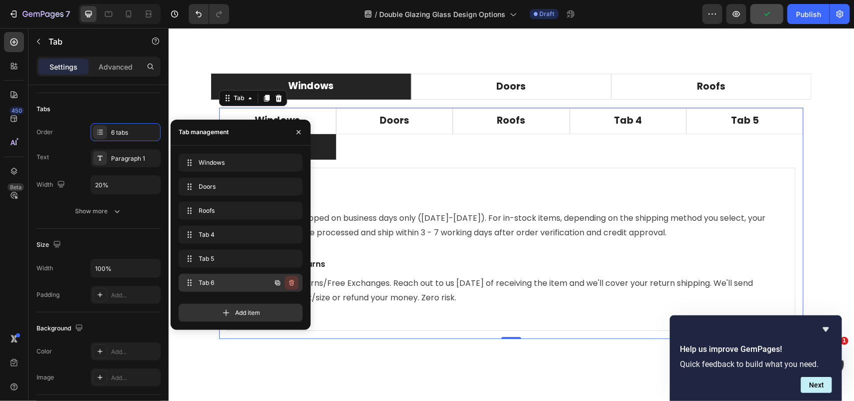
click at [293, 281] on icon "button" at bounding box center [291, 283] width 5 height 6
click at [291, 281] on div "Delete" at bounding box center [285, 282] width 19 height 9
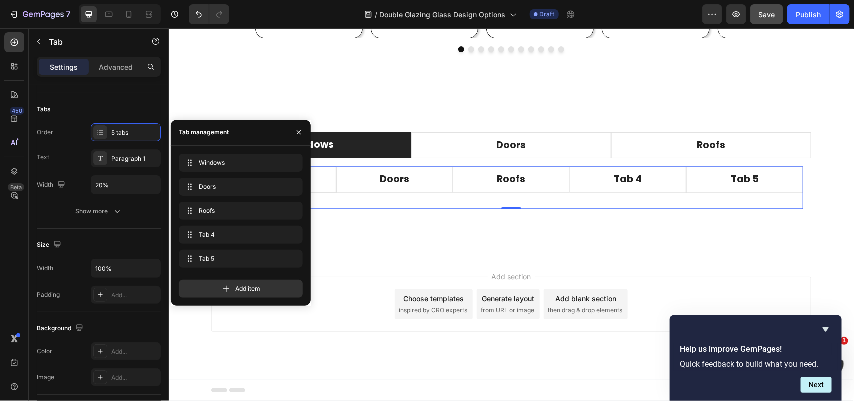
scroll to position [2736, 0]
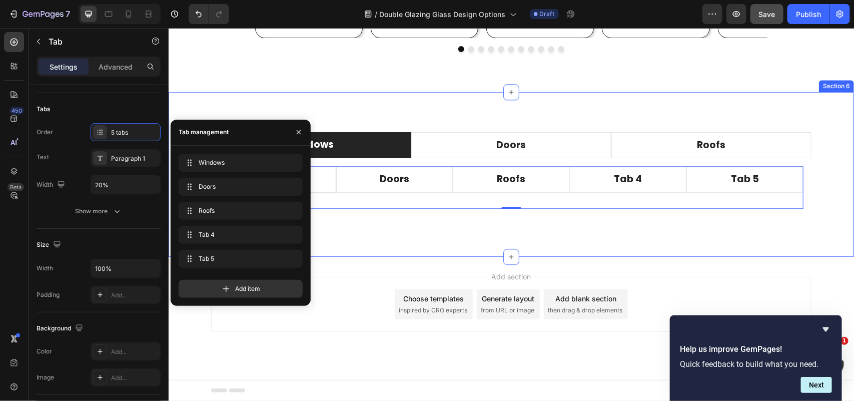
click at [407, 101] on div "Windows Doors Roofs Windows Doors Roofs Tab 4 Tab 5 Compatible operating system…" at bounding box center [511, 174] width 686 height 165
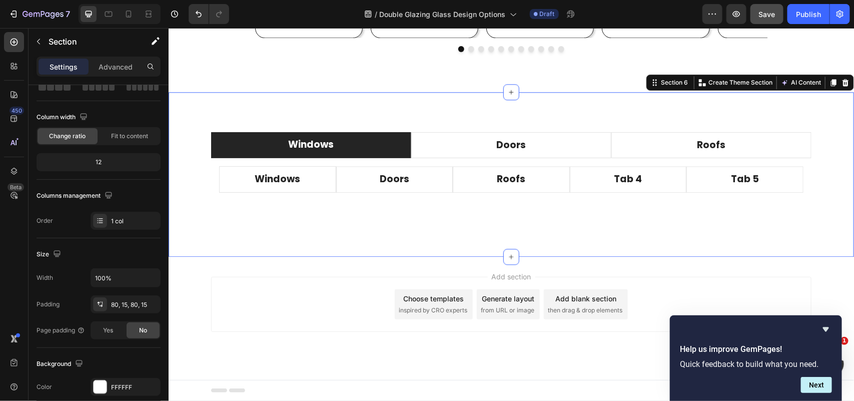
scroll to position [0, 0]
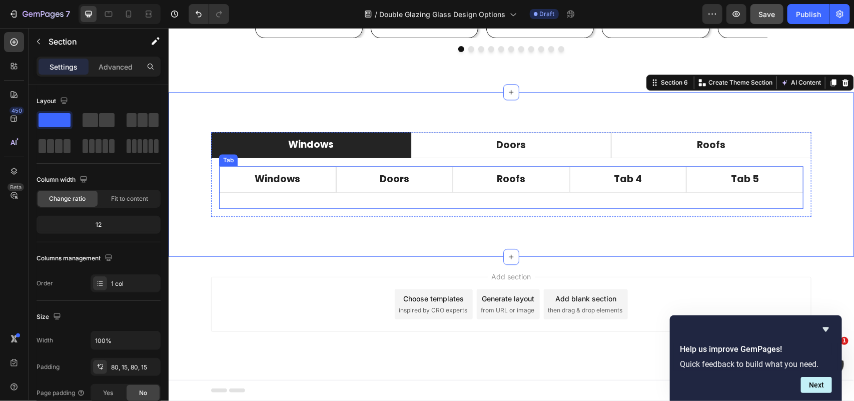
click at [284, 178] on p "Windows" at bounding box center [277, 179] width 46 height 15
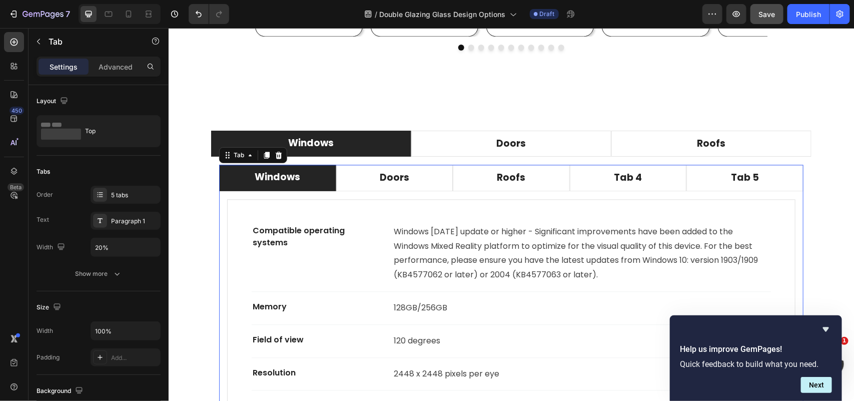
scroll to position [2793, 0]
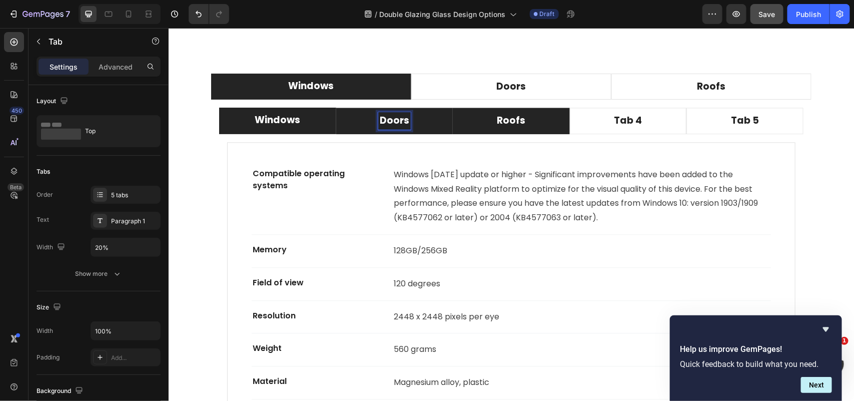
click at [503, 123] on p "Roofs" at bounding box center [510, 120] width 29 height 15
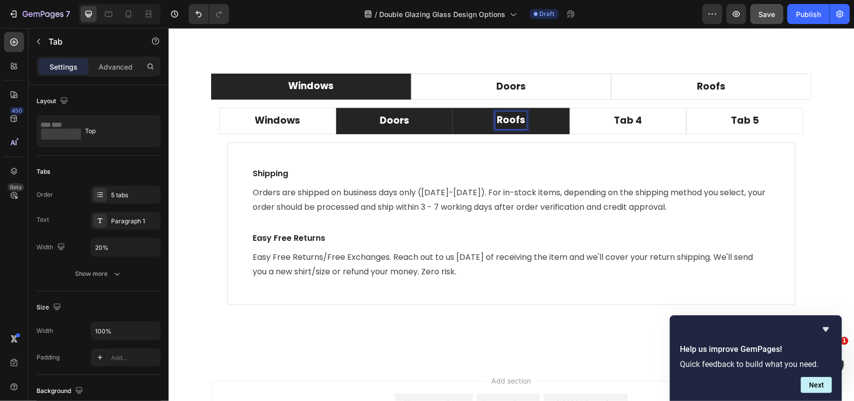
scroll to position [2793, 0]
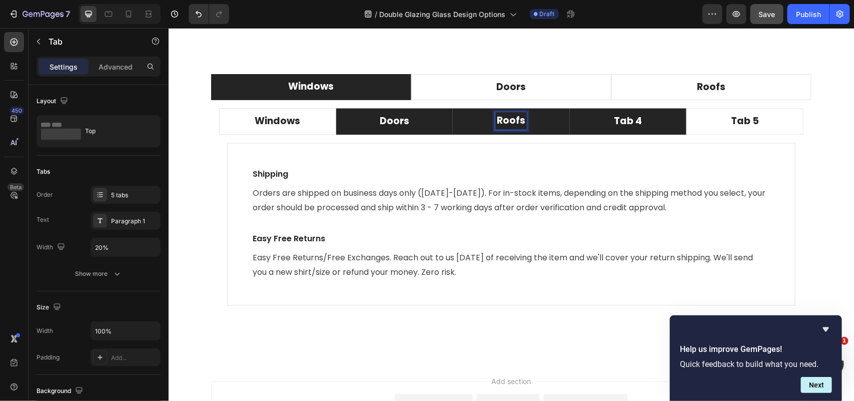
click at [582, 122] on li "Tab 4" at bounding box center [628, 121] width 117 height 27
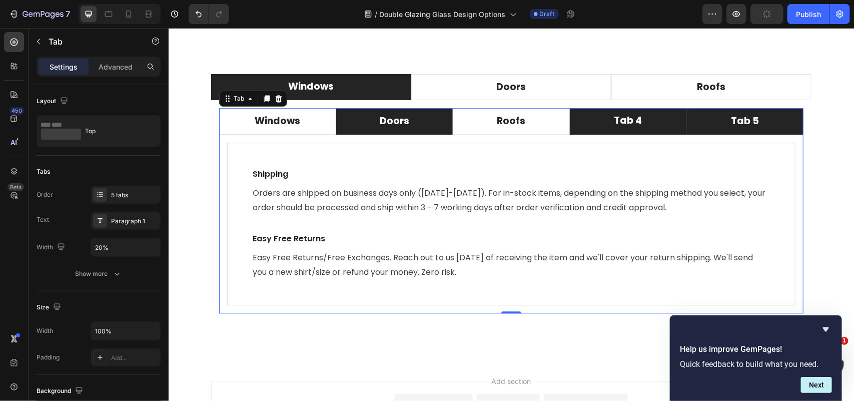
click at [701, 122] on li "Tab 5" at bounding box center [744, 121] width 117 height 27
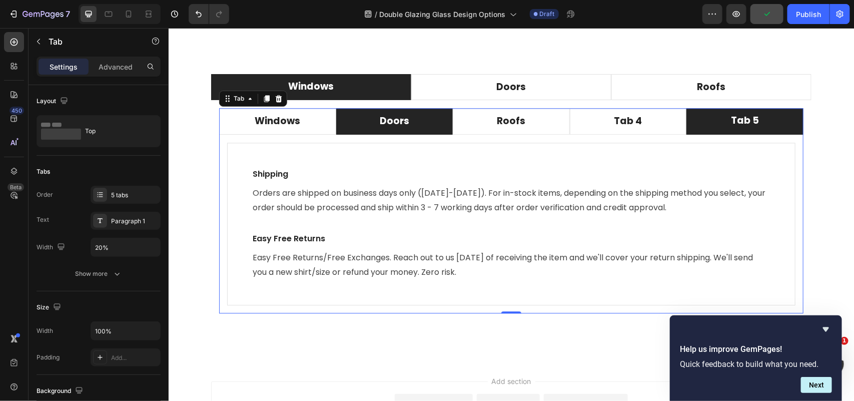
click at [359, 133] on li "Doors" at bounding box center [394, 121] width 117 height 27
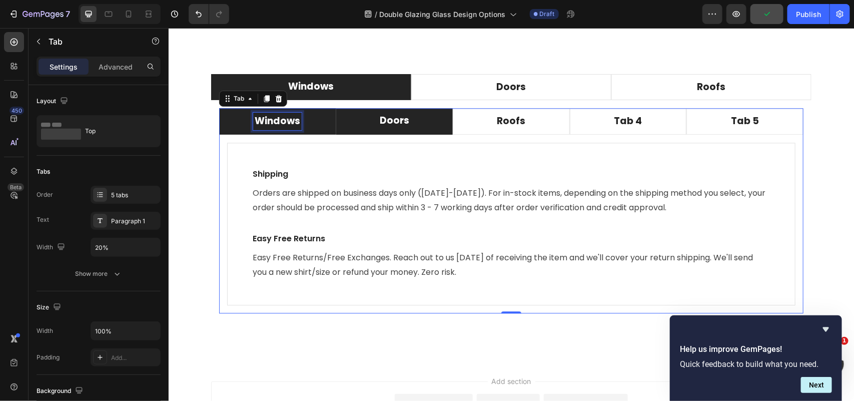
click at [290, 123] on p "Windows" at bounding box center [277, 121] width 46 height 15
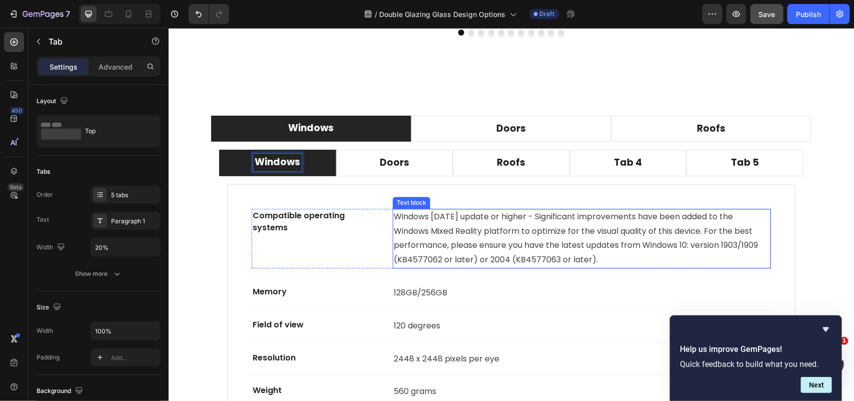
scroll to position [2729, 0]
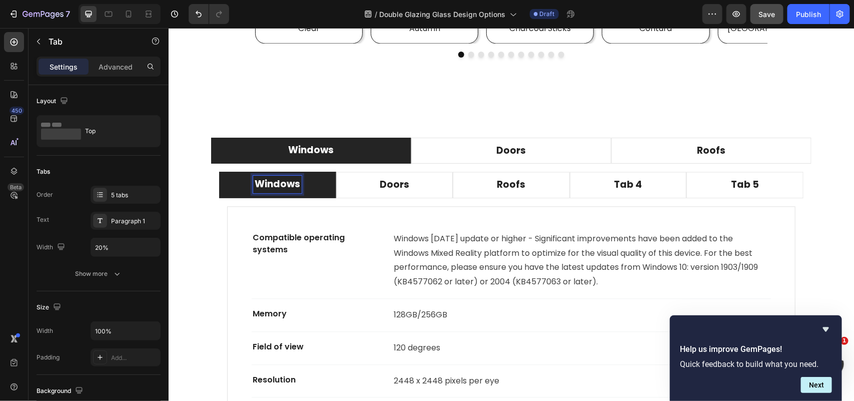
click at [294, 186] on p "Windows" at bounding box center [277, 184] width 46 height 15
click at [381, 189] on p "Doors" at bounding box center [394, 184] width 30 height 15
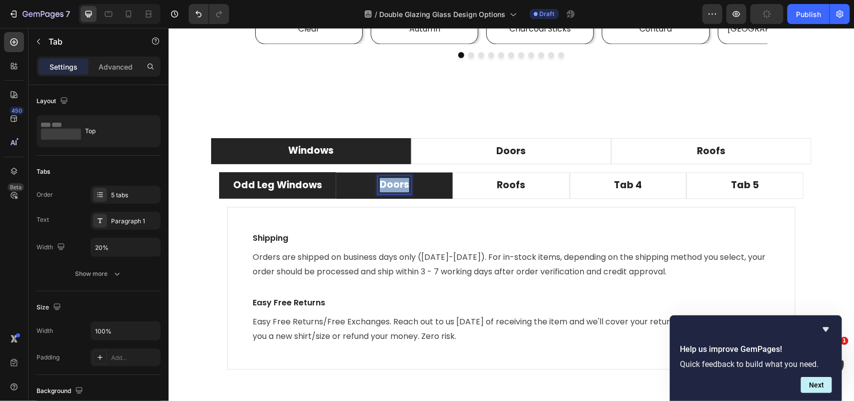
drag, startPoint x: 381, startPoint y: 189, endPoint x: 376, endPoint y: 191, distance: 5.2
click at [379, 190] on p "Doors" at bounding box center [394, 184] width 30 height 15
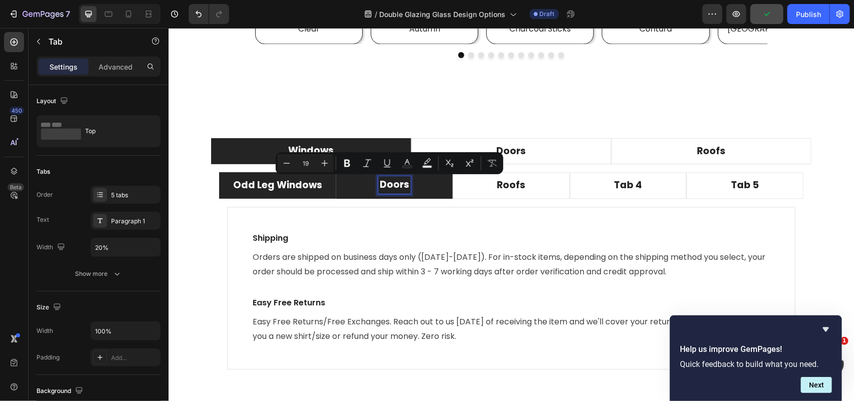
click at [312, 186] on p "Odd Leg Windows" at bounding box center [277, 185] width 89 height 15
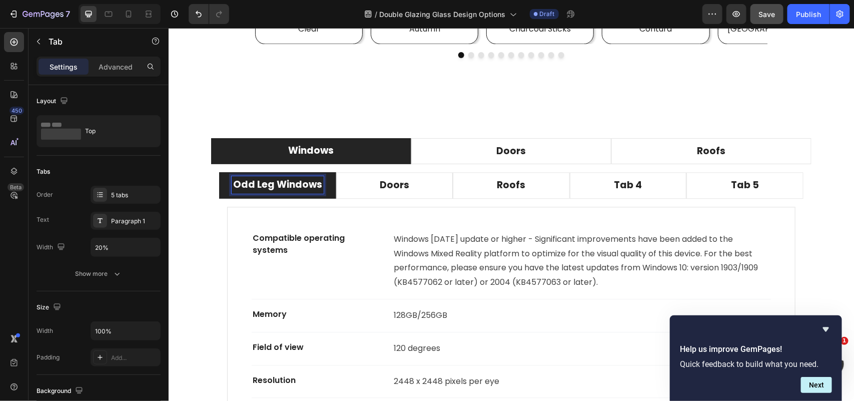
scroll to position [2728, 0]
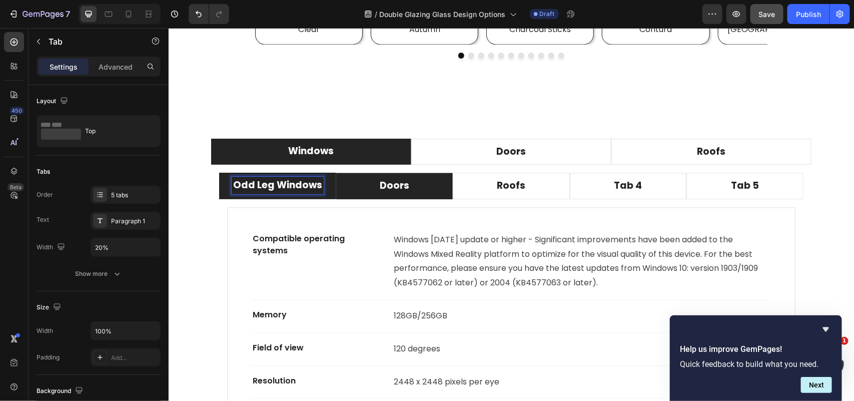
click at [394, 188] on p "Doors" at bounding box center [394, 185] width 30 height 15
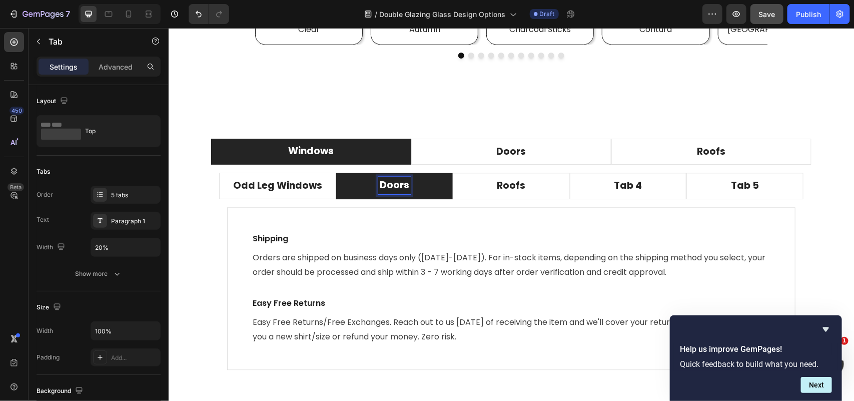
scroll to position [2728, 0]
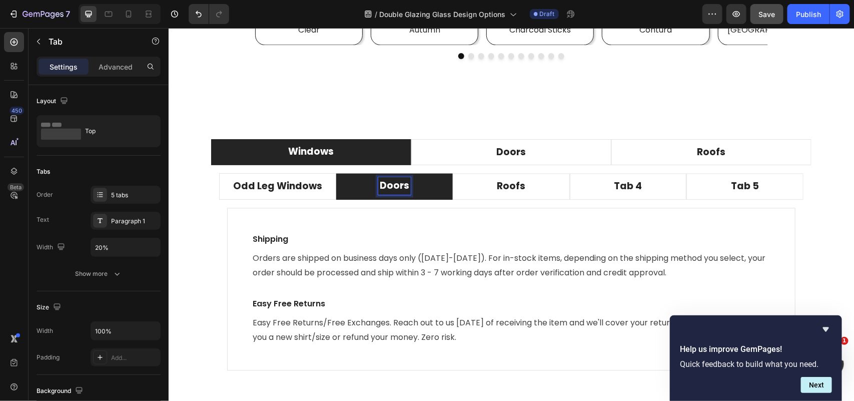
click at [394, 188] on p "Doors" at bounding box center [394, 185] width 30 height 15
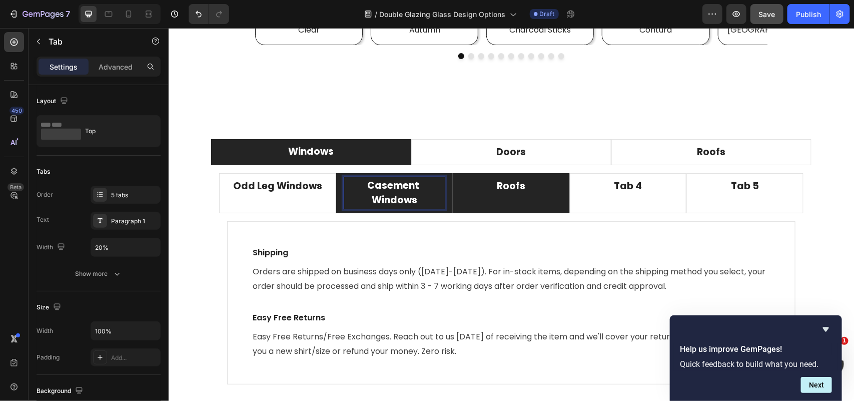
click at [496, 191] on p "Roofs" at bounding box center [510, 186] width 29 height 15
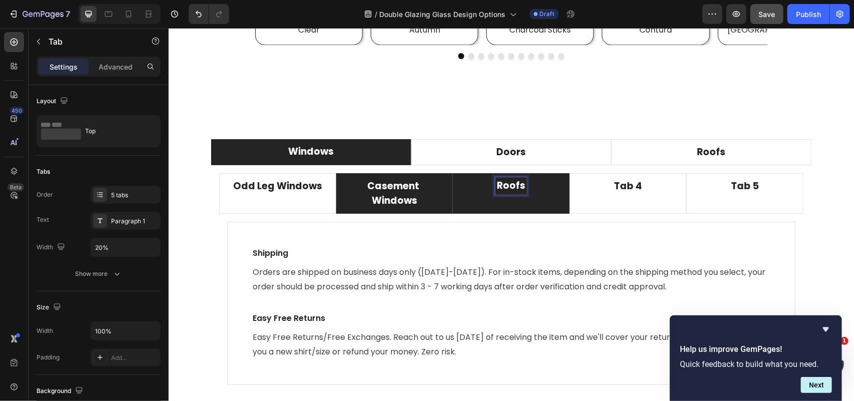
scroll to position [2727, 0]
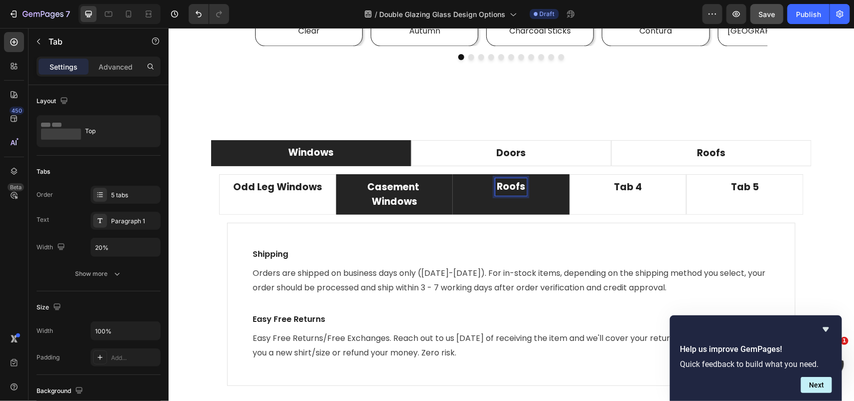
click at [507, 190] on p "Roofs" at bounding box center [510, 186] width 29 height 15
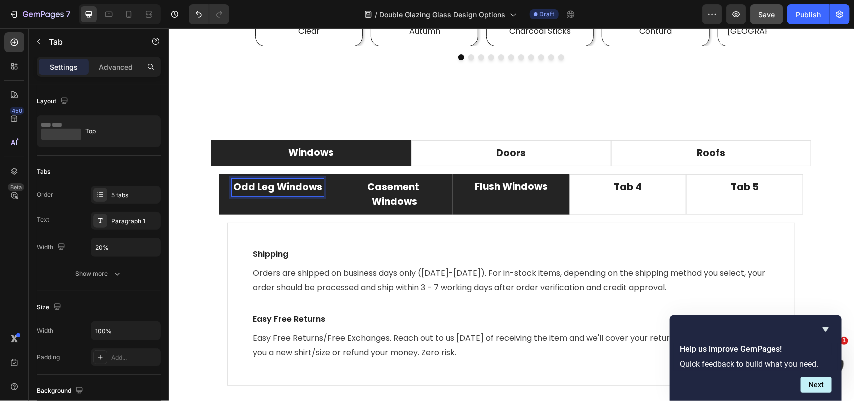
click at [287, 190] on p "Odd Leg Windows" at bounding box center [277, 187] width 89 height 15
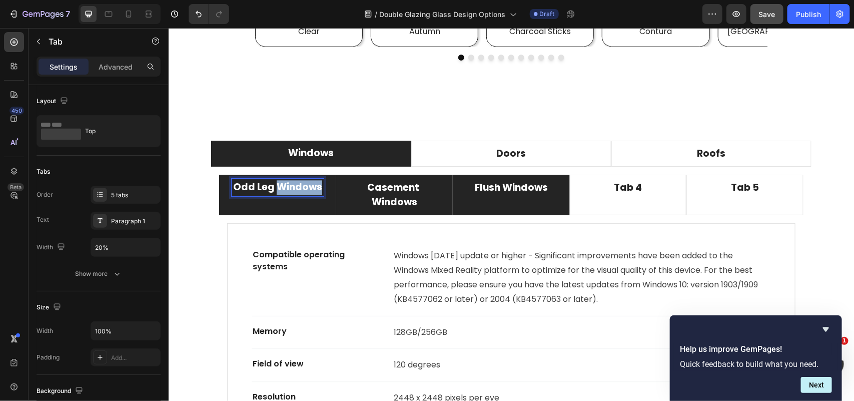
click at [287, 190] on p "Odd Leg Windows" at bounding box center [277, 187] width 89 height 15
click at [388, 187] on p "Casement Windows" at bounding box center [394, 194] width 97 height 29
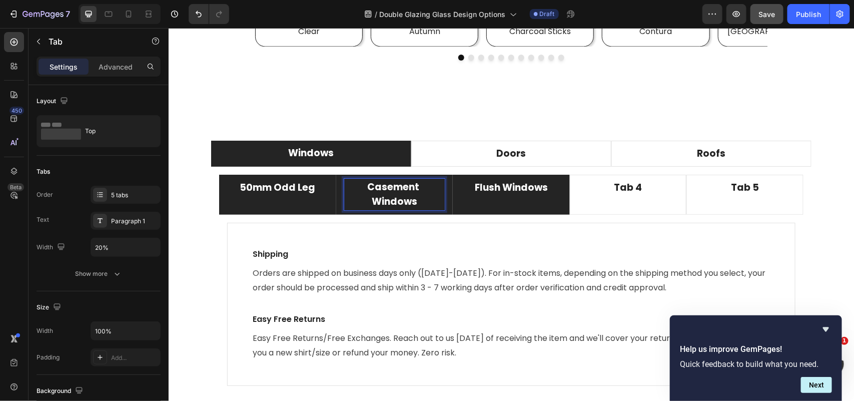
scroll to position [2726, 0]
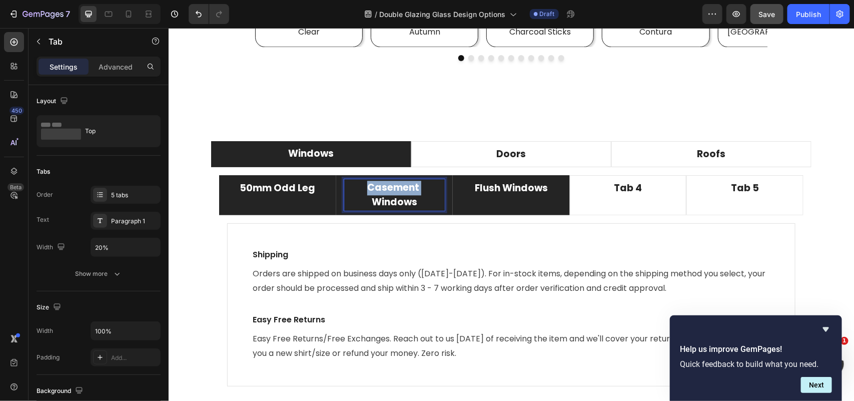
click at [388, 187] on p "Casement Windows" at bounding box center [394, 194] width 98 height 29
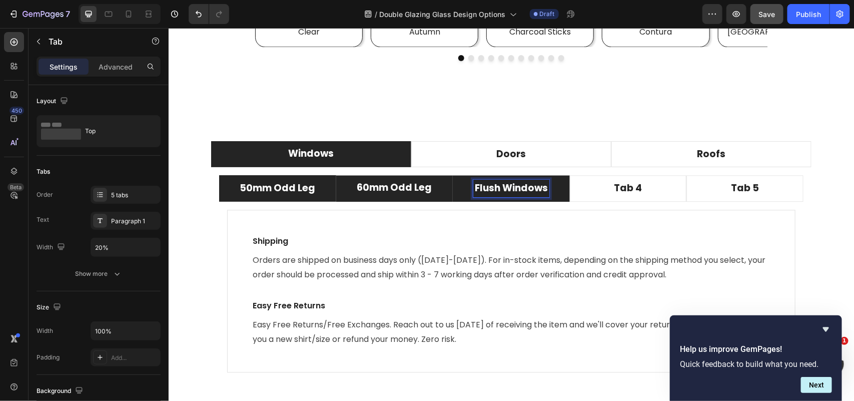
click at [487, 185] on p "Flush Windows" at bounding box center [510, 188] width 73 height 15
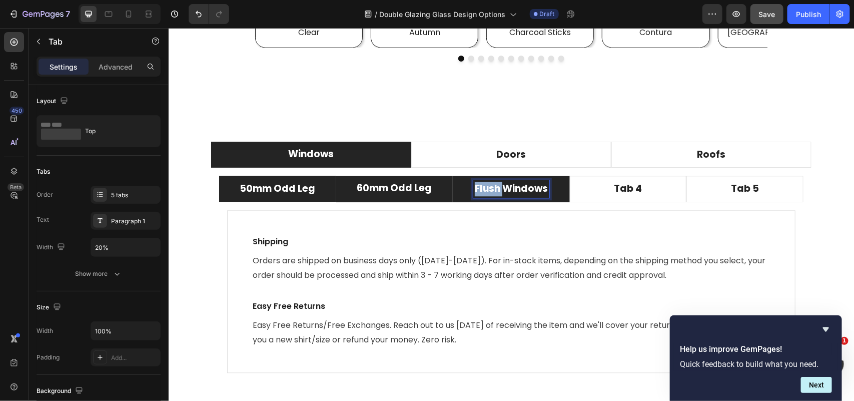
click at [487, 185] on p "Flush Windows" at bounding box center [510, 188] width 73 height 15
click at [129, 201] on div "5 tabs" at bounding box center [126, 195] width 70 height 18
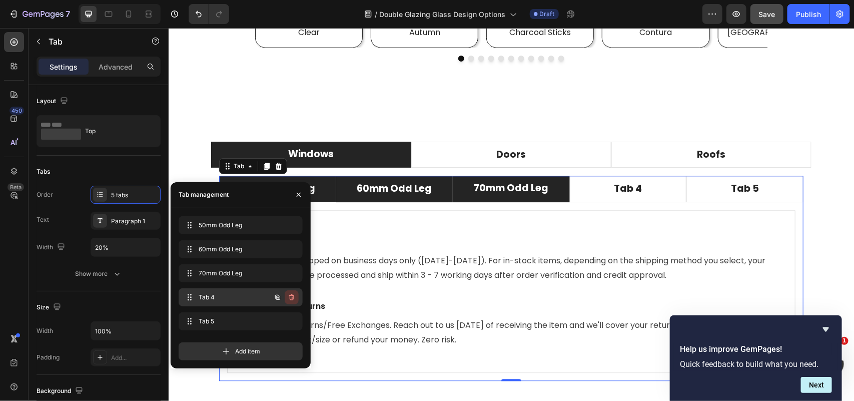
click at [289, 298] on icon "button" at bounding box center [292, 297] width 8 height 8
click at [291, 298] on div "Delete" at bounding box center [285, 297] width 19 height 9
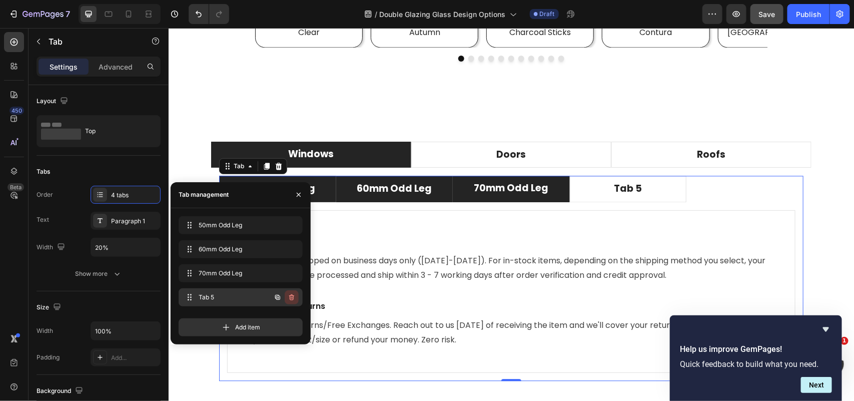
click at [291, 298] on icon "button" at bounding box center [292, 297] width 8 height 8
click at [291, 298] on div "Delete" at bounding box center [285, 297] width 19 height 9
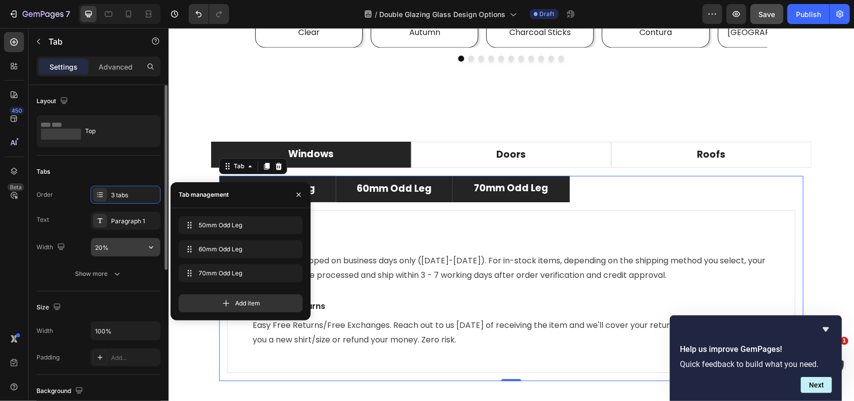
click at [137, 244] on input "20%" at bounding box center [125, 247] width 69 height 18
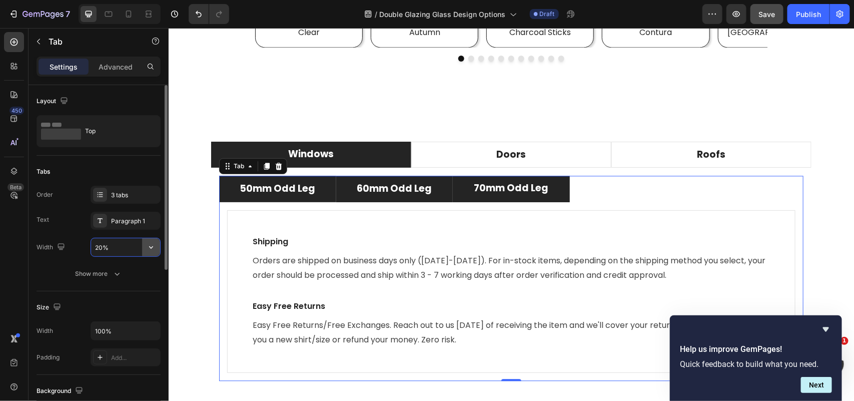
click at [149, 248] on icon "button" at bounding box center [151, 247] width 10 height 10
click at [136, 249] on input "20%" at bounding box center [125, 247] width 69 height 18
click at [129, 249] on input "20%" at bounding box center [125, 247] width 69 height 18
click at [128, 249] on input "20%" at bounding box center [125, 247] width 69 height 18
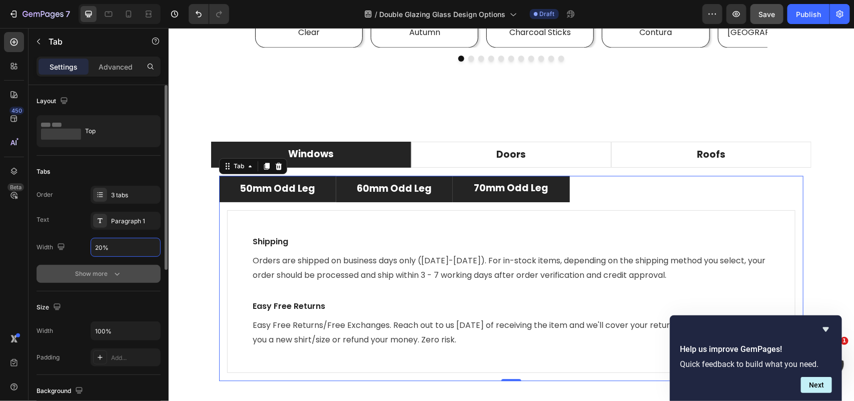
click at [116, 269] on icon "button" at bounding box center [117, 274] width 10 height 10
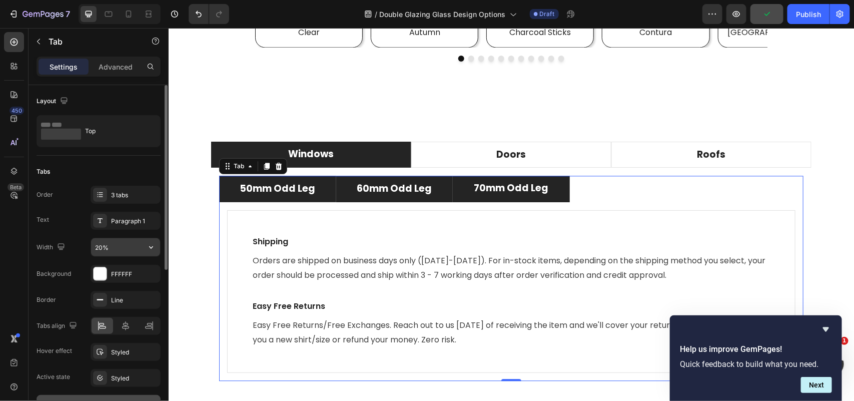
click at [124, 250] on input "20%" at bounding box center [125, 247] width 69 height 18
click at [123, 250] on input "20%" at bounding box center [125, 247] width 69 height 18
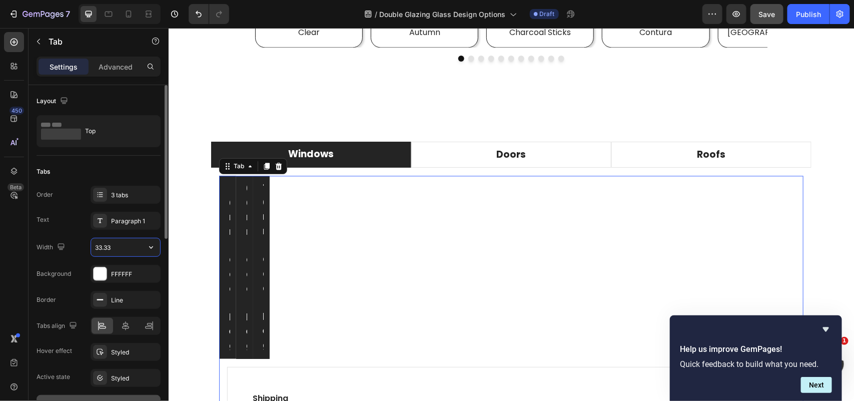
click at [101, 248] on input "33.33" at bounding box center [125, 247] width 69 height 18
type input "33.33"
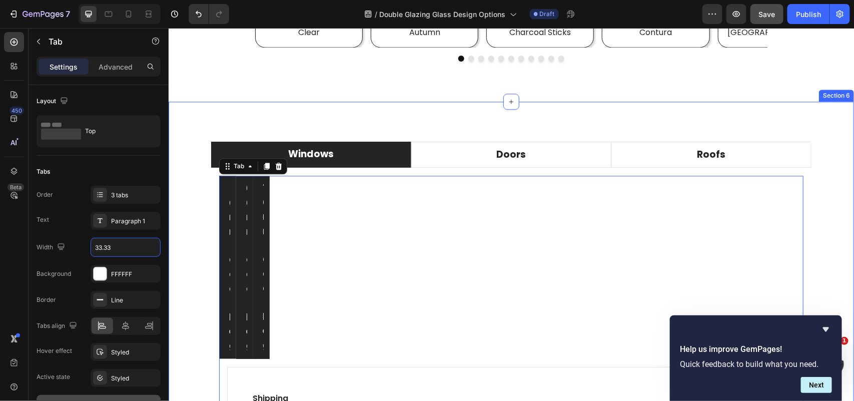
click at [281, 118] on div "Windows Doors Roofs 50mm Odd Leg 60mm Odd Leg 70mm Odd Leg Compatible operating…" at bounding box center [511, 343] width 686 height 484
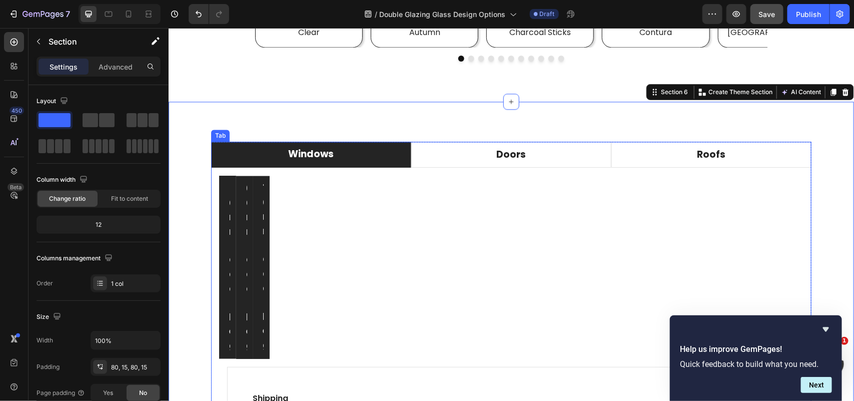
click at [315, 153] on p "Windows" at bounding box center [311, 154] width 46 height 15
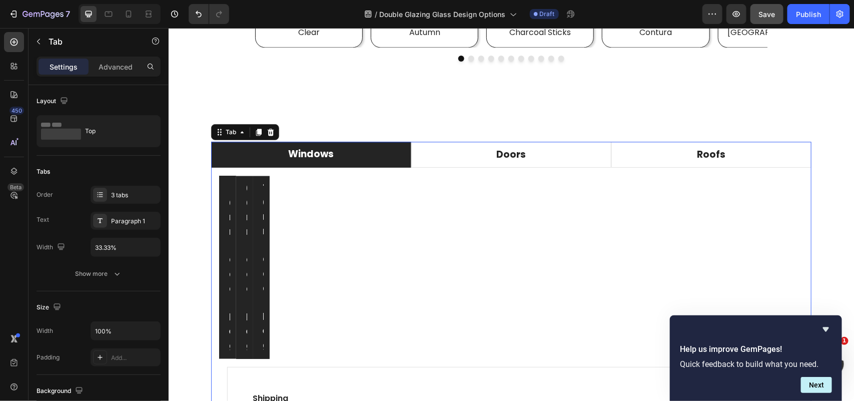
click at [368, 159] on li "Windows" at bounding box center [311, 154] width 200 height 27
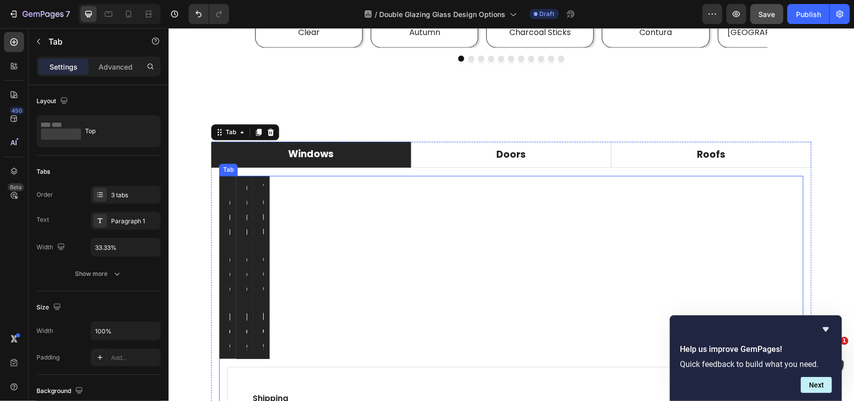
click at [334, 194] on ul "50mm Odd Leg 60mm Odd Leg 70mm Odd Leg" at bounding box center [511, 266] width 585 height 183
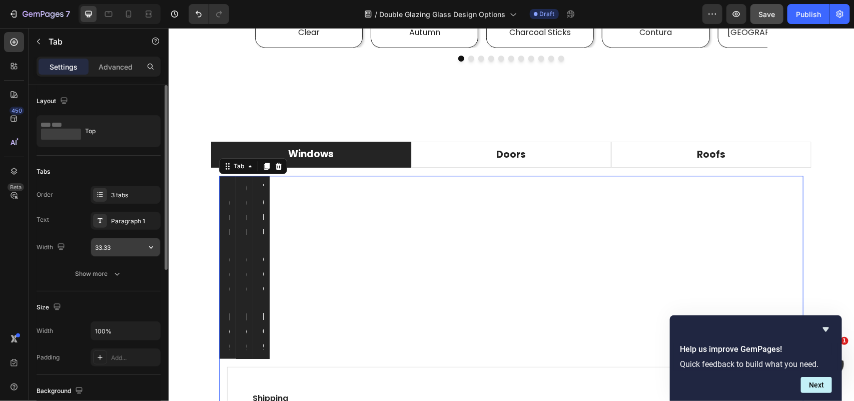
click at [132, 246] on input "33.33" at bounding box center [125, 247] width 69 height 18
click at [151, 253] on button "button" at bounding box center [151, 247] width 18 height 18
click at [136, 248] on input "33.33" at bounding box center [125, 247] width 69 height 18
type input "33.33%"
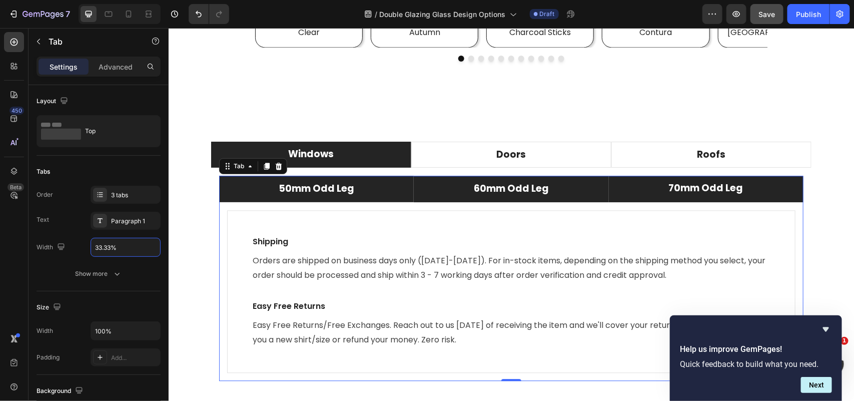
click at [190, 207] on div "Windows Doors Roofs 50mm Odd Leg 60mm Odd Leg 70mm Odd Leg Compatible operating…" at bounding box center [511, 264] width 671 height 247
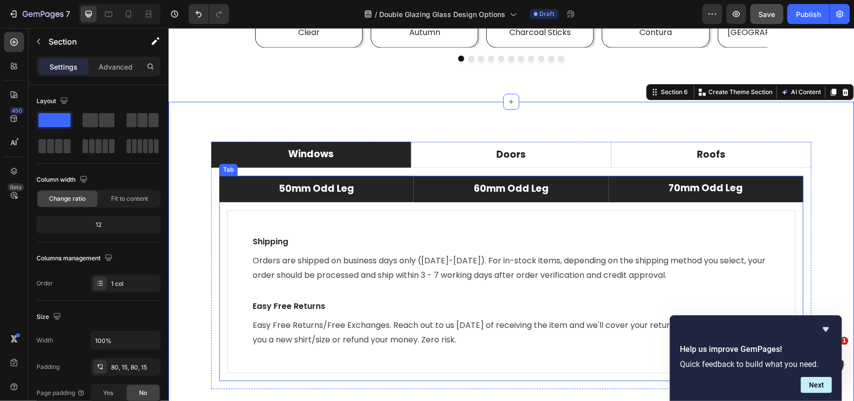
click at [336, 187] on p "50mm Odd Leg" at bounding box center [316, 188] width 76 height 15
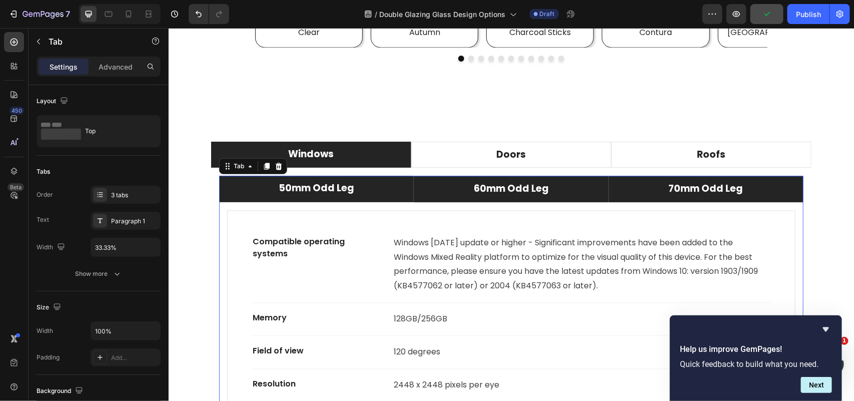
click at [669, 178] on li "70mm Odd Leg" at bounding box center [706, 188] width 195 height 27
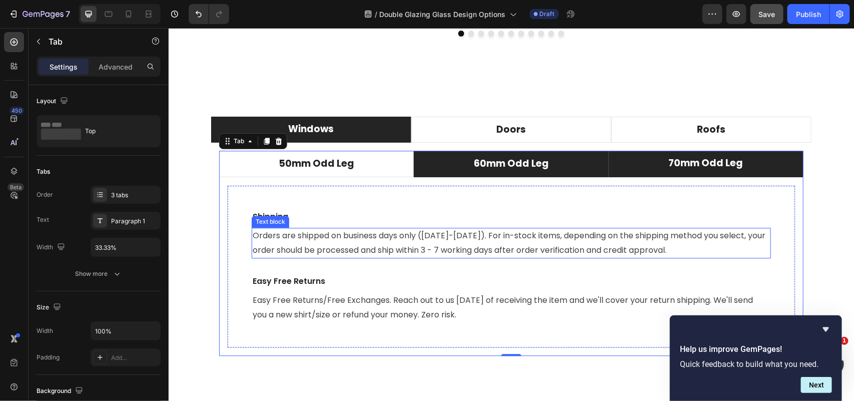
scroll to position [2788, 0]
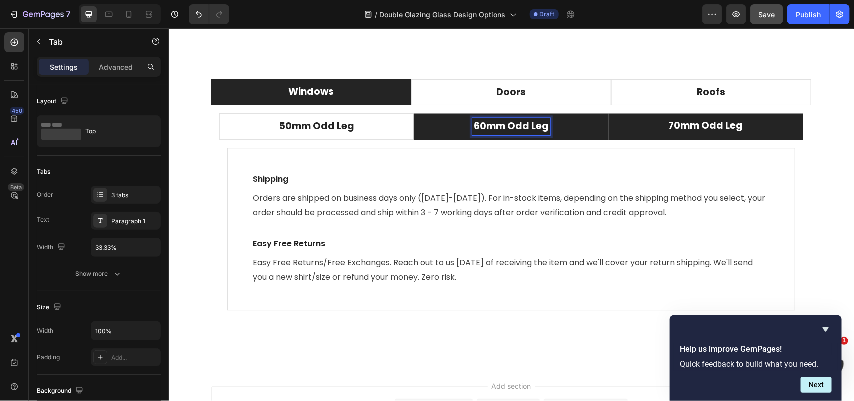
click at [452, 131] on li "60mm Odd Leg" at bounding box center [510, 126] width 195 height 27
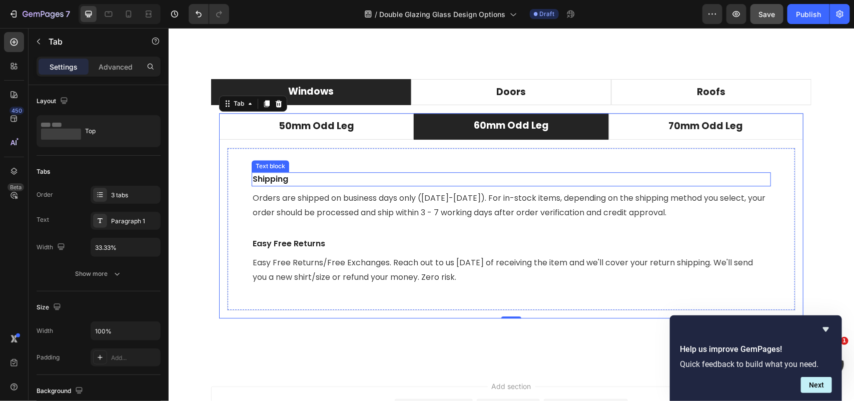
click at [292, 183] on p "Shipping" at bounding box center [511, 179] width 518 height 12
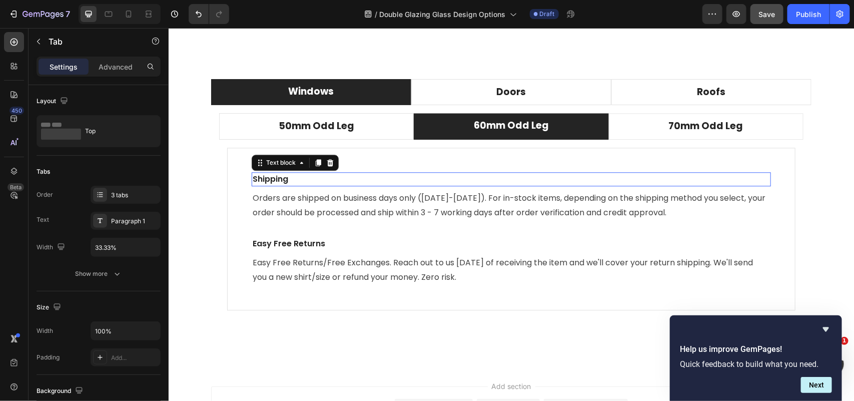
click at [292, 183] on p "Shipping" at bounding box center [511, 179] width 518 height 12
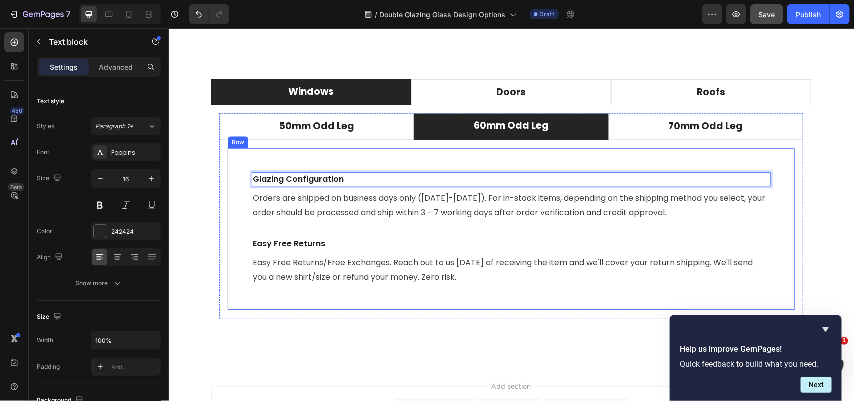
click at [637, 163] on div "Glazing Configuration Text block 8 Orders are shipped on business days only ([D…" at bounding box center [511, 228] width 569 height 163
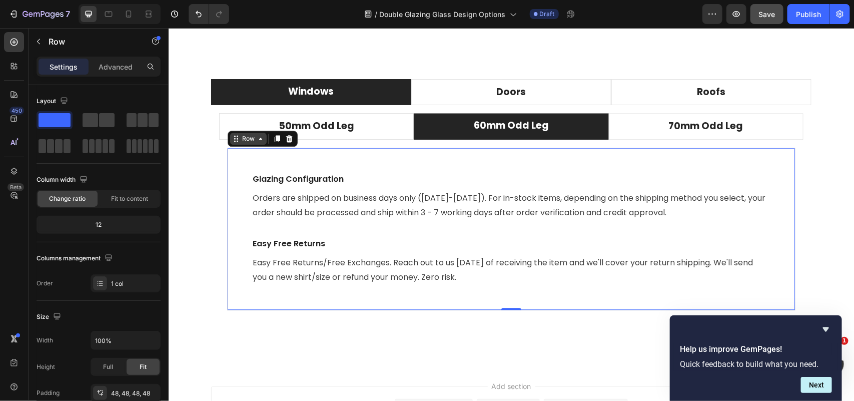
click at [256, 141] on icon at bounding box center [260, 138] width 8 height 8
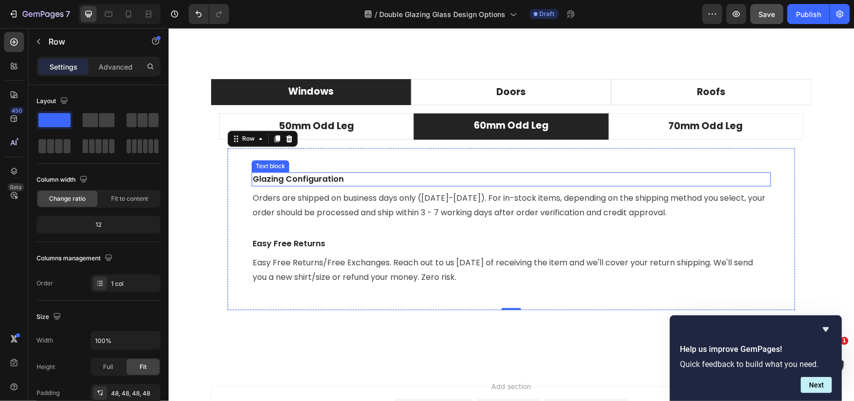
click at [345, 180] on p "Glazing Configuration" at bounding box center [511, 179] width 518 height 12
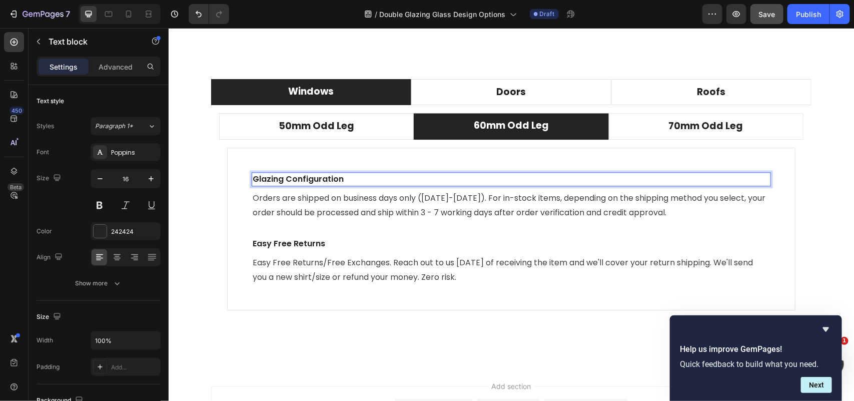
click at [345, 180] on p "Glazing Configuration" at bounding box center [511, 179] width 518 height 12
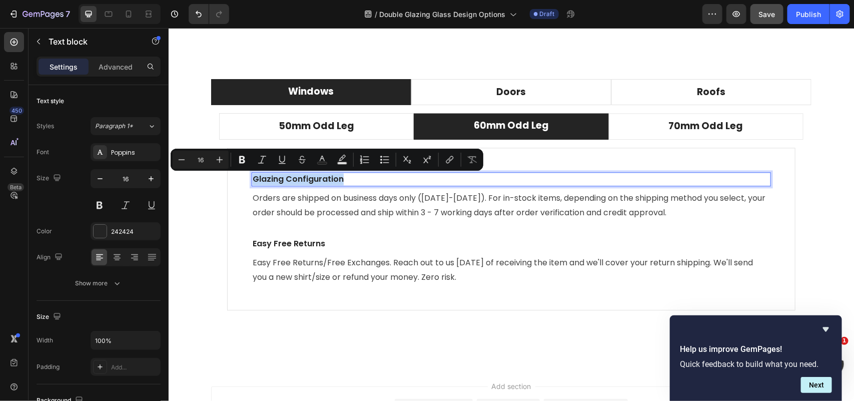
click at [349, 173] on div "Glazing Configuration" at bounding box center [511, 179] width 520 height 14
click at [350, 177] on p "Glazing Configuration" at bounding box center [511, 179] width 518 height 12
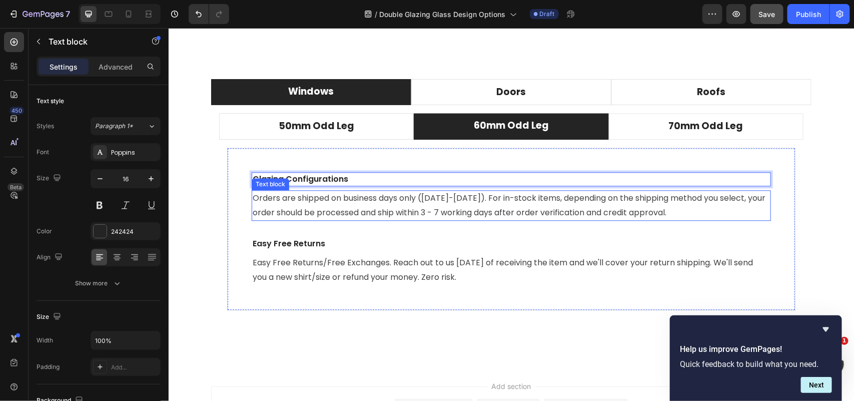
click at [341, 205] on p "Orders are shipped on business days only ([DATE]-[DATE]). For in-stock items, d…" at bounding box center [511, 205] width 518 height 29
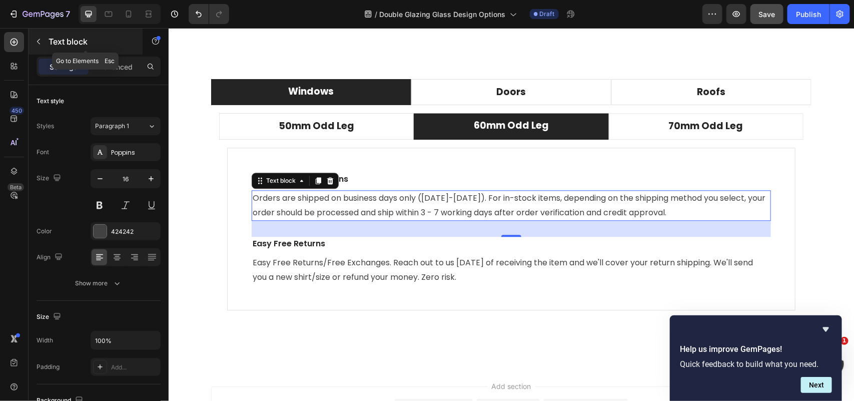
click at [42, 41] on icon "button" at bounding box center [39, 42] width 8 height 8
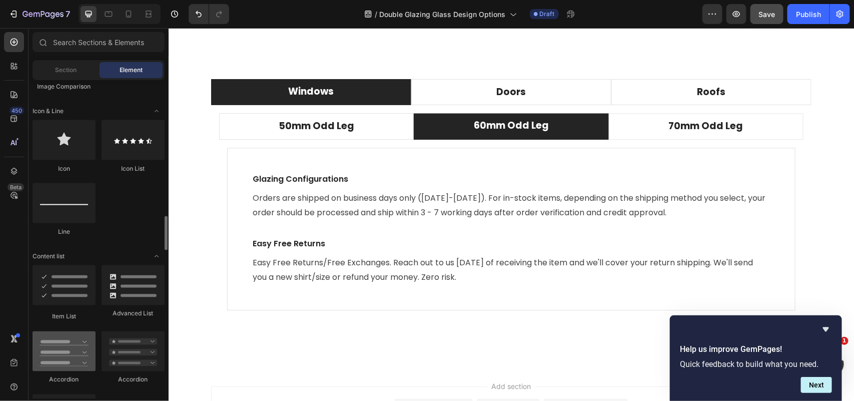
scroll to position [688, 0]
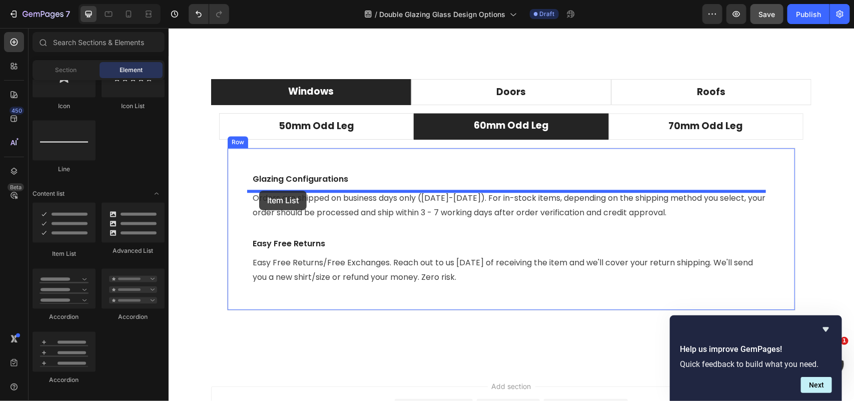
drag, startPoint x: 231, startPoint y: 254, endPoint x: 259, endPoint y: 190, distance: 69.3
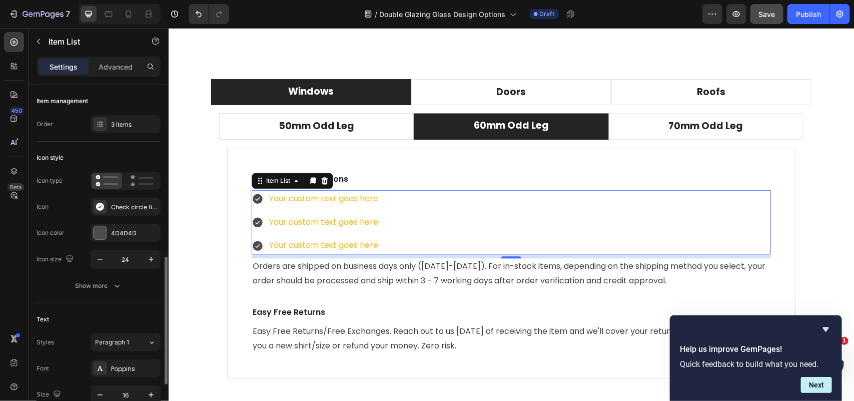
scroll to position [250, 0]
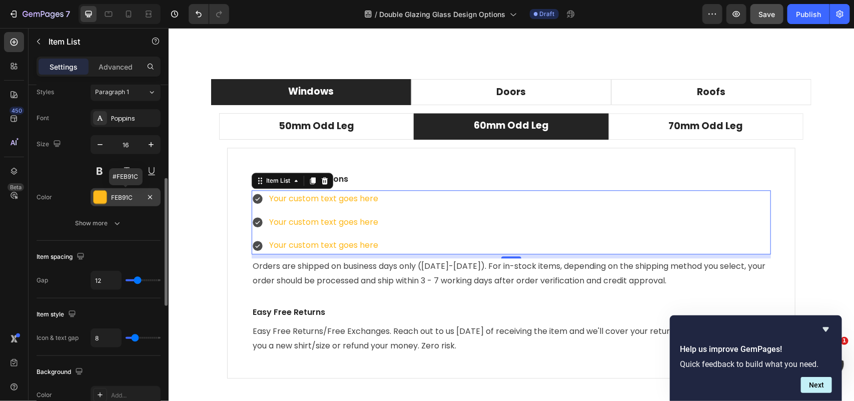
click at [136, 197] on div "FEB91C" at bounding box center [125, 197] width 29 height 9
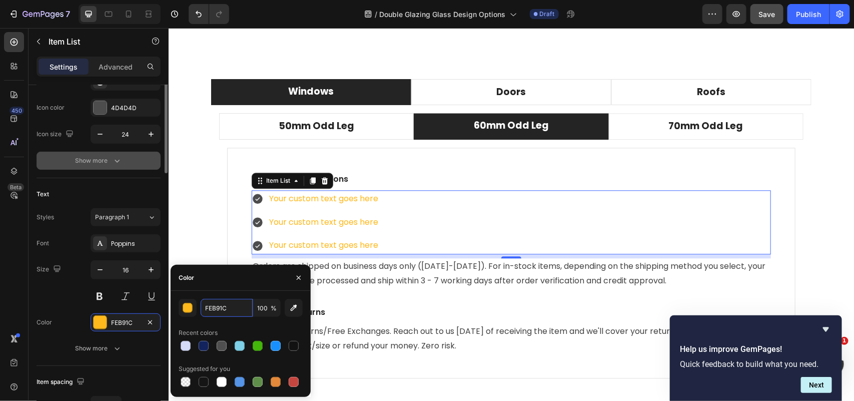
scroll to position [63, 0]
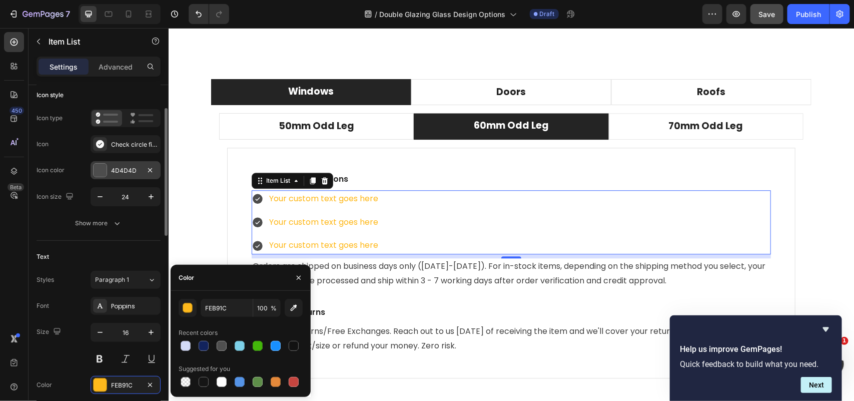
click at [124, 175] on div "4D4D4D" at bounding box center [125, 170] width 29 height 9
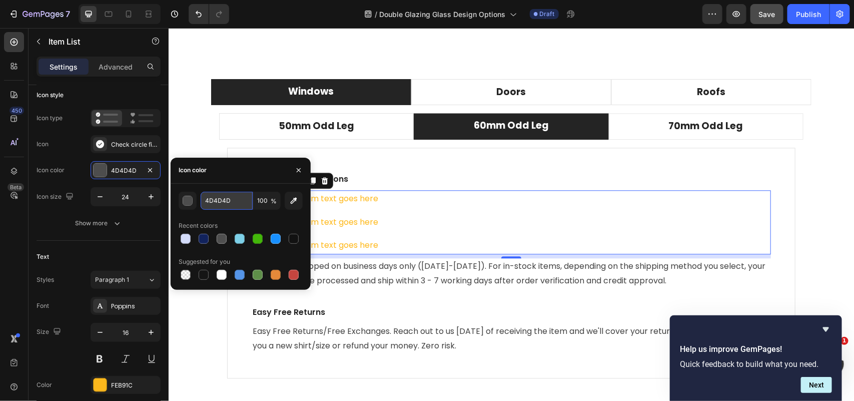
paste input "FEB91C"
type input "FEB91C"
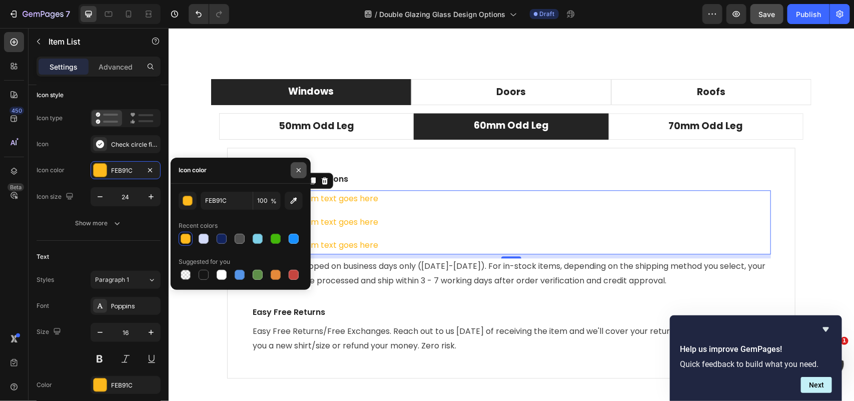
click at [301, 169] on icon "button" at bounding box center [299, 170] width 8 height 8
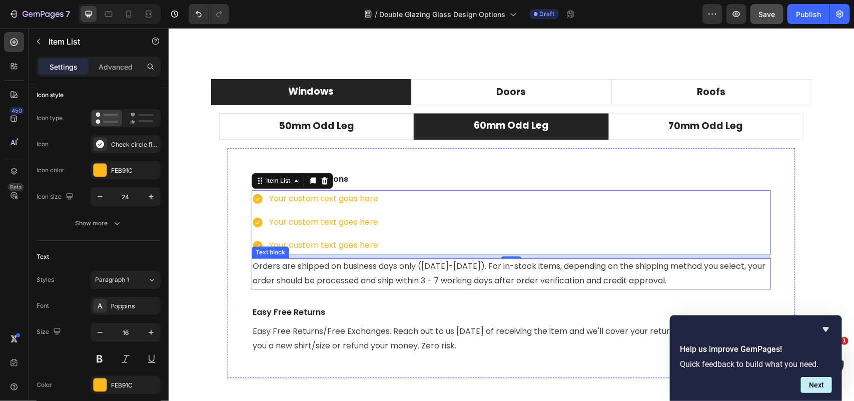
click at [289, 281] on p "Orders are shipped on business days only ([DATE]-[DATE]). For in-stock items, d…" at bounding box center [511, 273] width 518 height 29
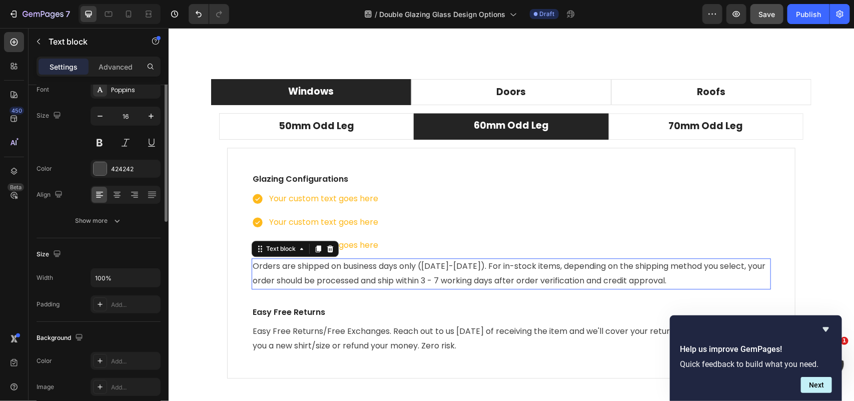
scroll to position [0, 0]
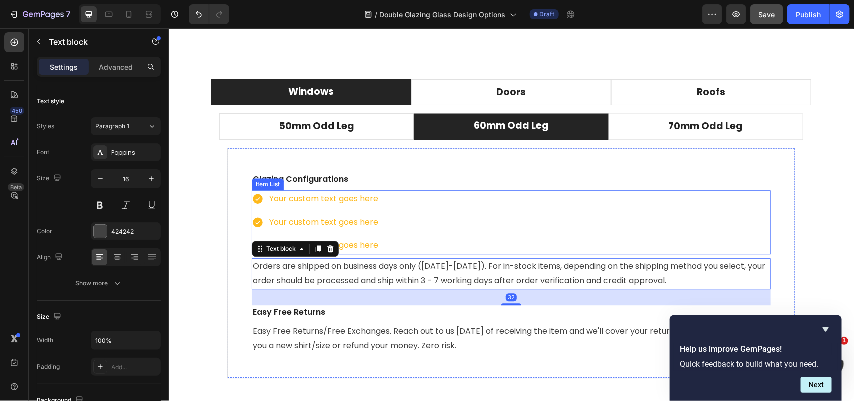
click at [317, 199] on div "Your custom text goes here" at bounding box center [323, 199] width 112 height 18
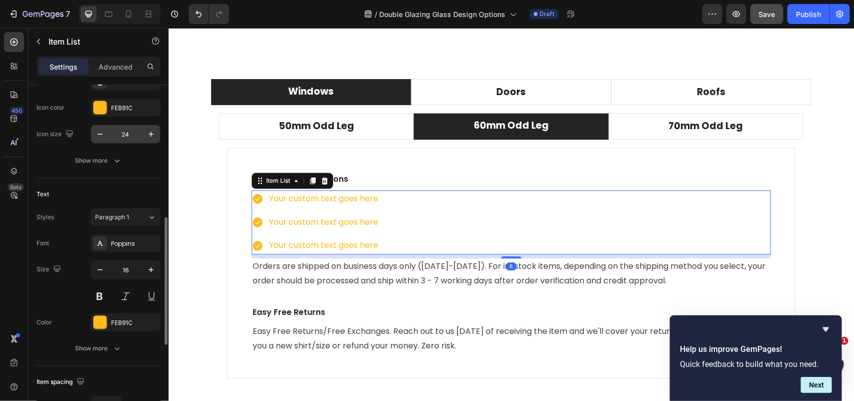
scroll to position [188, 0]
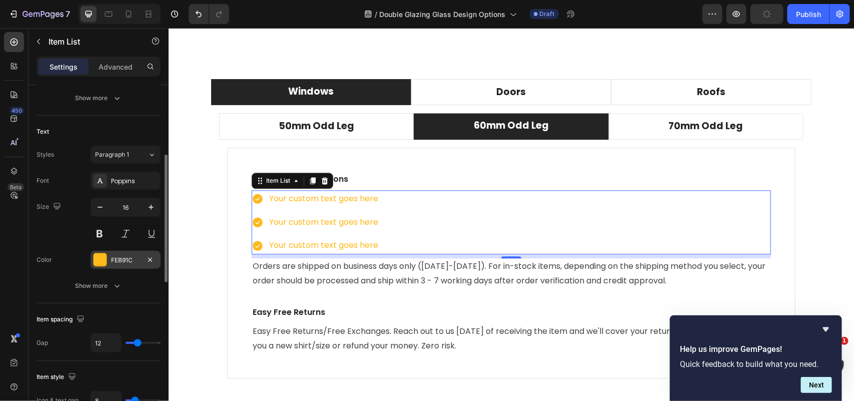
click at [125, 261] on div "FEB91C" at bounding box center [125, 260] width 29 height 9
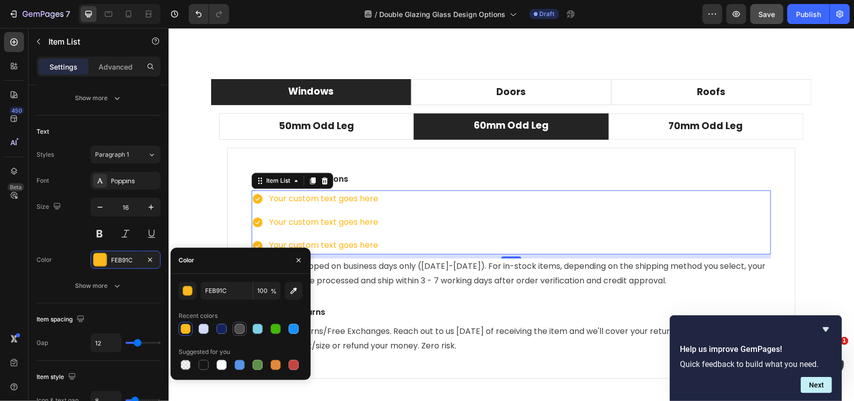
click at [237, 328] on div at bounding box center [240, 329] width 10 height 10
type input "4F4F4F"
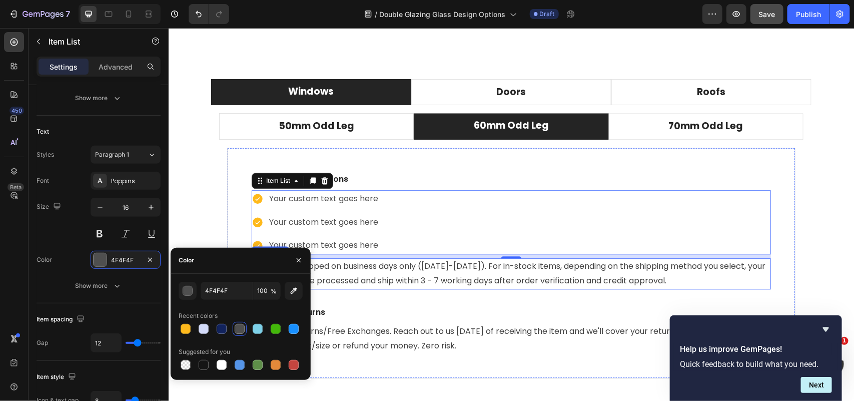
click at [378, 283] on p "Orders are shipped on business days only ([DATE]-[DATE]). For in-stock items, d…" at bounding box center [511, 273] width 518 height 29
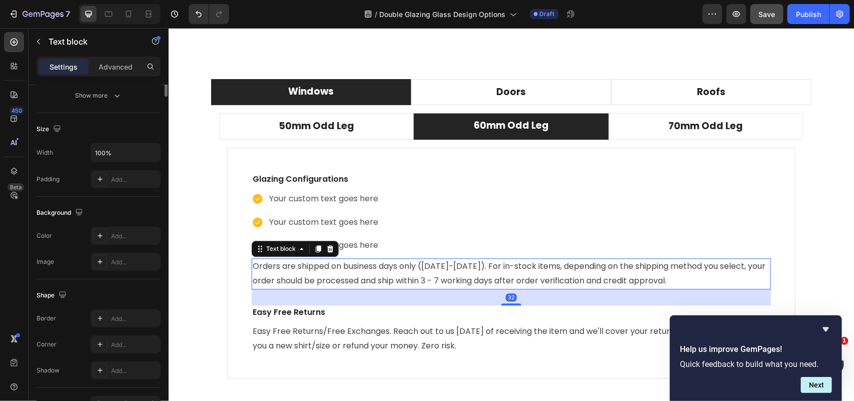
scroll to position [0, 0]
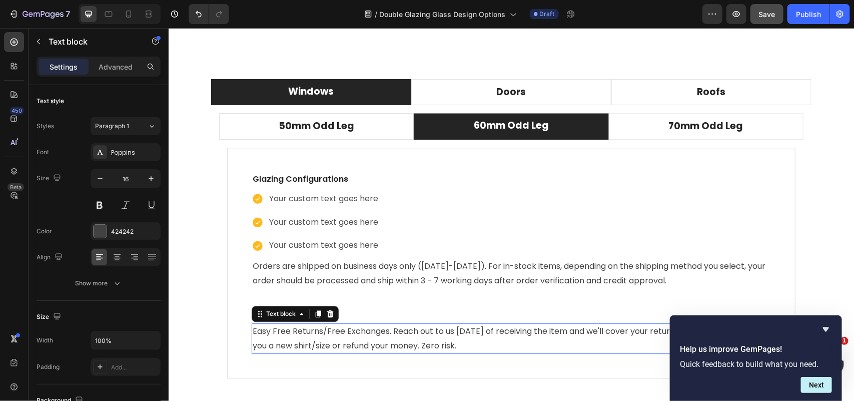
click at [351, 346] on p "Easy Free Returns/Free Exchanges. Reach out to us [DATE] of receiving the item …" at bounding box center [511, 338] width 518 height 29
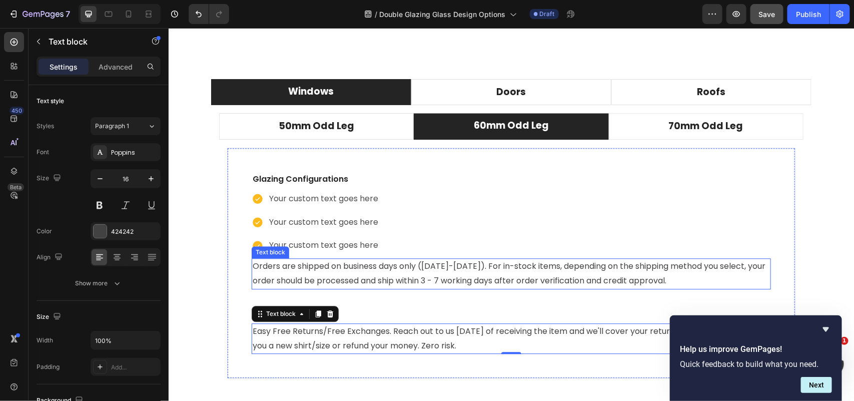
click at [305, 267] on p "Orders are shipped on business days only ([DATE]-[DATE]). For in-stock items, d…" at bounding box center [511, 273] width 518 height 29
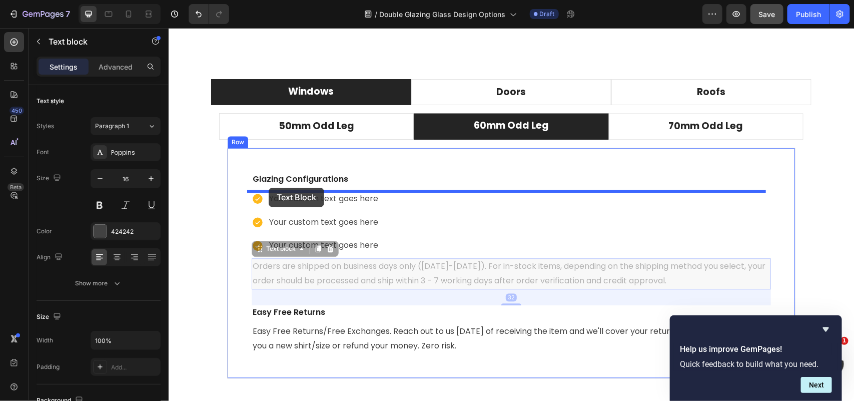
drag, startPoint x: 258, startPoint y: 251, endPoint x: 268, endPoint y: 187, distance: 64.8
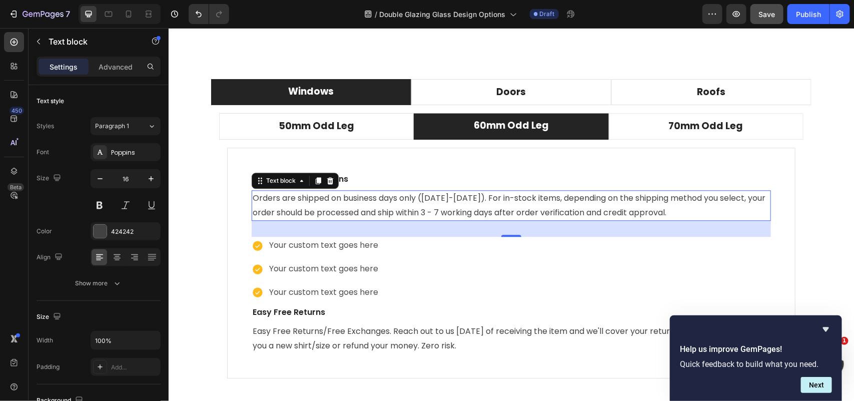
click at [415, 210] on p "Orders are shipped on business days only ([DATE]-[DATE]). For in-stock items, d…" at bounding box center [511, 205] width 518 height 29
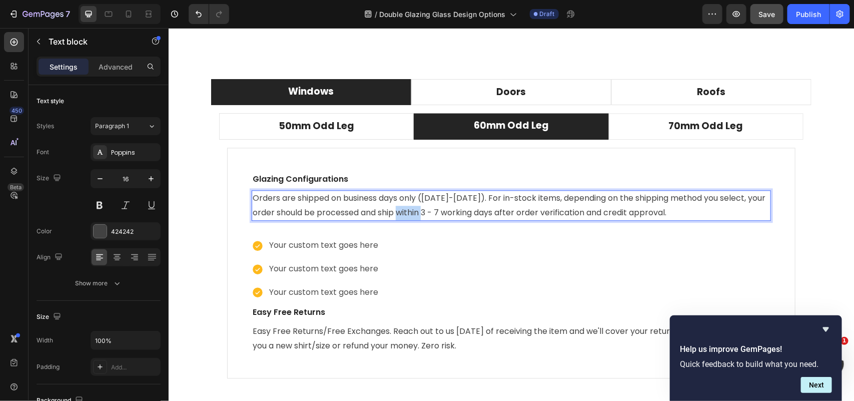
click at [415, 210] on p "Orders are shipped on business days only ([DATE]-[DATE]). For in-stock items, d…" at bounding box center [511, 205] width 518 height 29
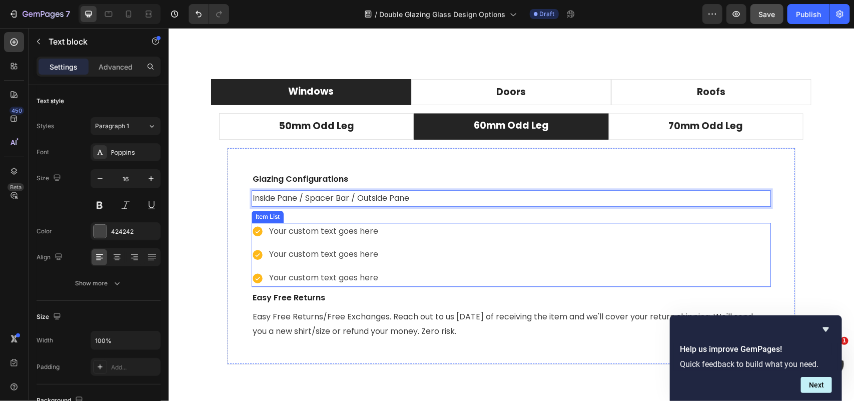
click at [311, 231] on div "Your custom text goes here" at bounding box center [323, 231] width 112 height 18
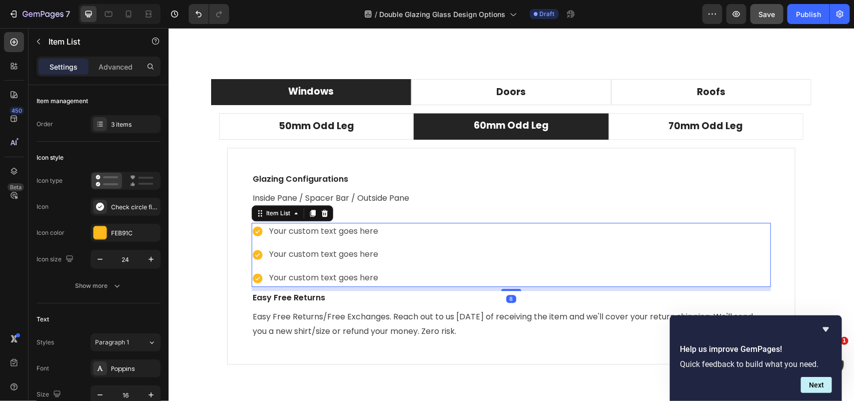
click at [311, 231] on div "Your custom text goes here" at bounding box center [323, 231] width 112 height 18
click at [311, 231] on p "Your custom text goes here" at bounding box center [323, 231] width 109 height 15
